Goal: Information Seeking & Learning: Learn about a topic

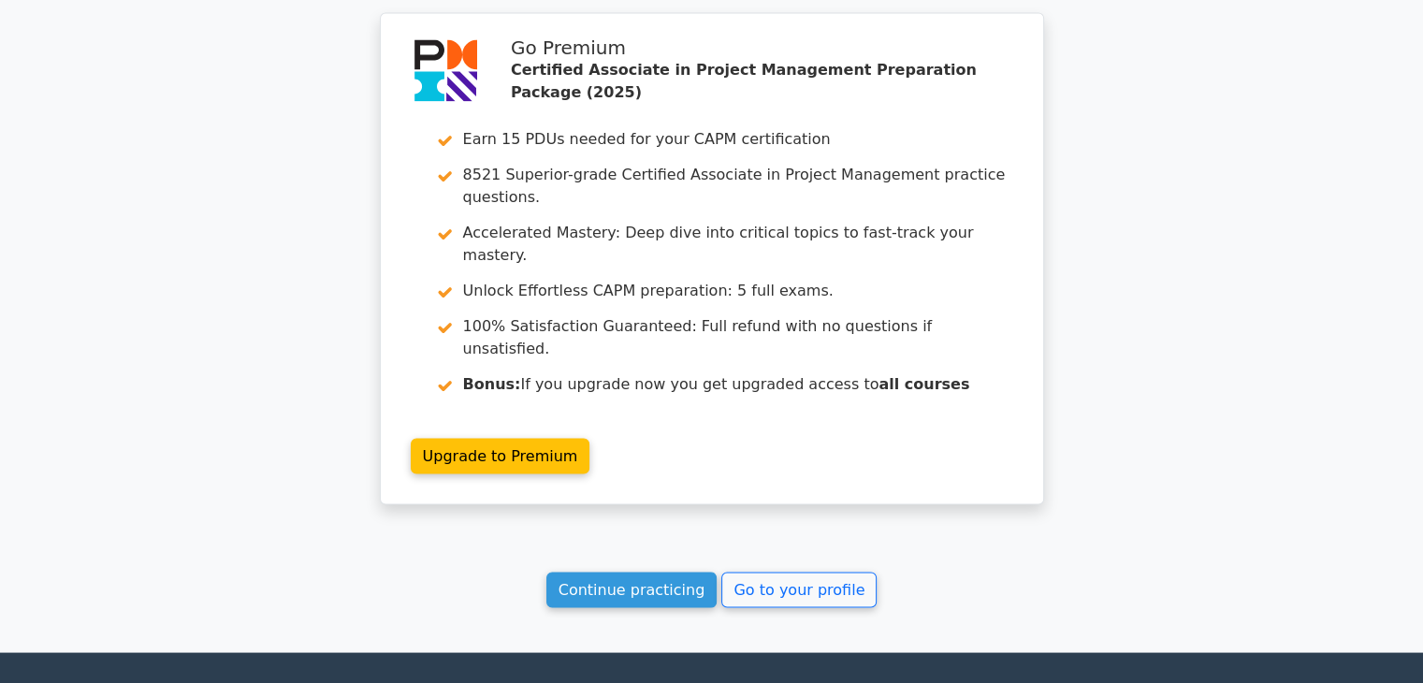
scroll to position [3393, 0]
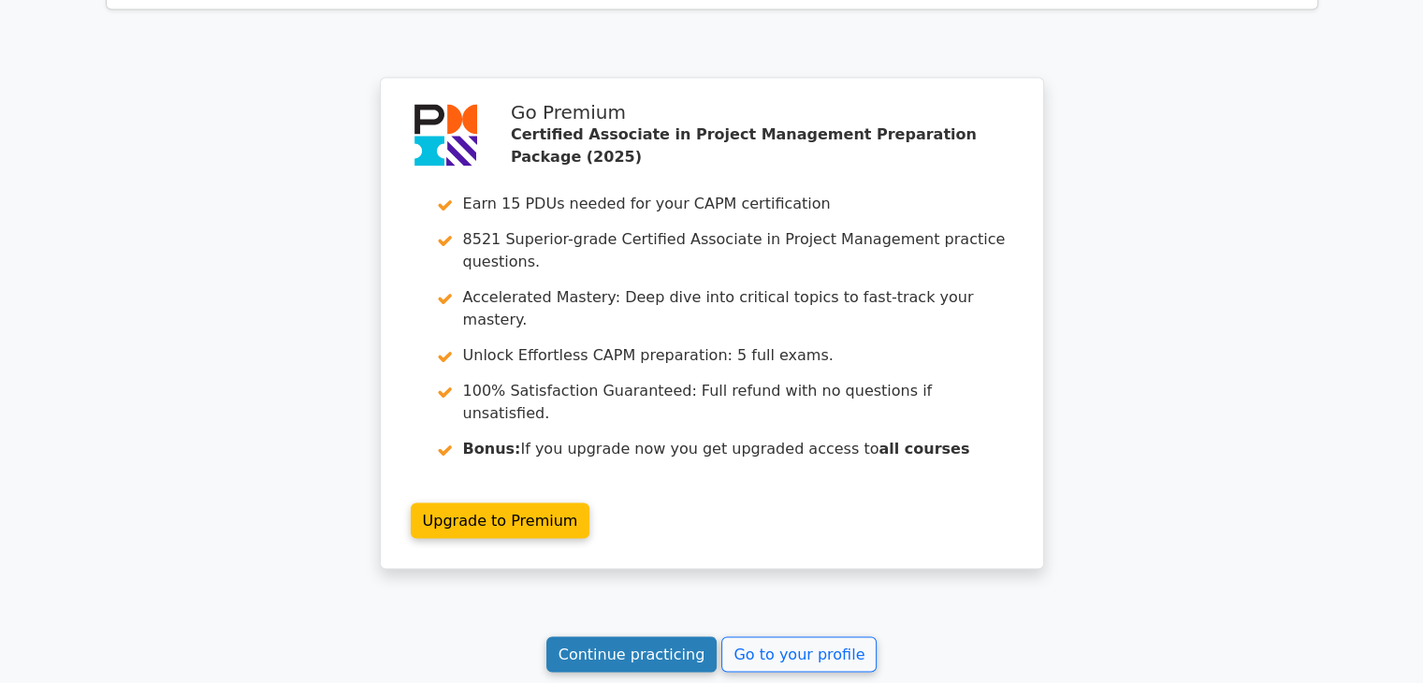
click at [595, 636] on link "Continue practicing" at bounding box center [632, 654] width 171 height 36
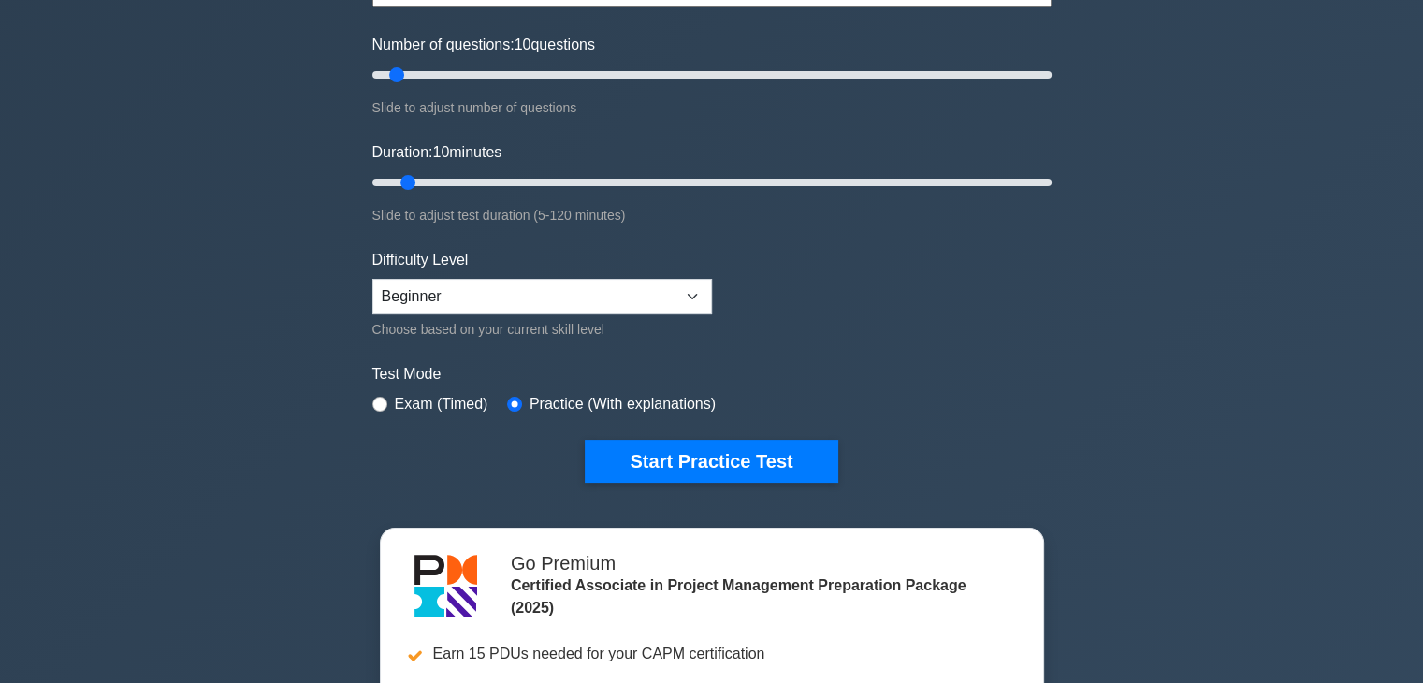
scroll to position [236, 0]
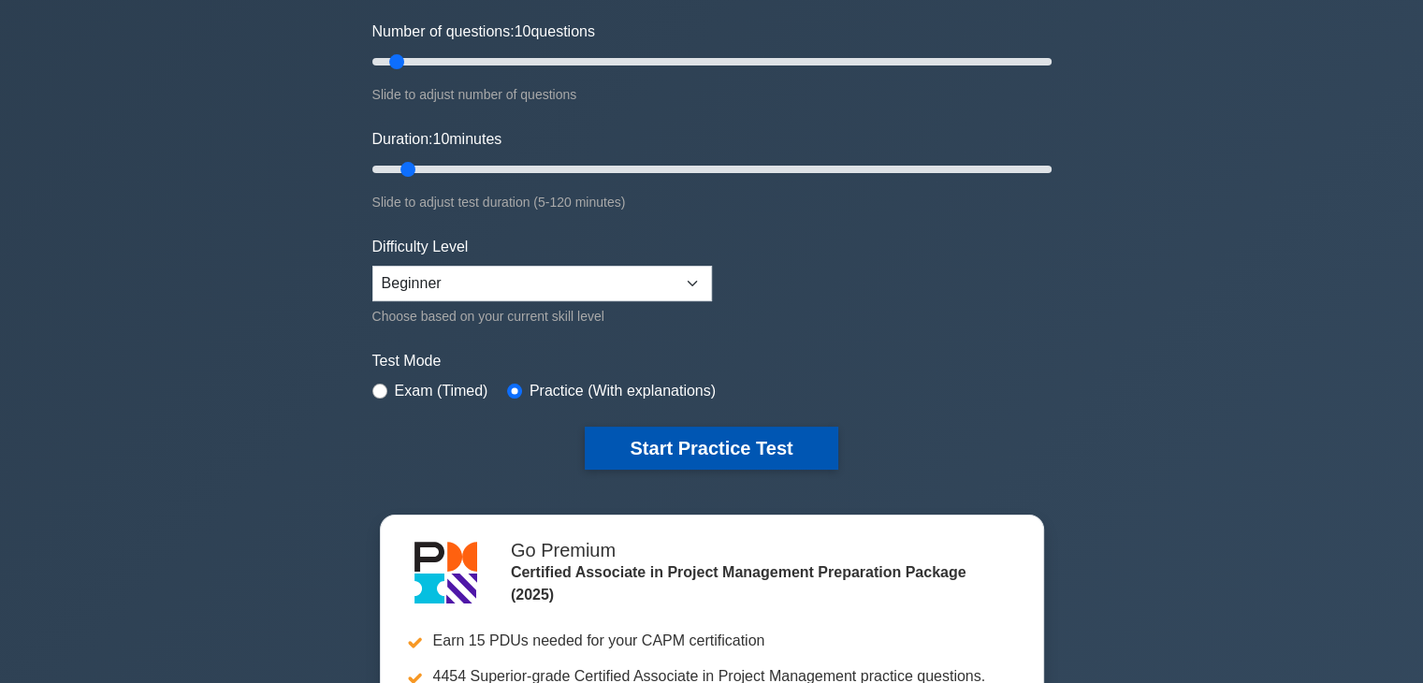
click at [663, 442] on button "Start Practice Test" at bounding box center [711, 448] width 253 height 43
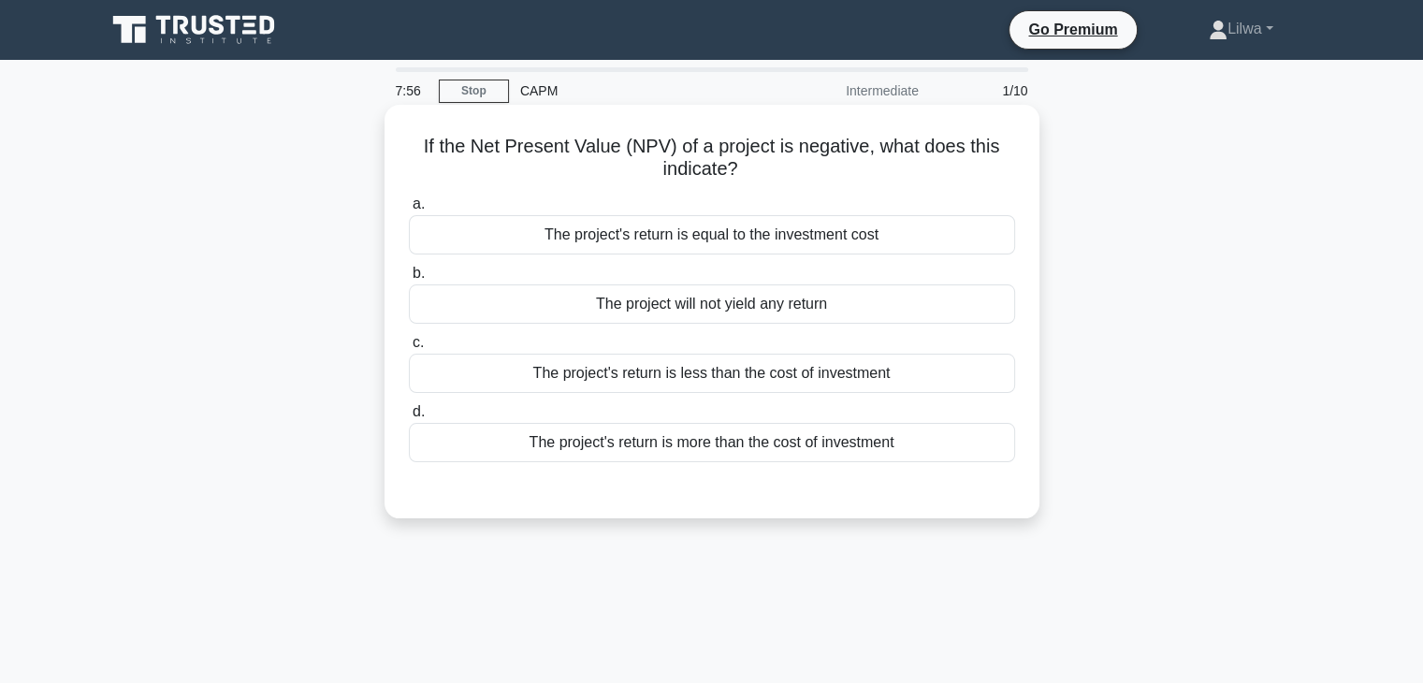
click at [850, 377] on div "The project's return is less than the cost of investment" at bounding box center [712, 373] width 606 height 39
click at [409, 349] on input "c. The project's return is less than the cost of investment" at bounding box center [409, 343] width 0 height 12
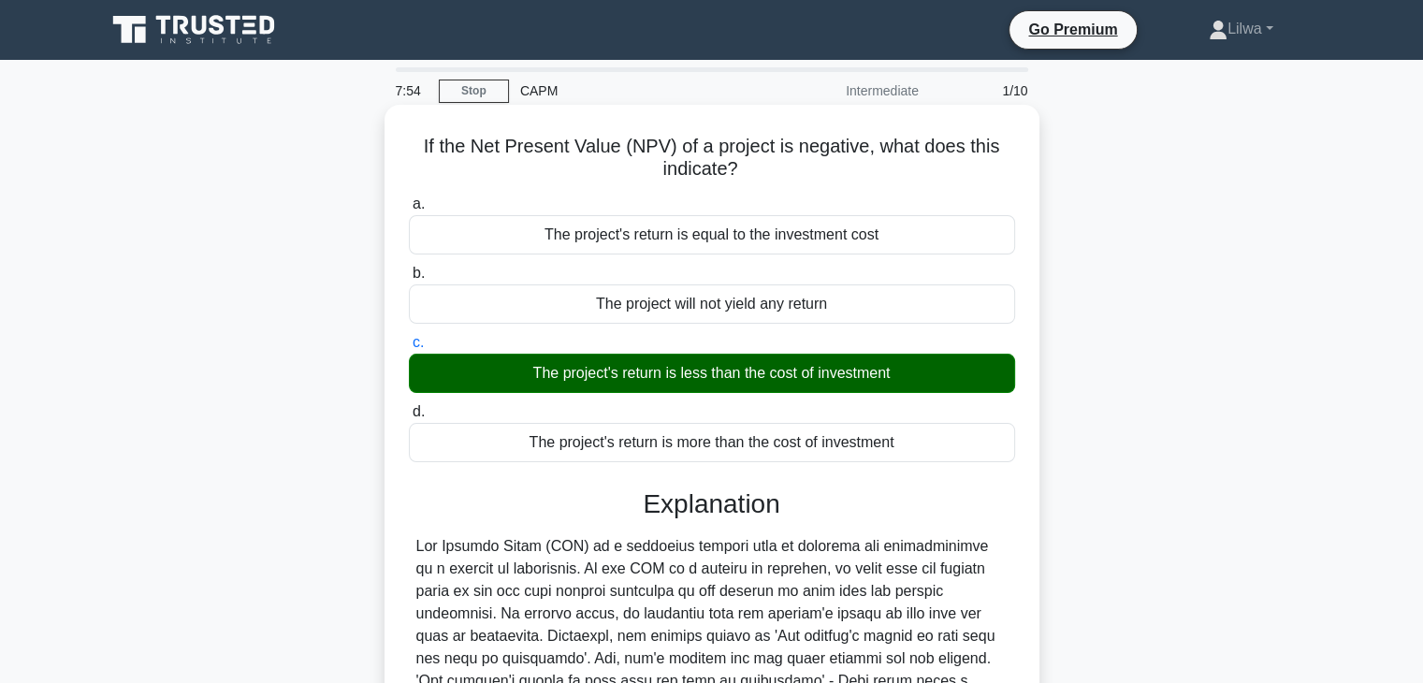
scroll to position [328, 0]
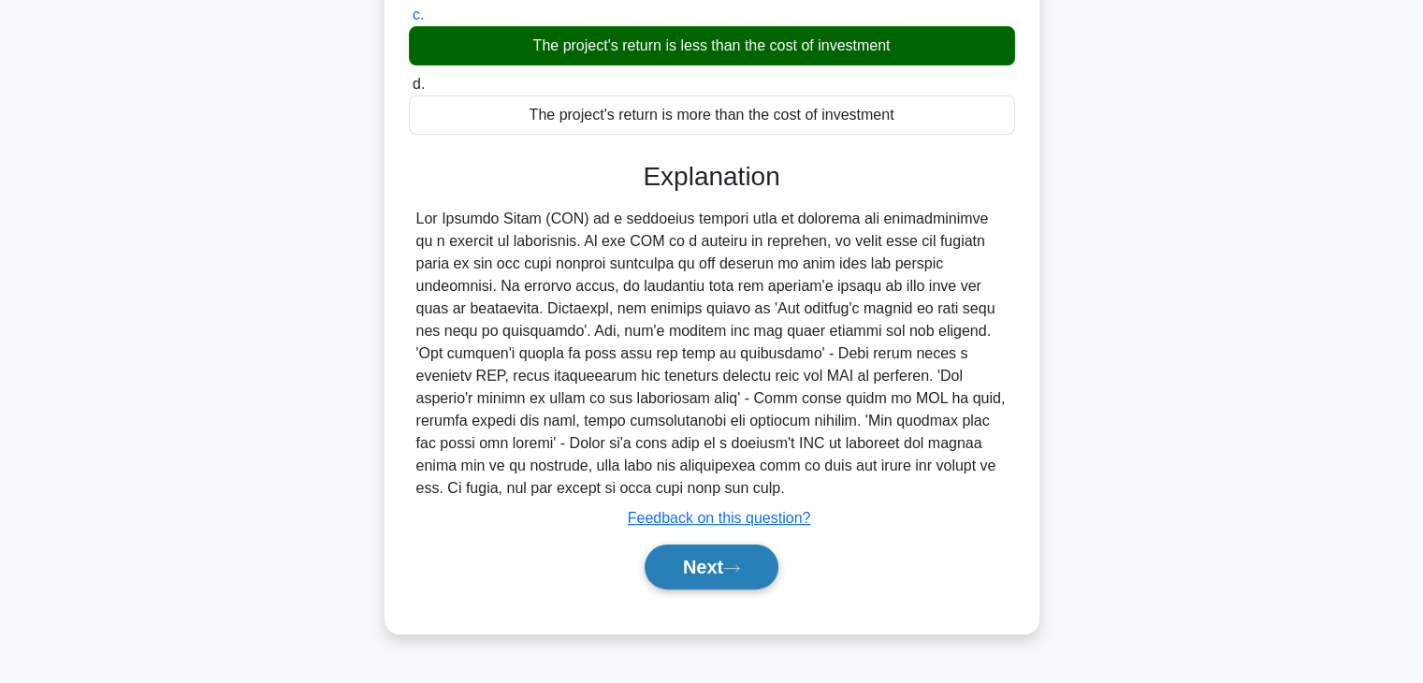
click at [696, 545] on button "Next" at bounding box center [712, 567] width 134 height 45
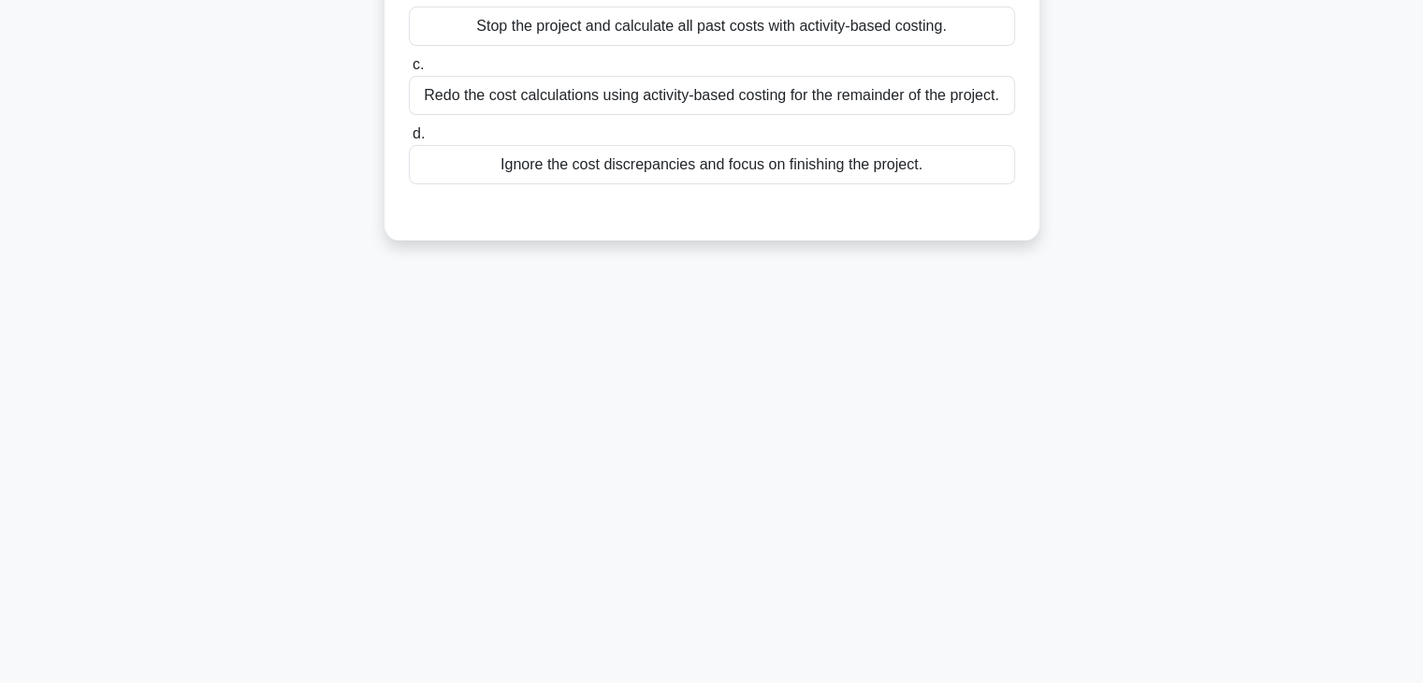
scroll to position [0, 0]
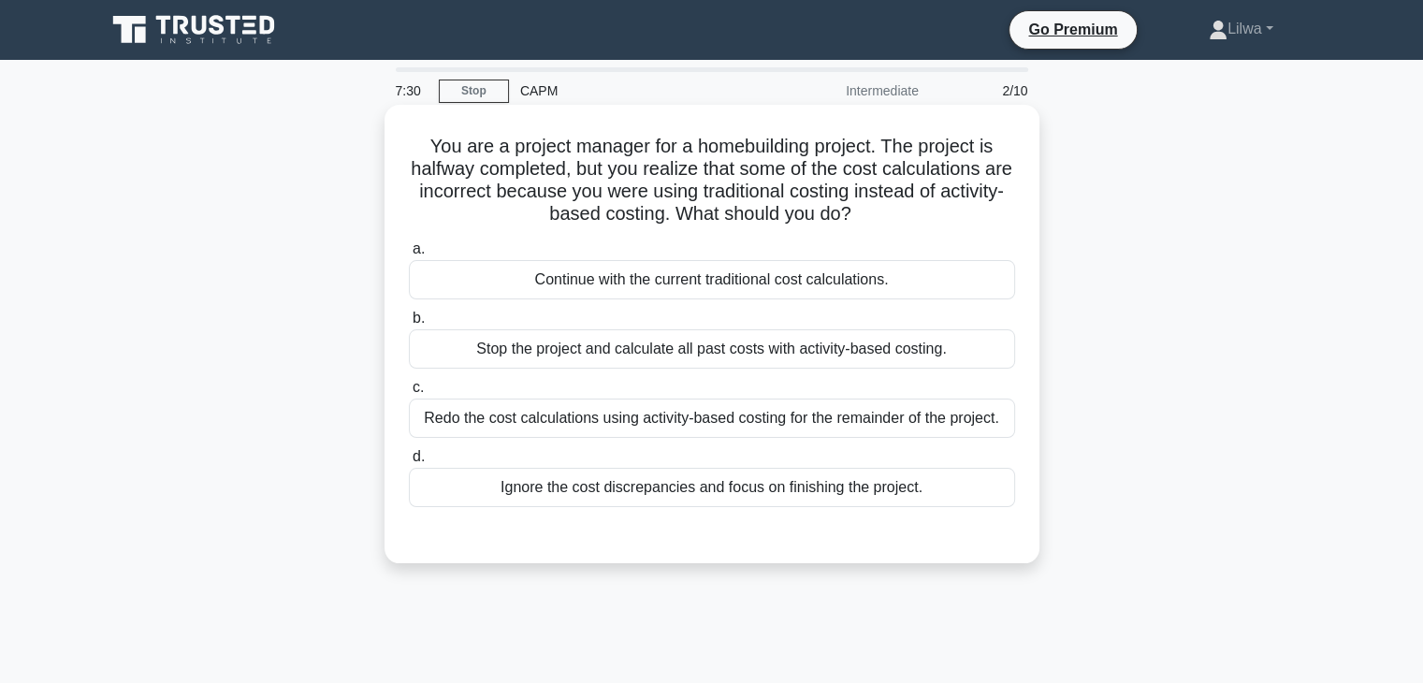
click at [797, 423] on div "Redo the cost calculations using activity-based costing for the remainder of th…" at bounding box center [712, 418] width 606 height 39
click at [409, 394] on input "c. Redo the cost calculations using activity-based costing for the remainder of…" at bounding box center [409, 388] width 0 height 12
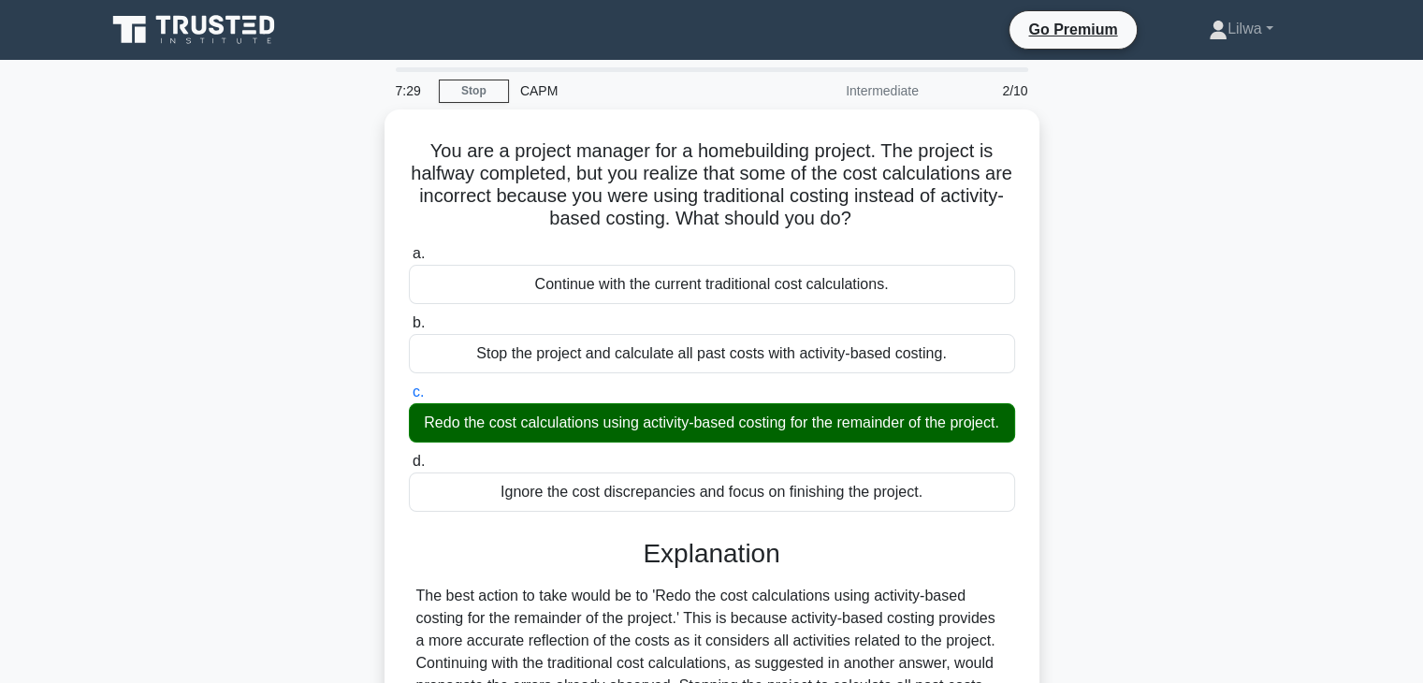
scroll to position [328, 0]
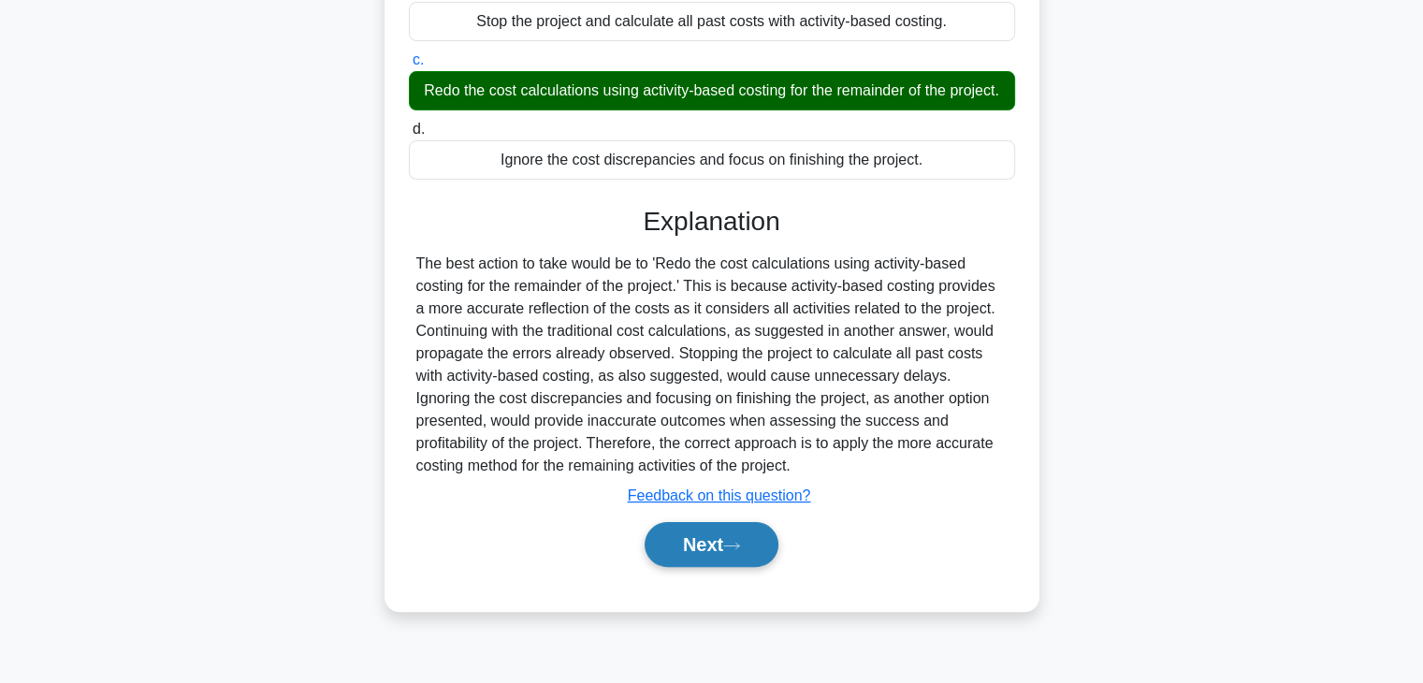
click at [707, 545] on button "Next" at bounding box center [712, 544] width 134 height 45
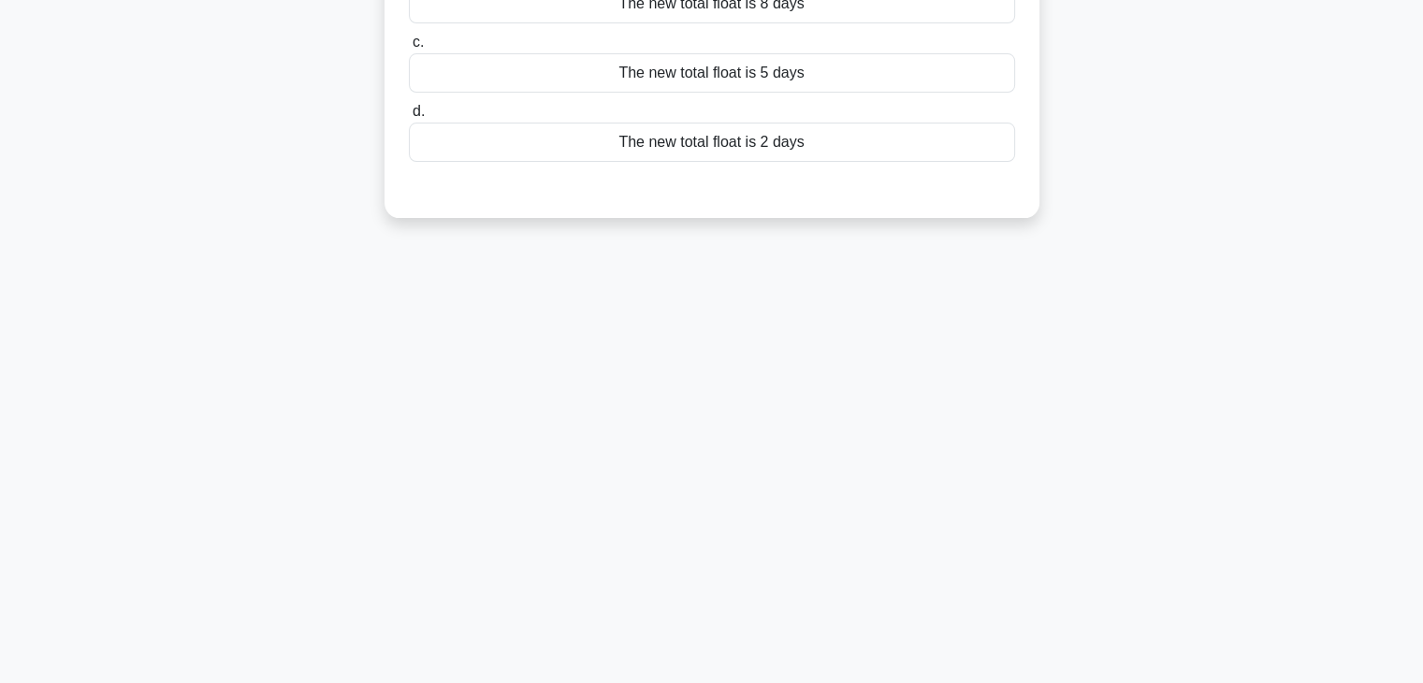
scroll to position [0, 0]
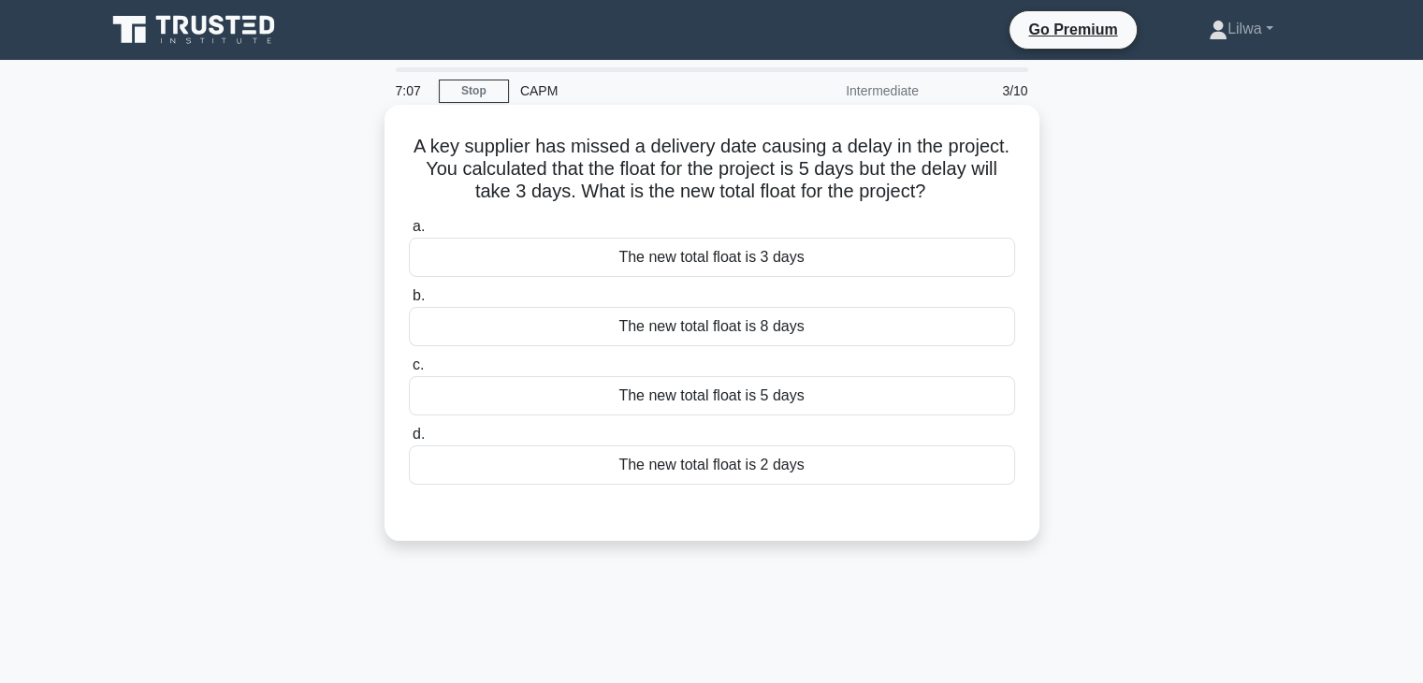
click at [822, 323] on div "The new total float is 8 days" at bounding box center [712, 326] width 606 height 39
click at [409, 302] on input "b. The new total float is 8 days" at bounding box center [409, 296] width 0 height 12
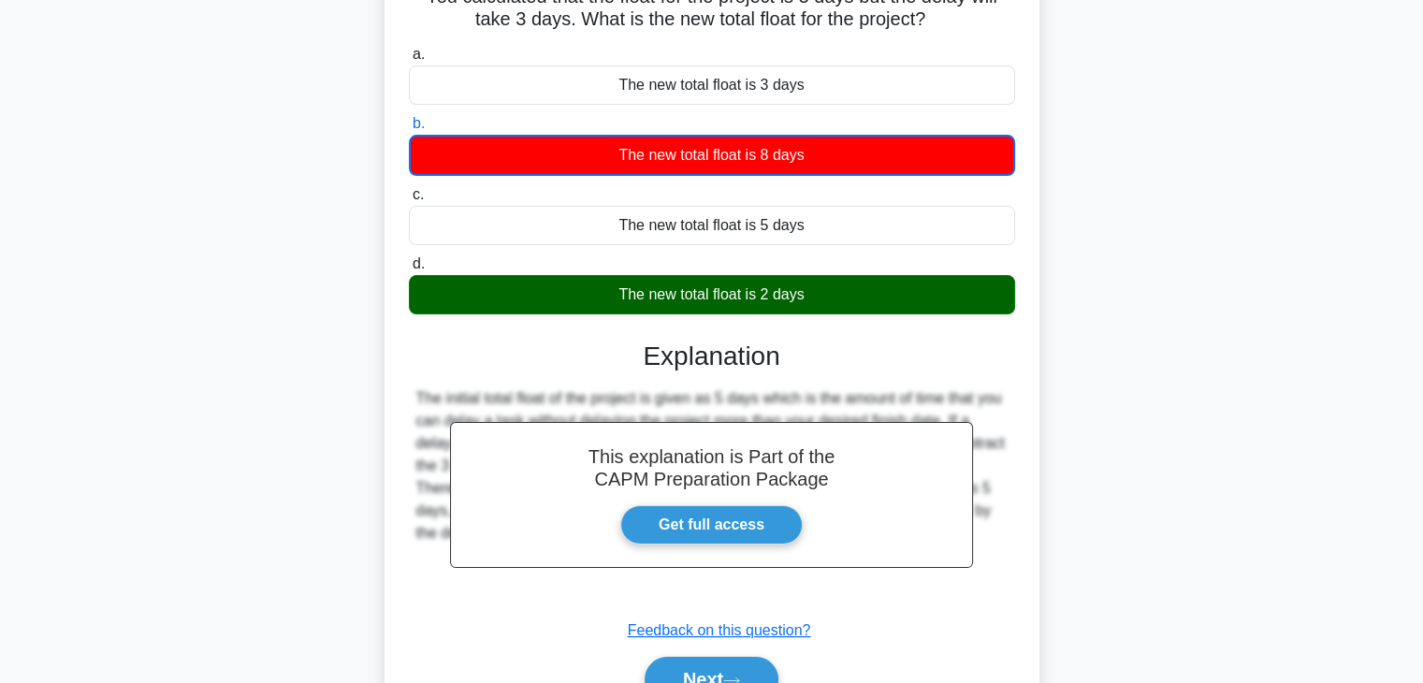
scroll to position [328, 0]
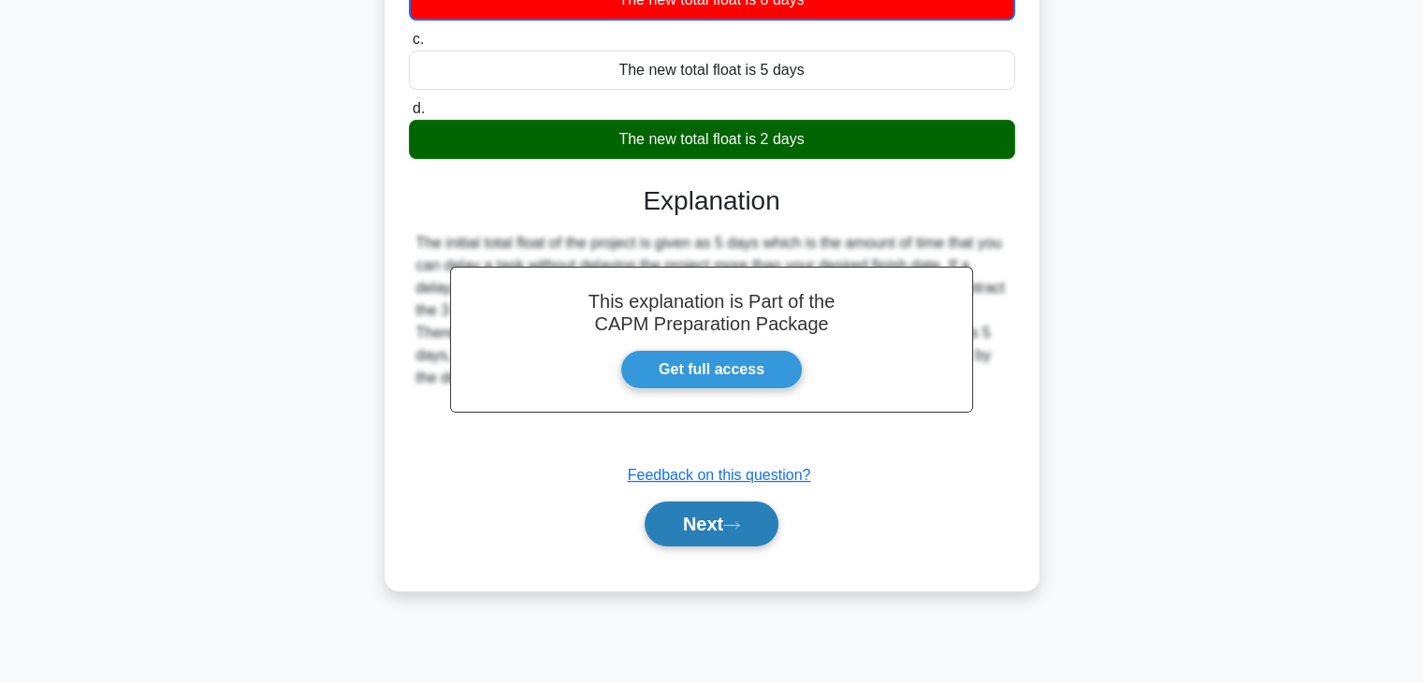
click at [719, 517] on button "Next" at bounding box center [712, 524] width 134 height 45
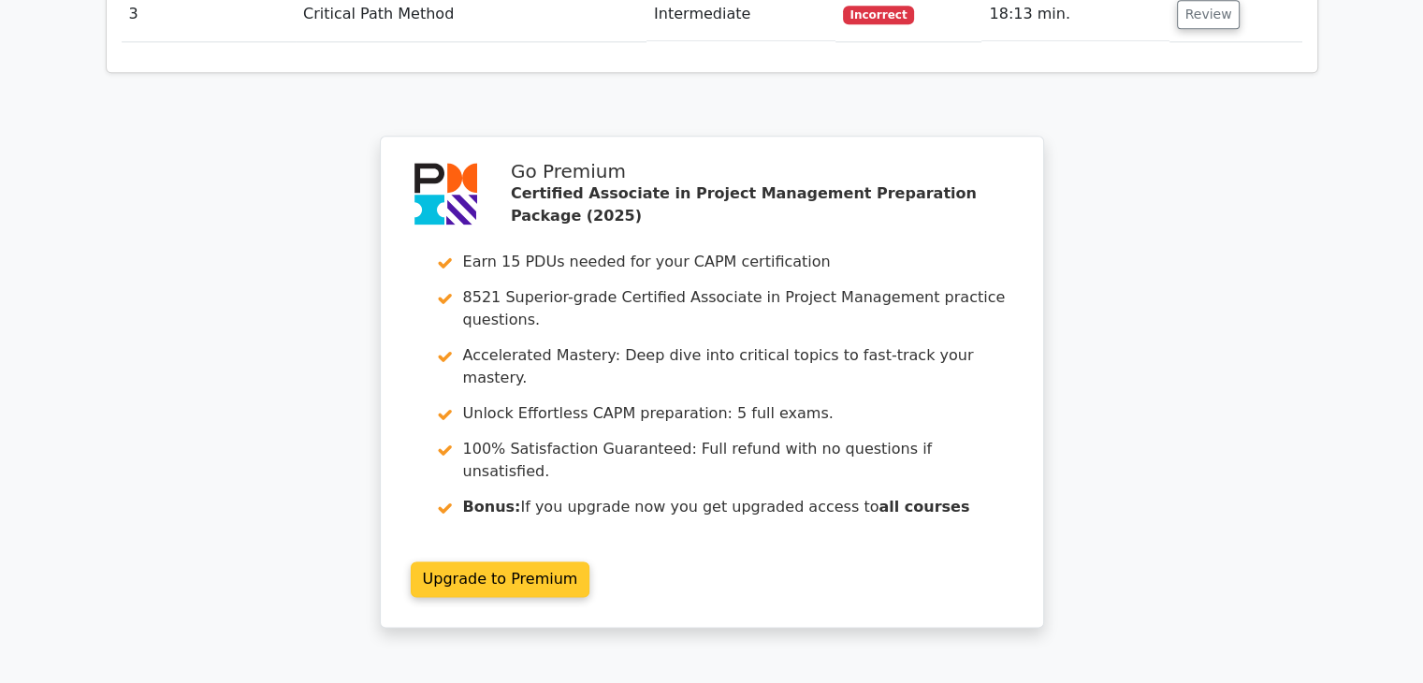
scroll to position [2606, 0]
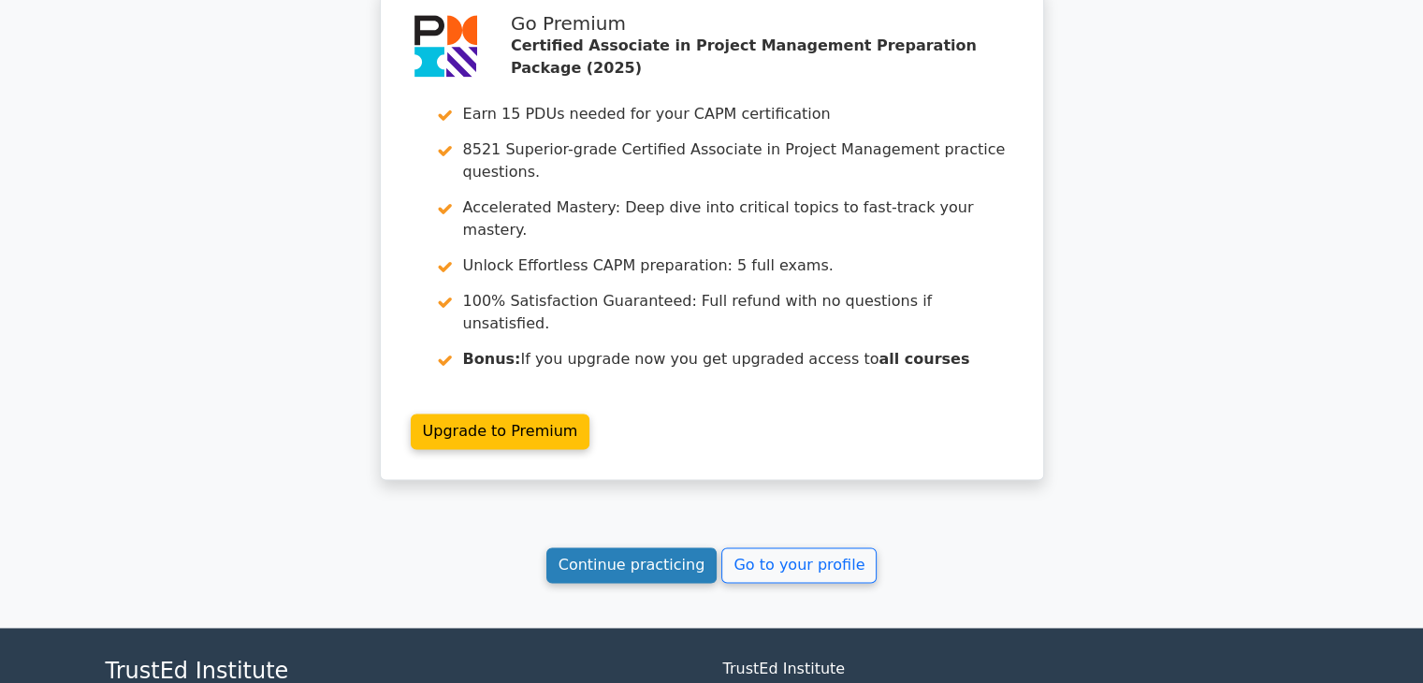
click at [620, 547] on link "Continue practicing" at bounding box center [632, 565] width 171 height 36
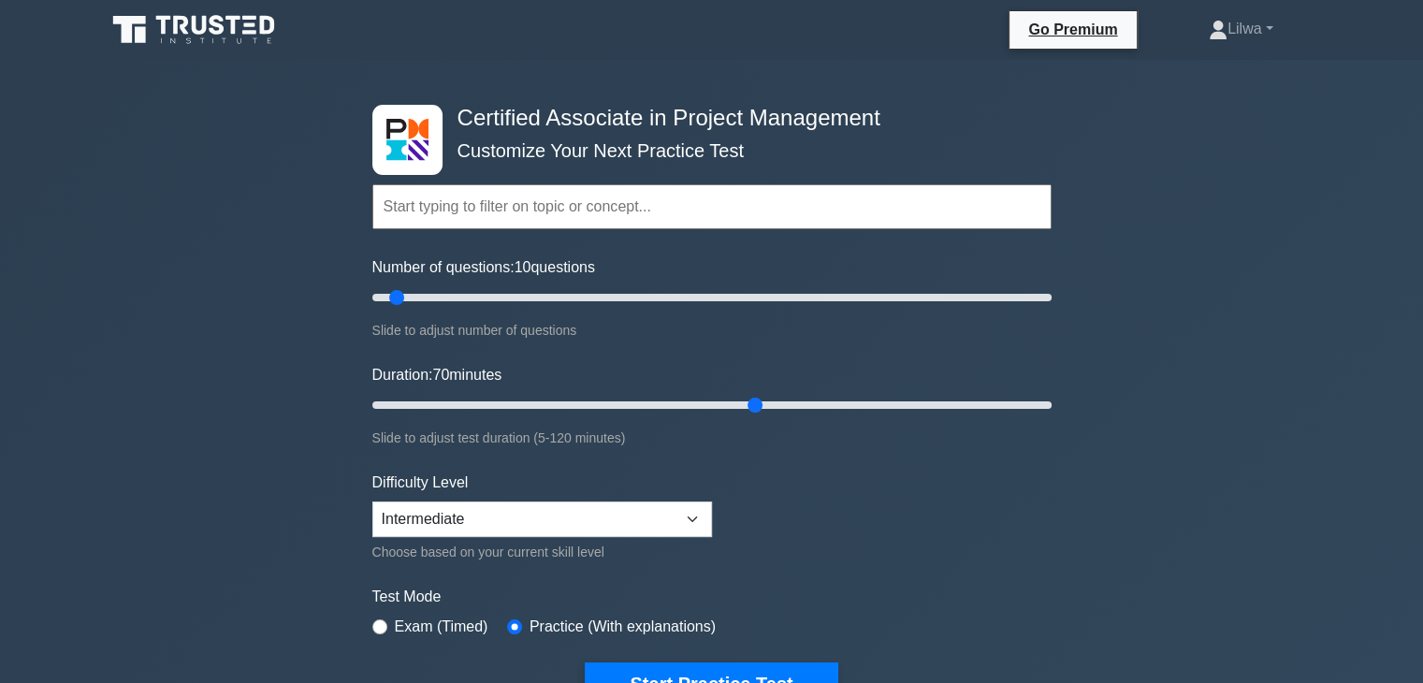
drag, startPoint x: 630, startPoint y: 396, endPoint x: 742, endPoint y: 397, distance: 112.3
type input "70"
click at [742, 397] on input "Duration: 70 minutes" at bounding box center [711, 405] width 679 height 22
click at [615, 290] on input "Number of questions: 10 questions" at bounding box center [711, 297] width 679 height 22
click at [580, 293] on input "Number of questions: 65 questions" at bounding box center [711, 297] width 679 height 22
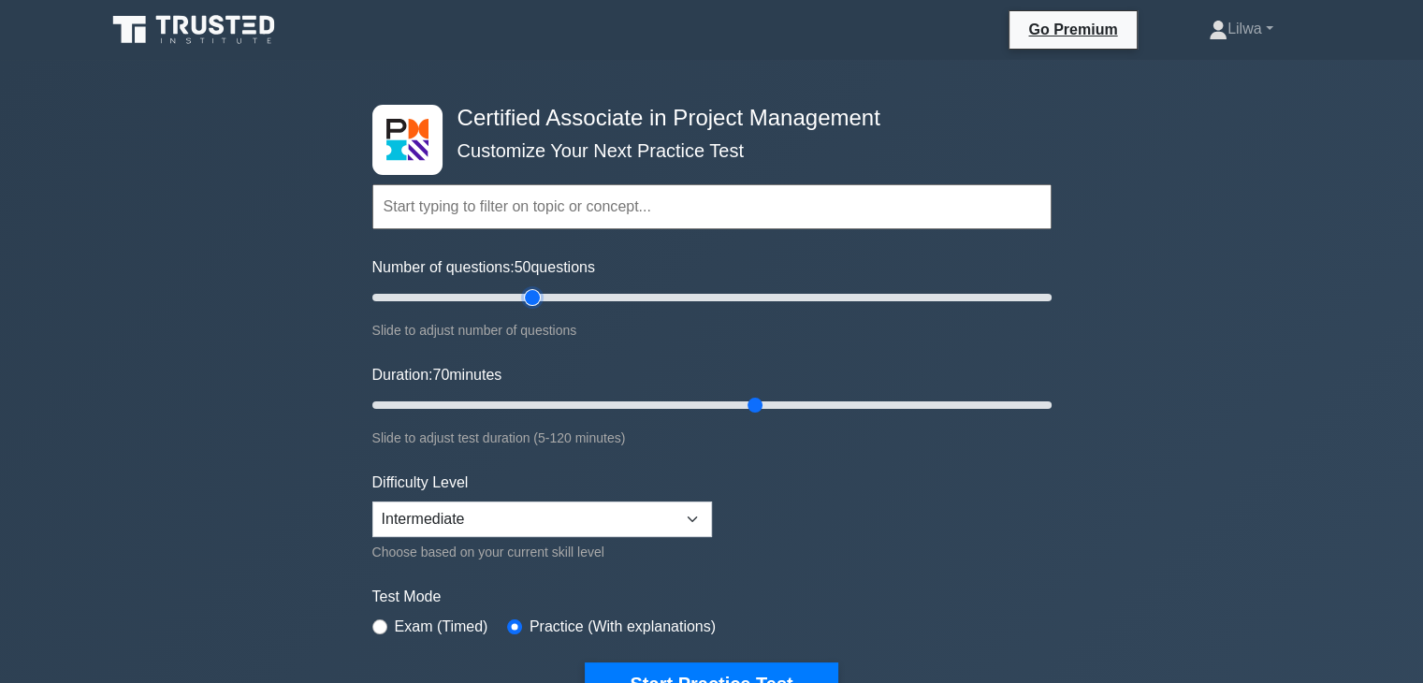
click at [530, 298] on input "Number of questions: 50 questions" at bounding box center [711, 297] width 679 height 22
click at [510, 289] on input "Number of questions: 50 questions" at bounding box center [711, 297] width 679 height 22
click at [487, 295] on input "Number of questions: 45 questions" at bounding box center [711, 297] width 679 height 22
click at [479, 297] on input "Number of questions: 35 questions" at bounding box center [711, 297] width 679 height 22
click at [475, 297] on input "Number of questions: 35 questions" at bounding box center [711, 297] width 679 height 22
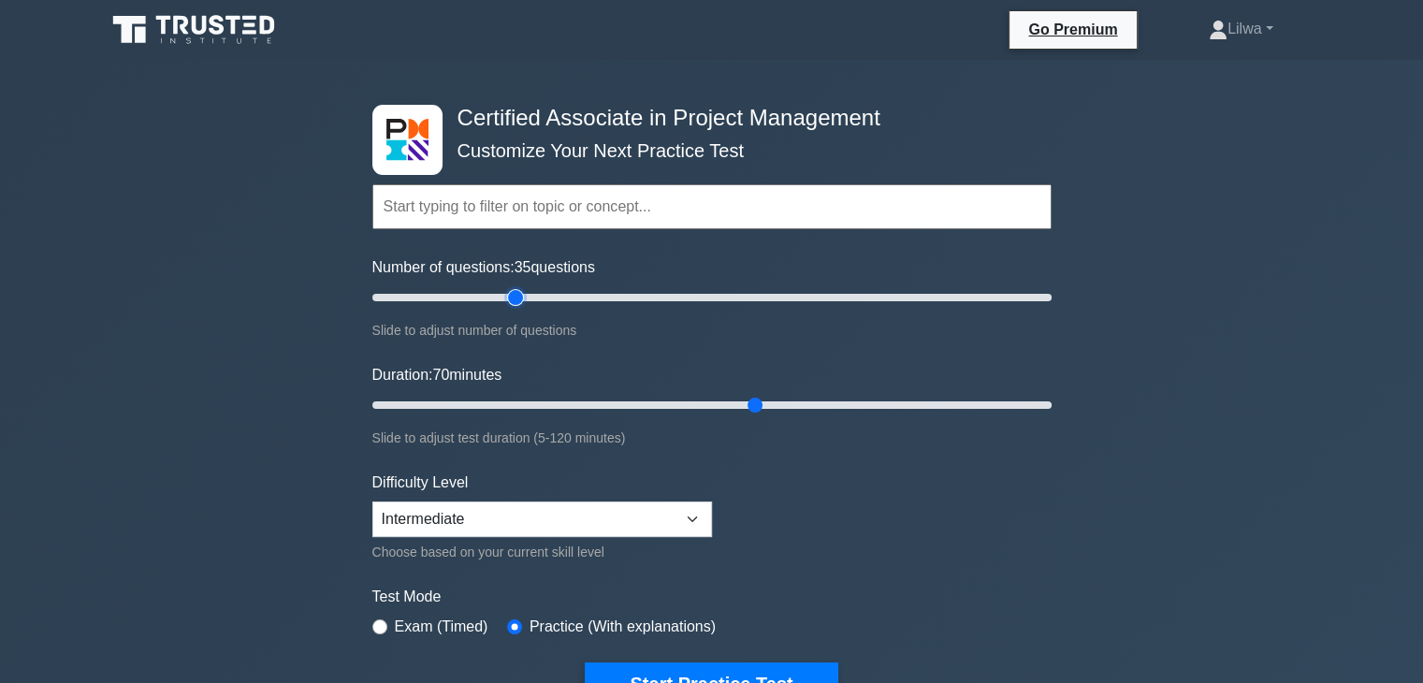
type input "45"
click at [509, 293] on input "Number of questions: 35 questions" at bounding box center [711, 297] width 679 height 22
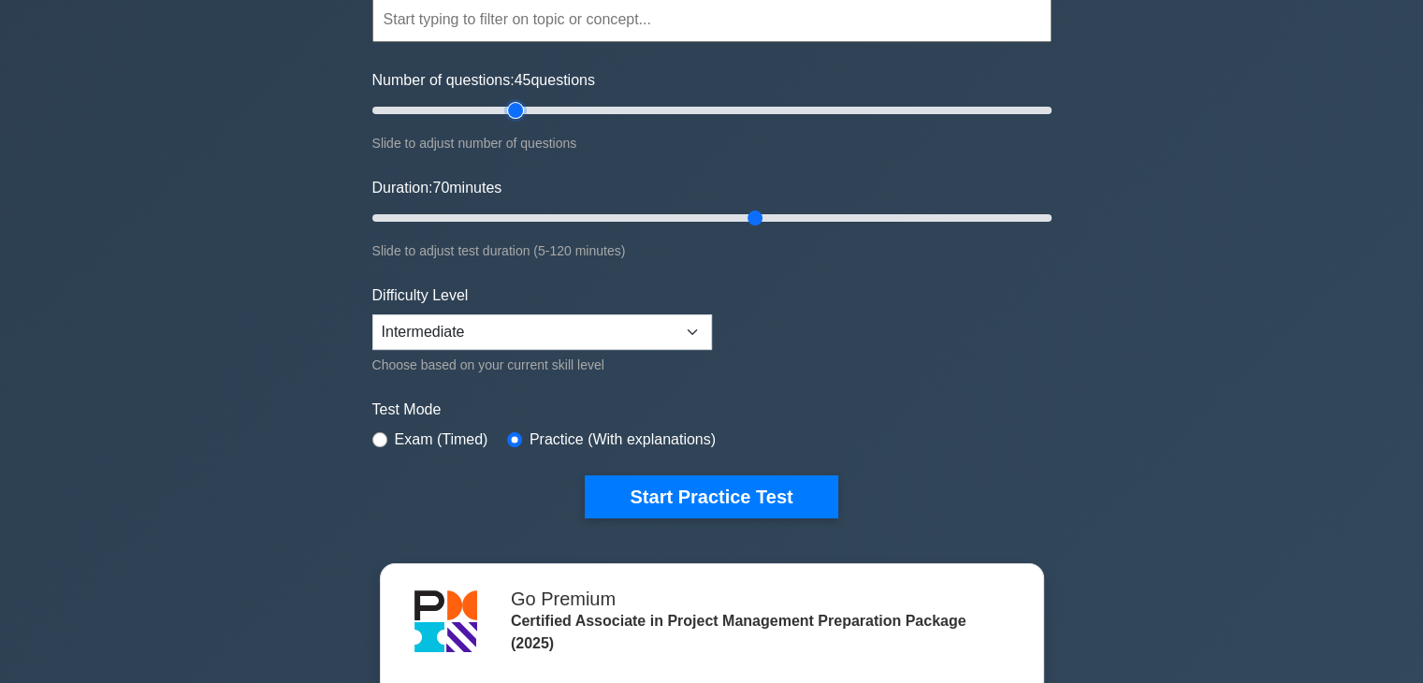
scroll to position [374, 0]
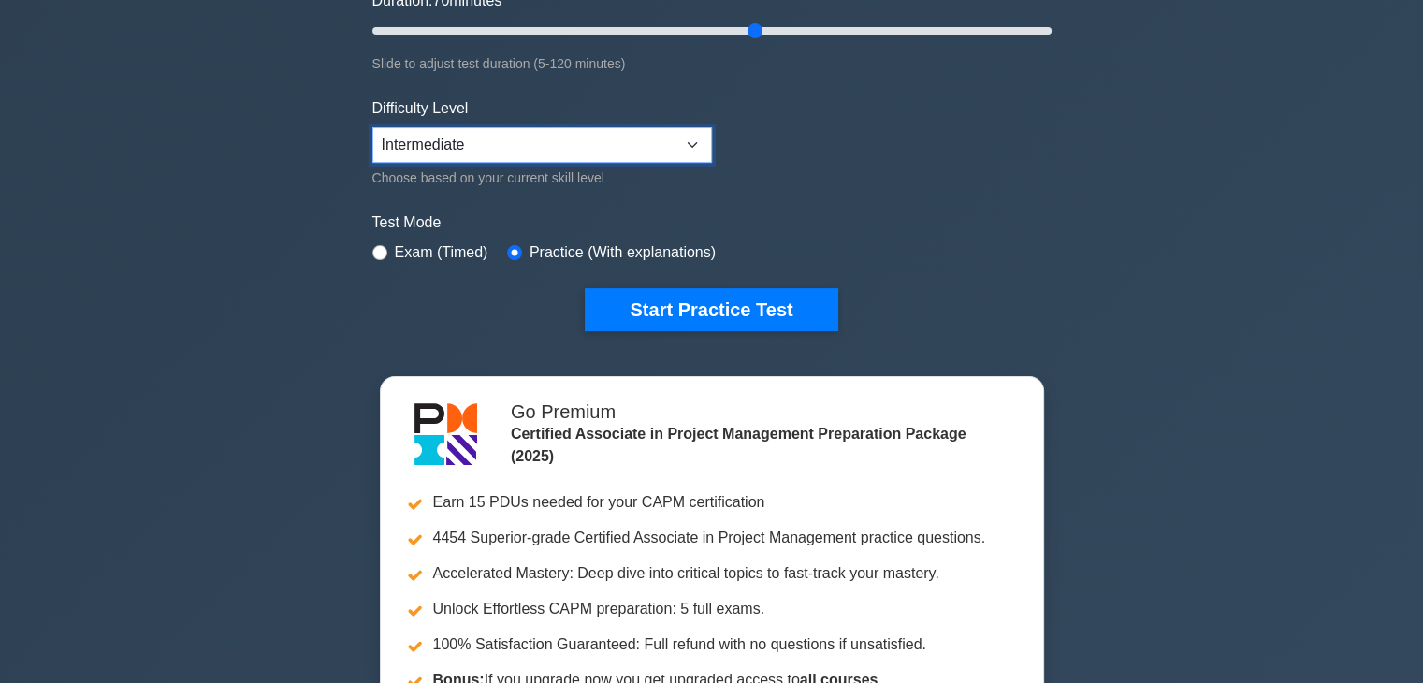
click at [622, 139] on select "Beginner Intermediate Expert" at bounding box center [542, 145] width 340 height 36
click at [860, 152] on form "Topics Project Scope Management Project Time Management Project Cost Management…" at bounding box center [711, 42] width 679 height 578
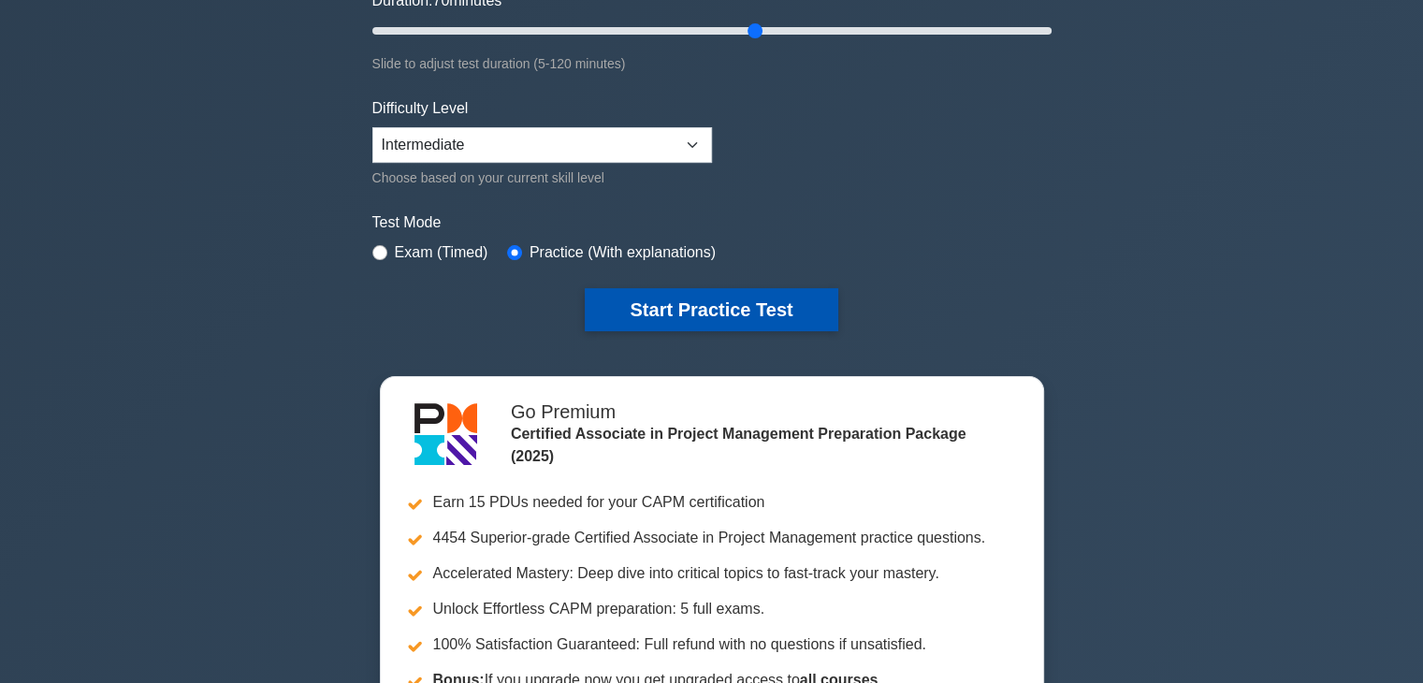
click at [775, 300] on button "Start Practice Test" at bounding box center [711, 309] width 253 height 43
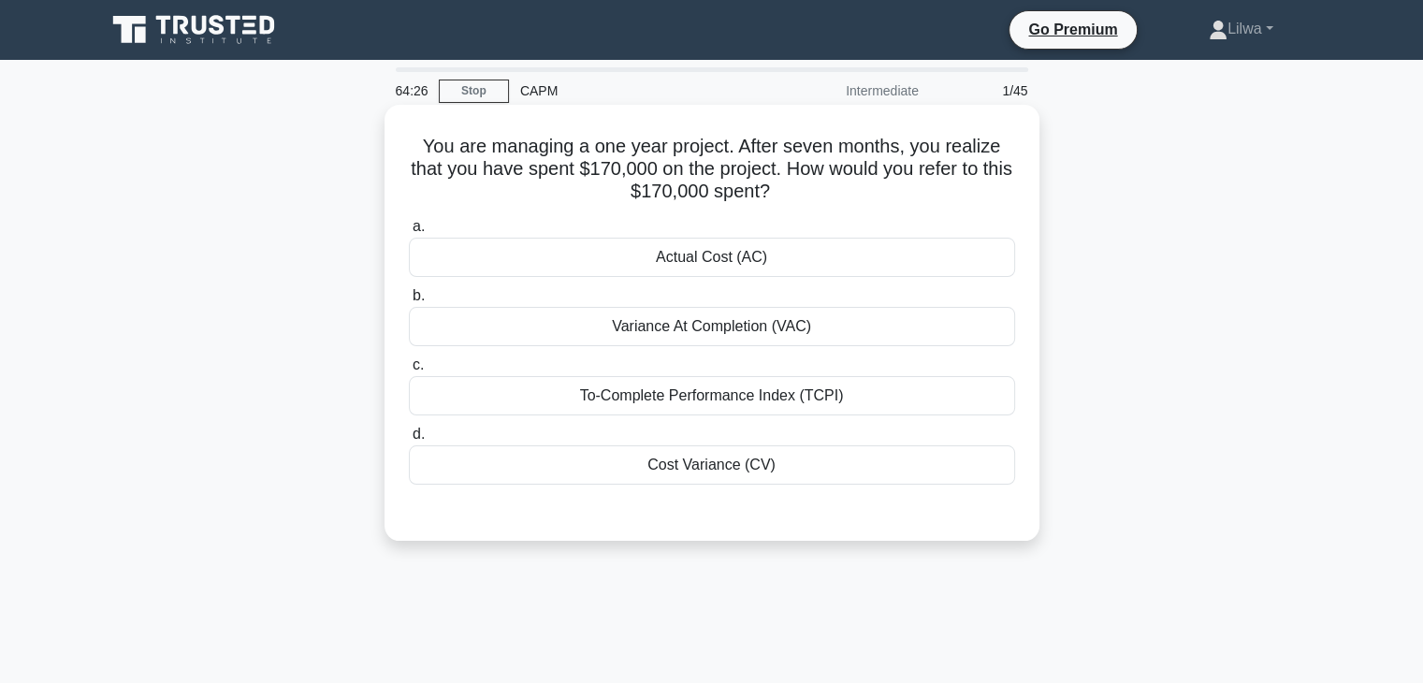
click at [877, 259] on div "Actual Cost (AC)" at bounding box center [712, 257] width 606 height 39
click at [409, 233] on input "a. Actual Cost (AC)" at bounding box center [409, 227] width 0 height 12
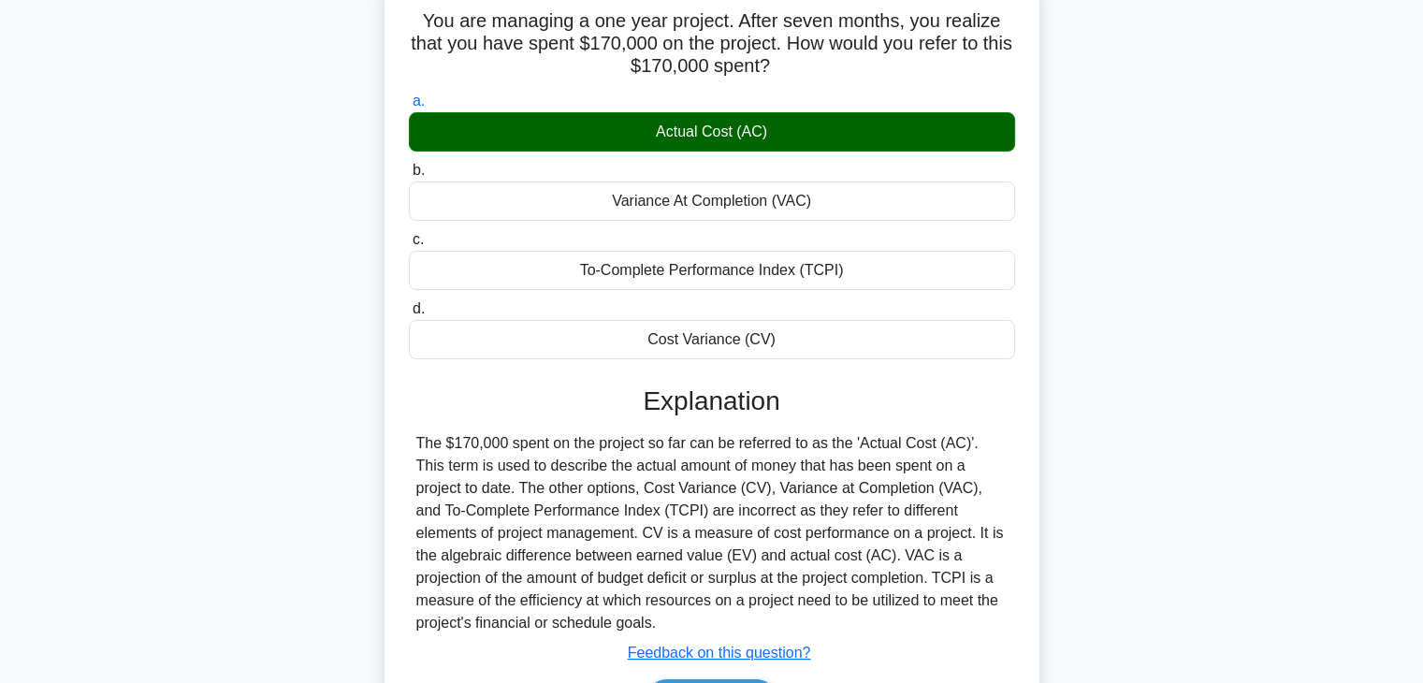
scroll to position [328, 0]
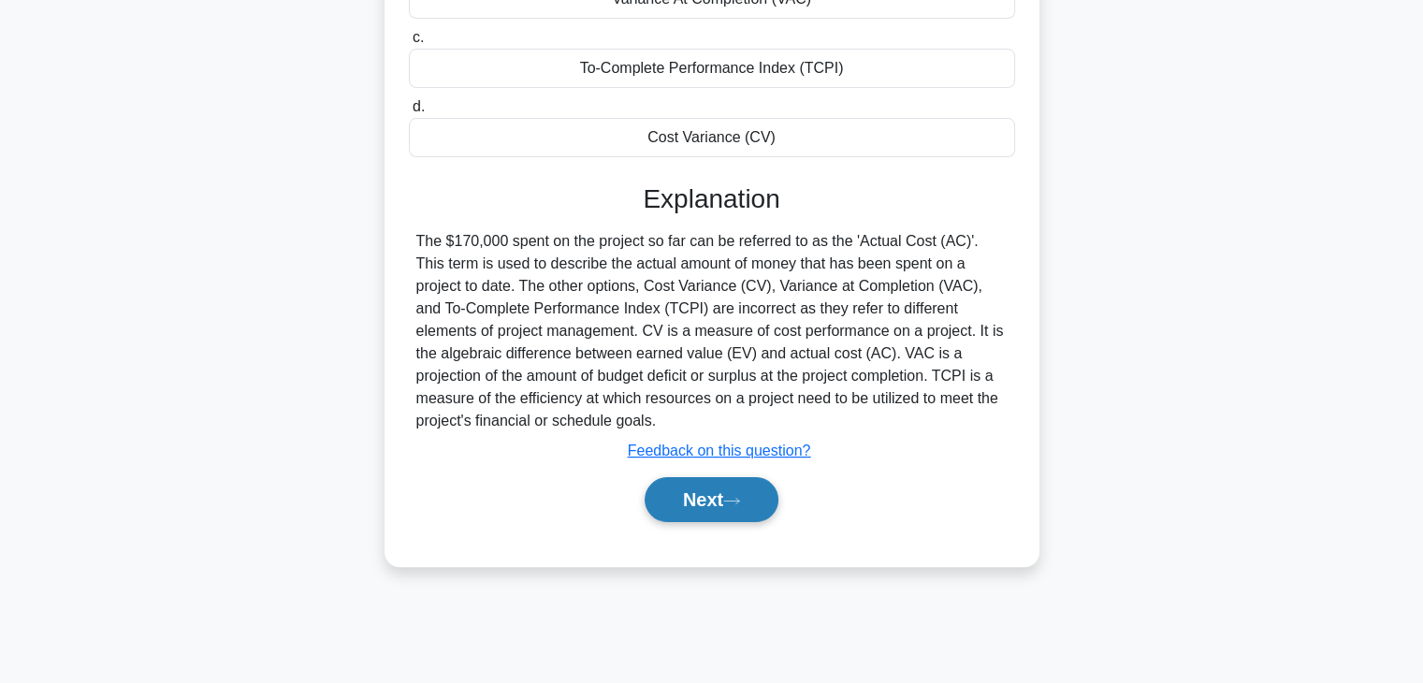
click at [751, 498] on button "Next" at bounding box center [712, 499] width 134 height 45
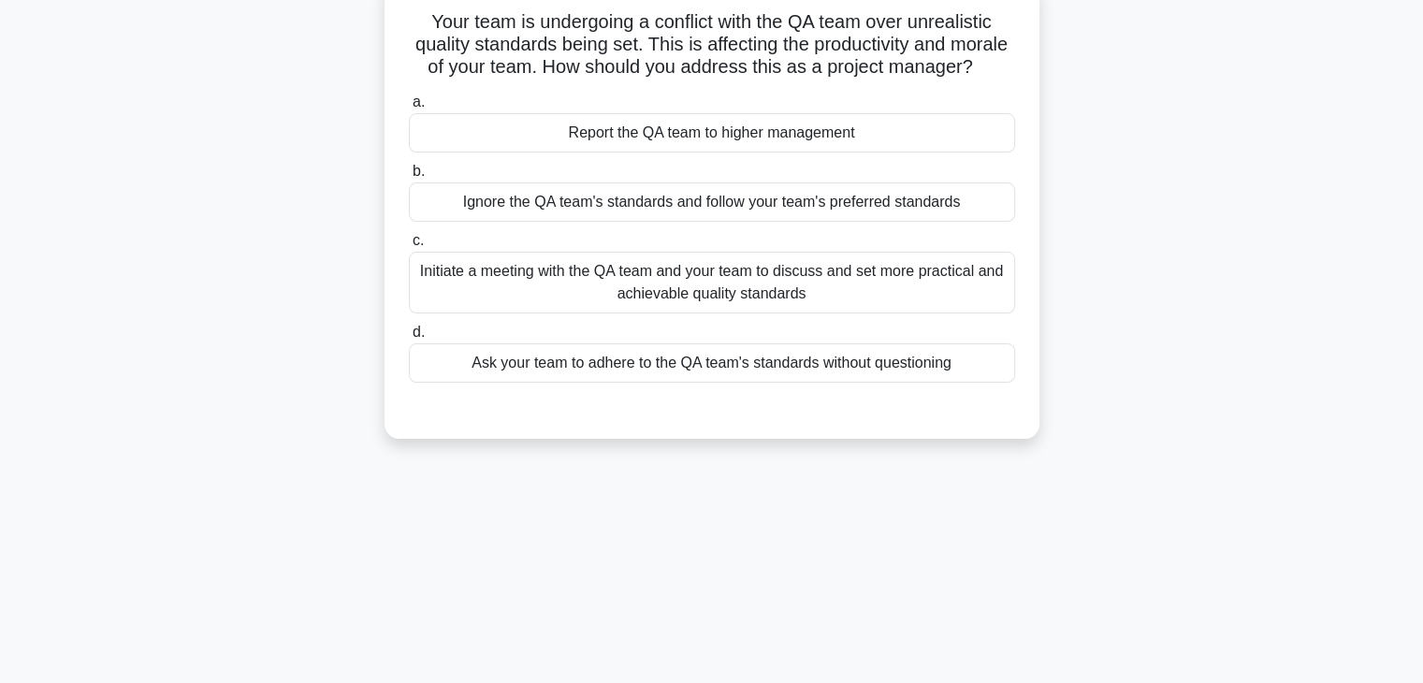
scroll to position [0, 0]
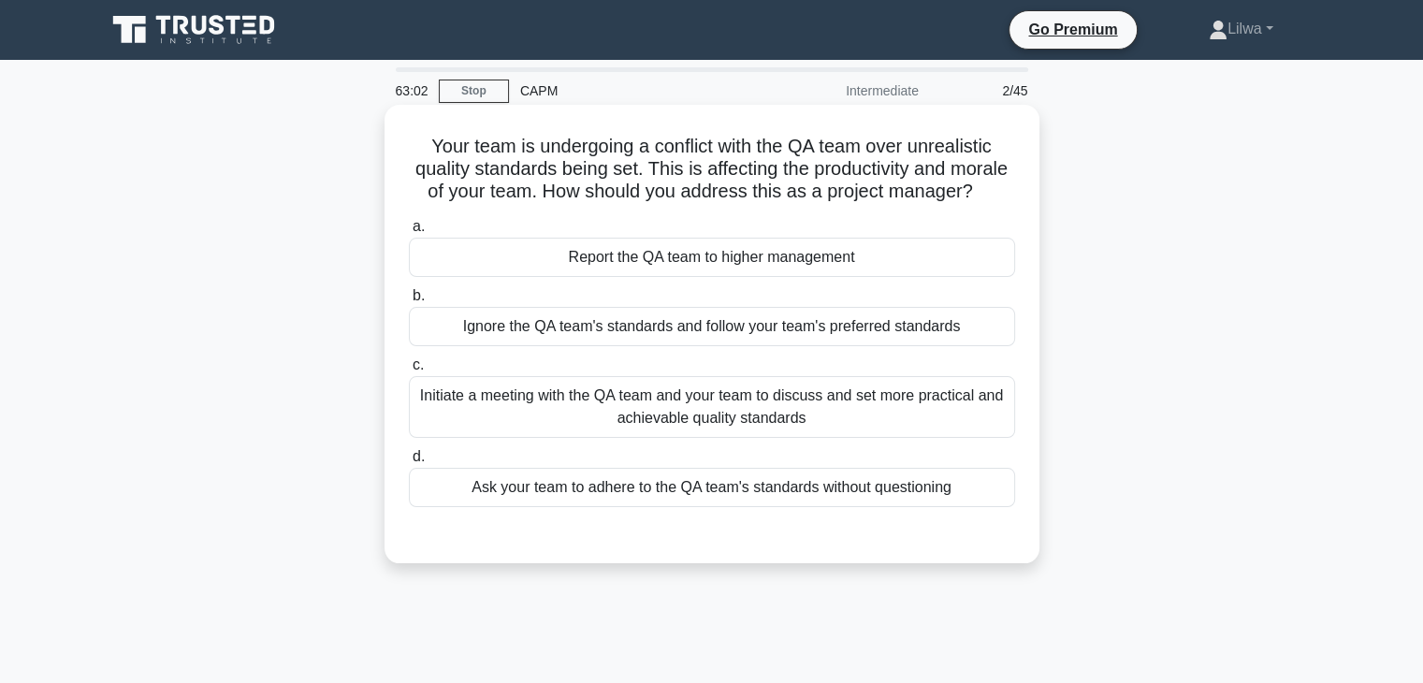
click at [939, 435] on div "Initiate a meeting with the QA team and your team to discuss and set more pract…" at bounding box center [712, 407] width 606 height 62
click at [409, 372] on input "c. Initiate a meeting with the QA team and your team to discuss and set more pr…" at bounding box center [409, 365] width 0 height 12
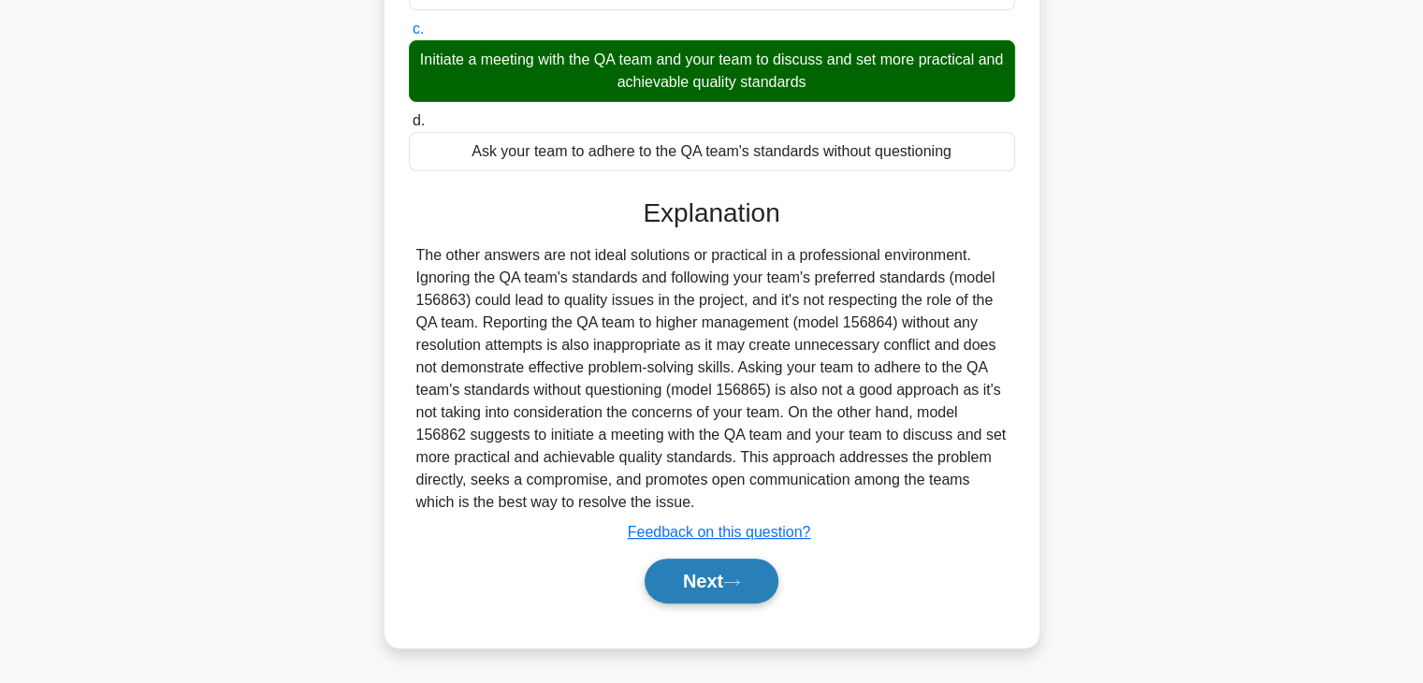
click at [699, 576] on button "Next" at bounding box center [712, 581] width 134 height 45
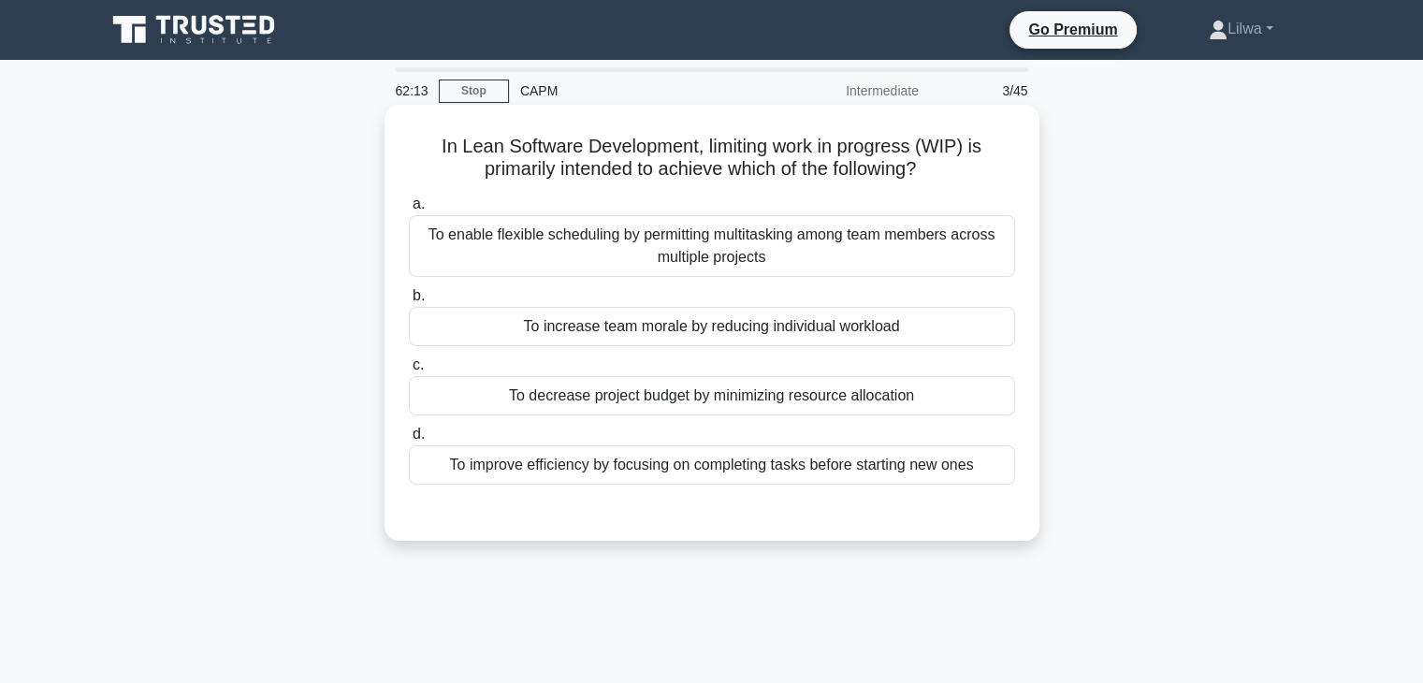
click at [777, 447] on div "To improve efficiency by focusing on completing tasks before starting new ones" at bounding box center [712, 464] width 606 height 39
click at [409, 441] on input "d. To improve efficiency by focusing on completing tasks before starting new on…" at bounding box center [409, 435] width 0 height 12
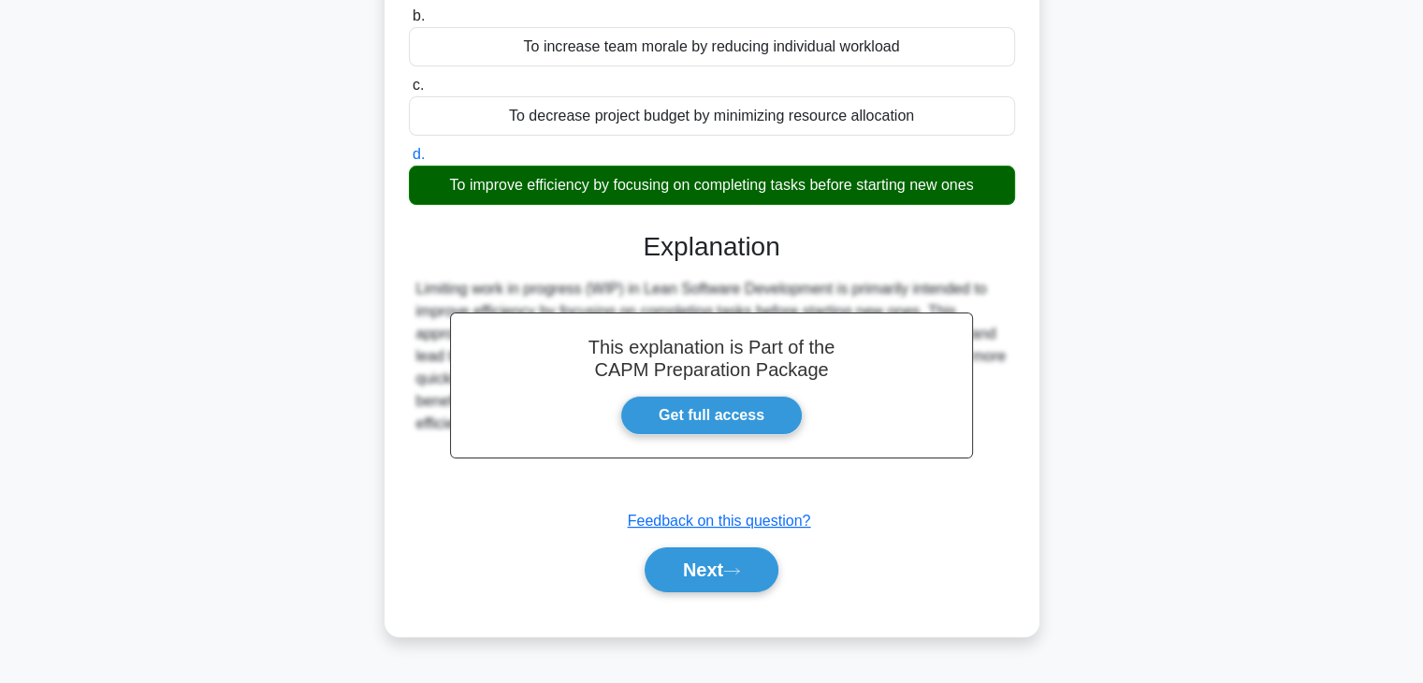
scroll to position [328, 0]
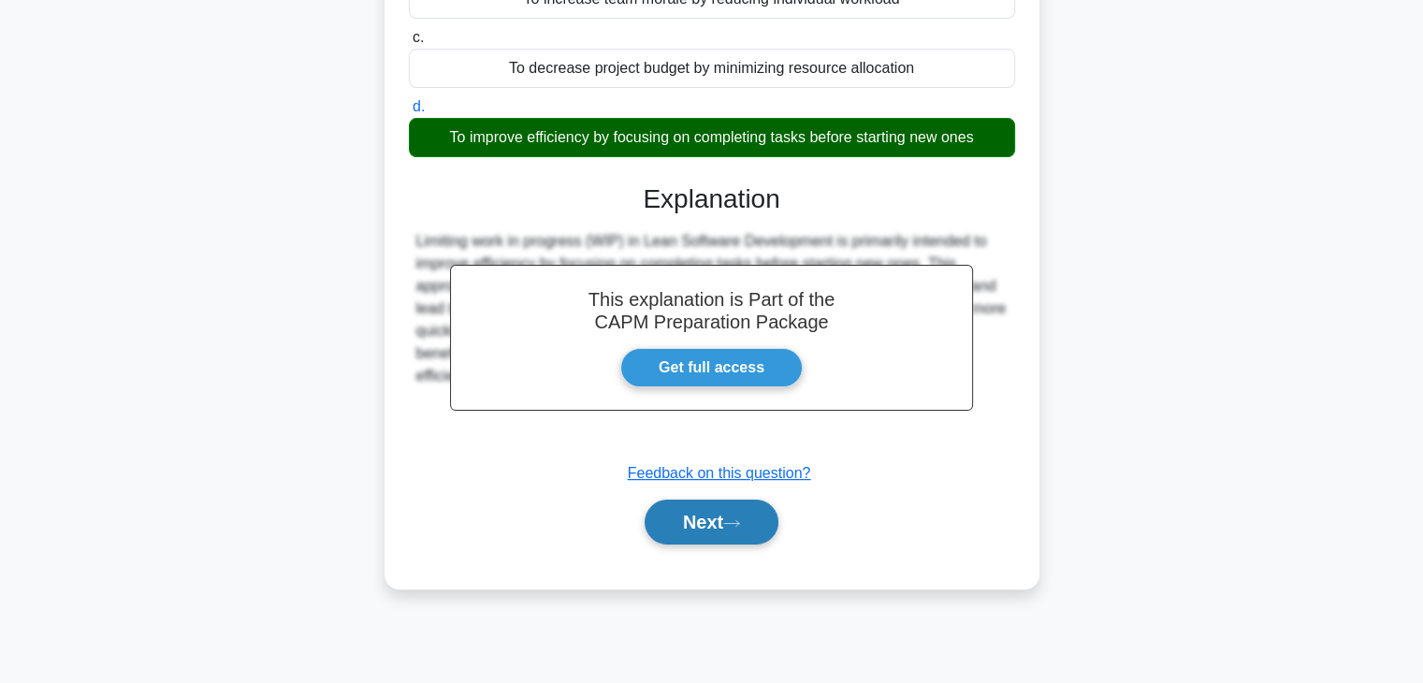
click at [760, 534] on button "Next" at bounding box center [712, 522] width 134 height 45
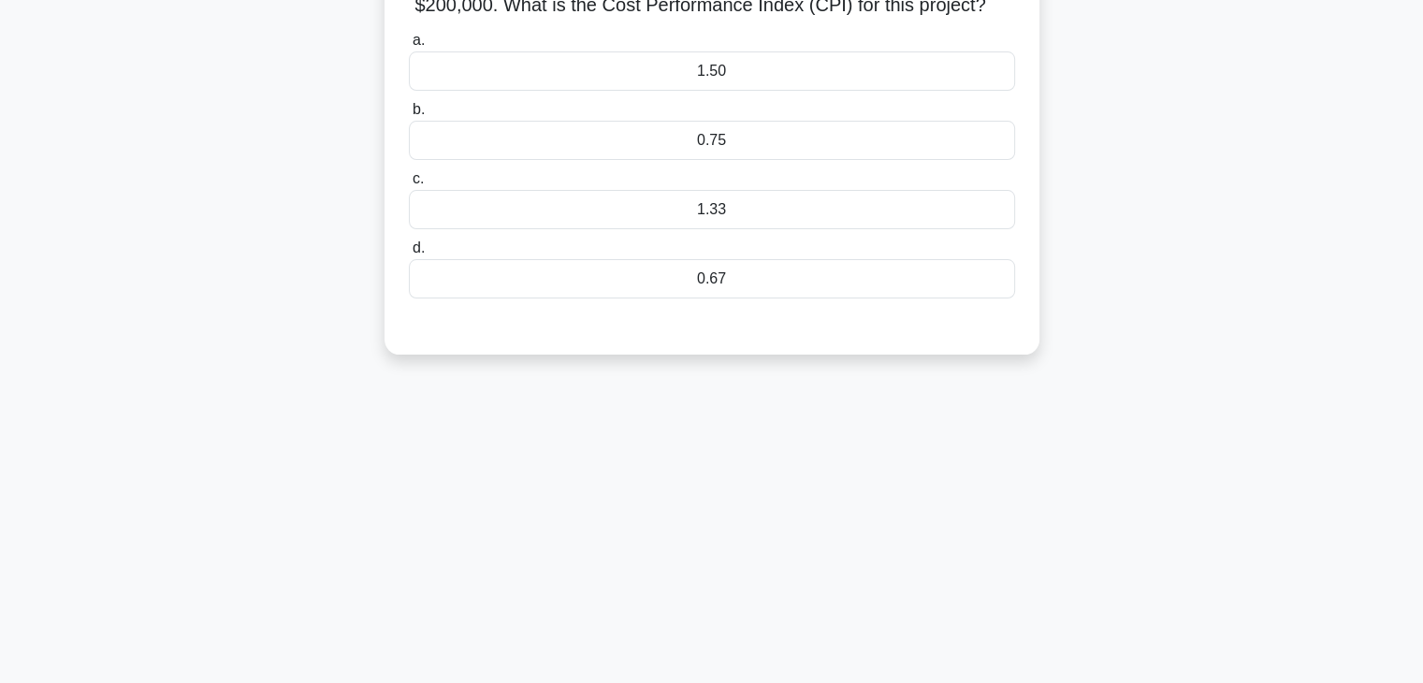
scroll to position [0, 0]
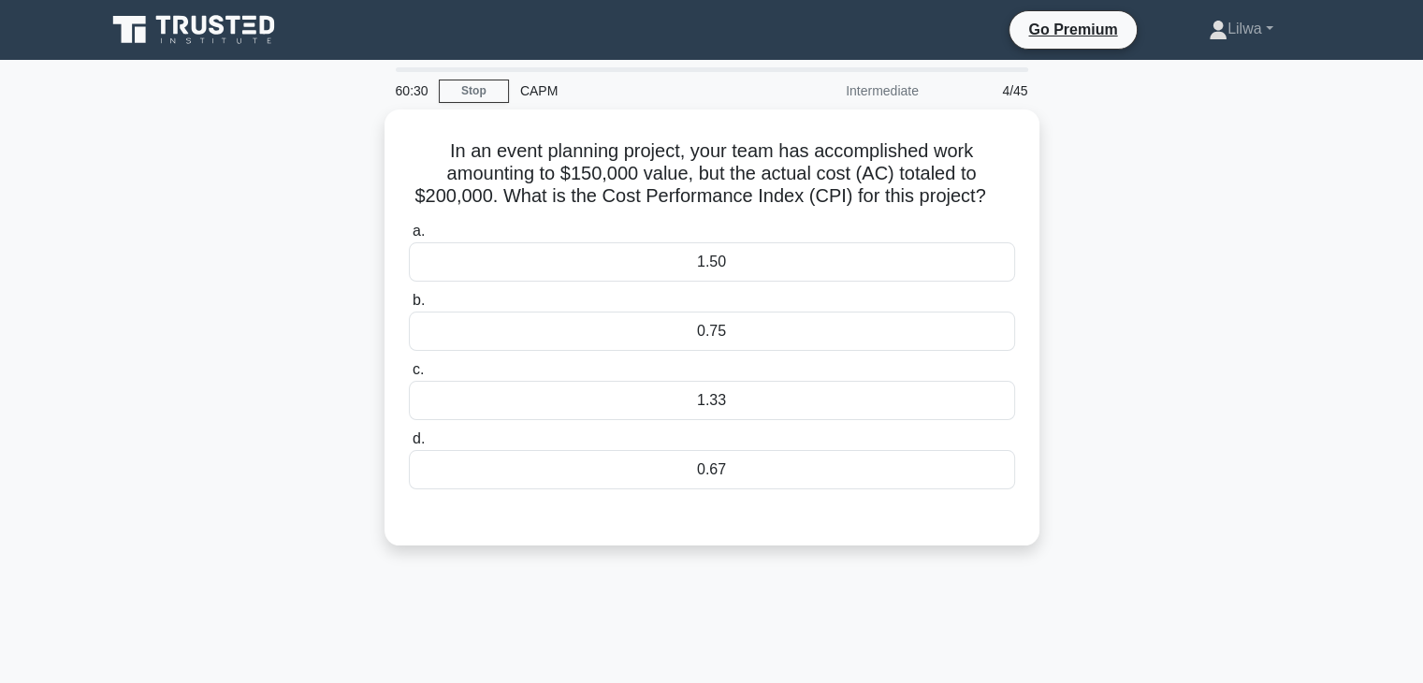
click at [1095, 131] on div "In an event planning project, your team has accomplished work amounting to $150…" at bounding box center [712, 338] width 1235 height 459
click at [719, 647] on div "59:27 Stop CAPM Intermediate 4/45 In an event planning project, your team has a…" at bounding box center [712, 535] width 1235 height 936
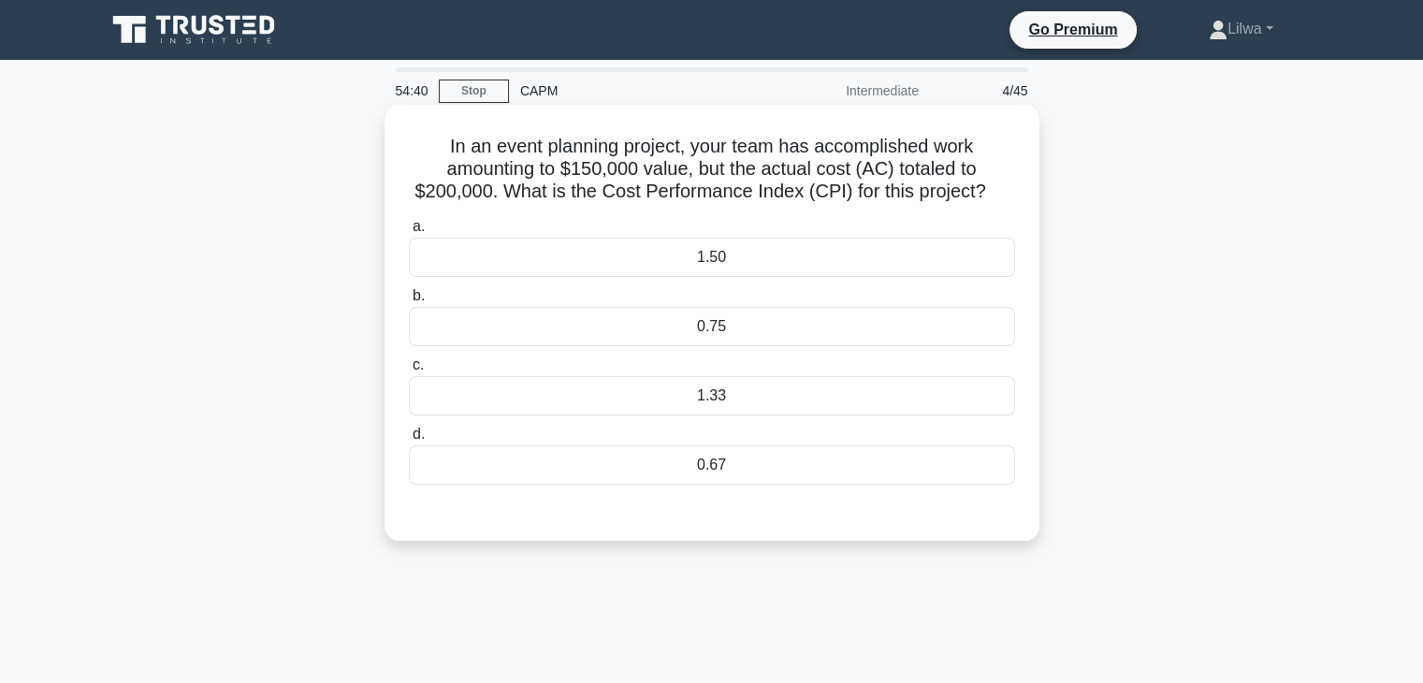
click at [784, 224] on label "a. 1.50" at bounding box center [712, 246] width 606 height 62
click at [409, 224] on input "a. 1.50" at bounding box center [409, 227] width 0 height 12
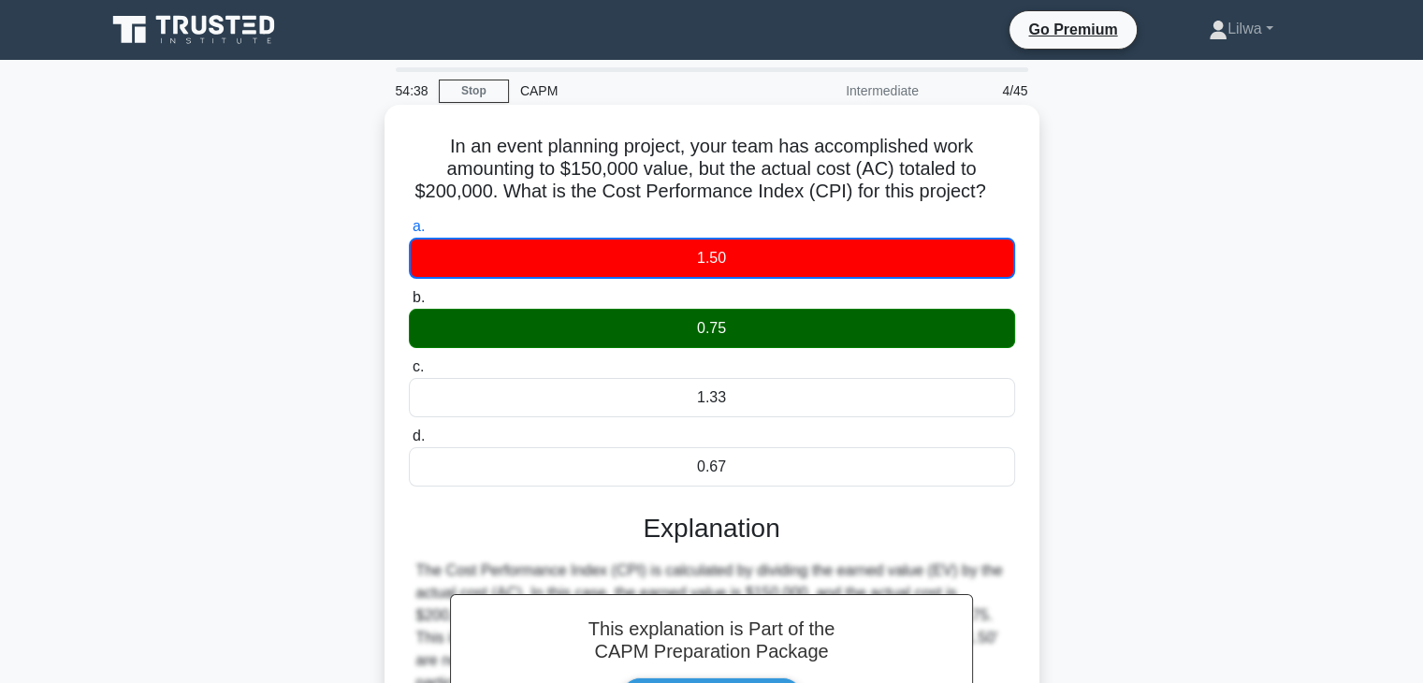
click at [710, 266] on div "1.50" at bounding box center [712, 258] width 606 height 41
click at [409, 233] on input "a. 1.50" at bounding box center [409, 227] width 0 height 12
click at [710, 266] on div "1.50" at bounding box center [712, 258] width 606 height 41
click at [409, 233] on input "a. 1.50" at bounding box center [409, 227] width 0 height 12
click at [710, 266] on div "1.50" at bounding box center [712, 258] width 606 height 41
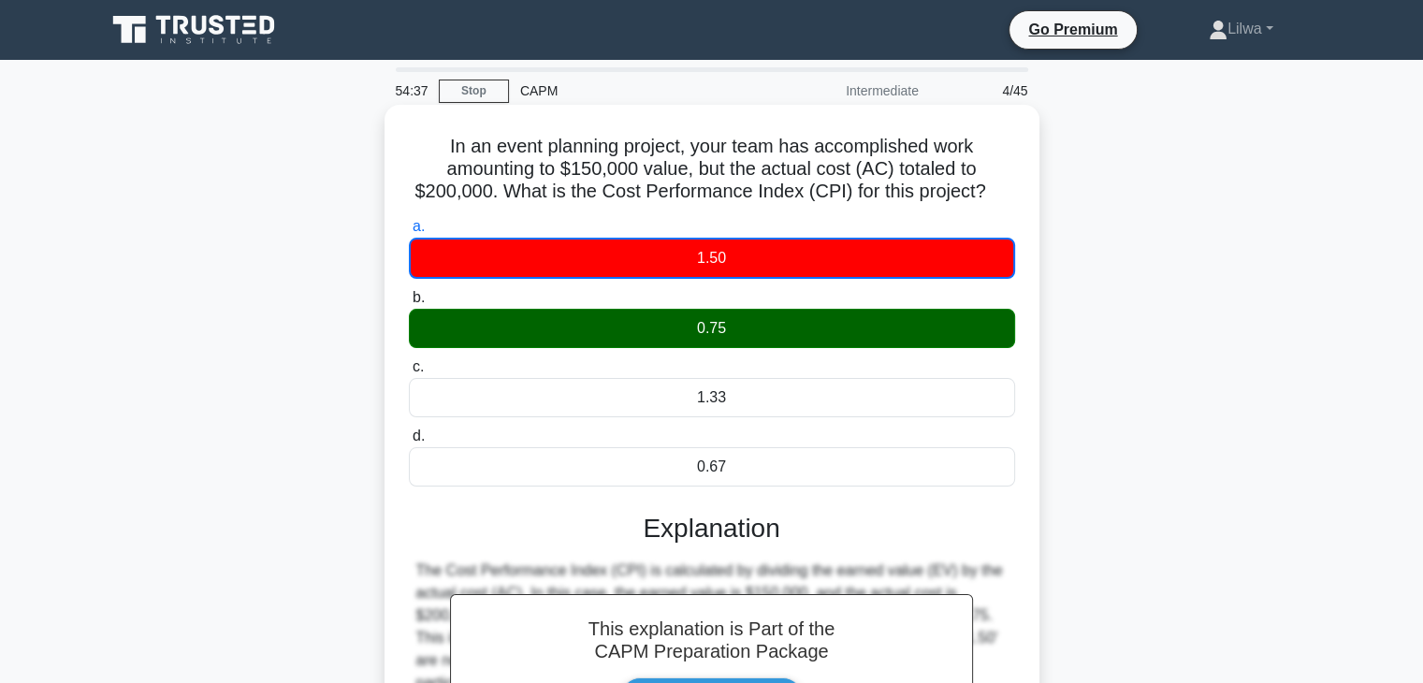
click at [409, 233] on input "a. 1.50" at bounding box center [409, 227] width 0 height 12
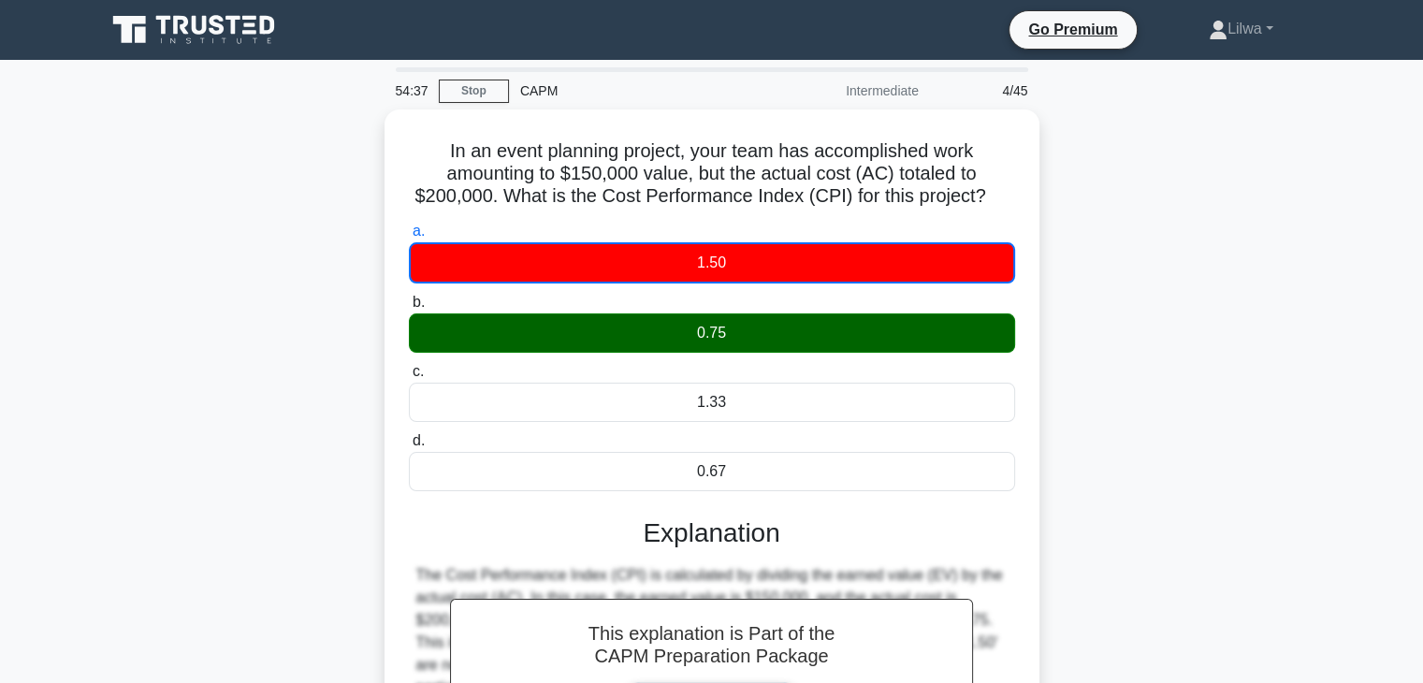
click at [1042, 521] on div "In an event planning project, your team has accomplished work amounting to $150…" at bounding box center [712, 527] width 1235 height 836
click at [318, 215] on div "In an event planning project, your team has accomplished work amounting to $150…" at bounding box center [712, 527] width 1235 height 836
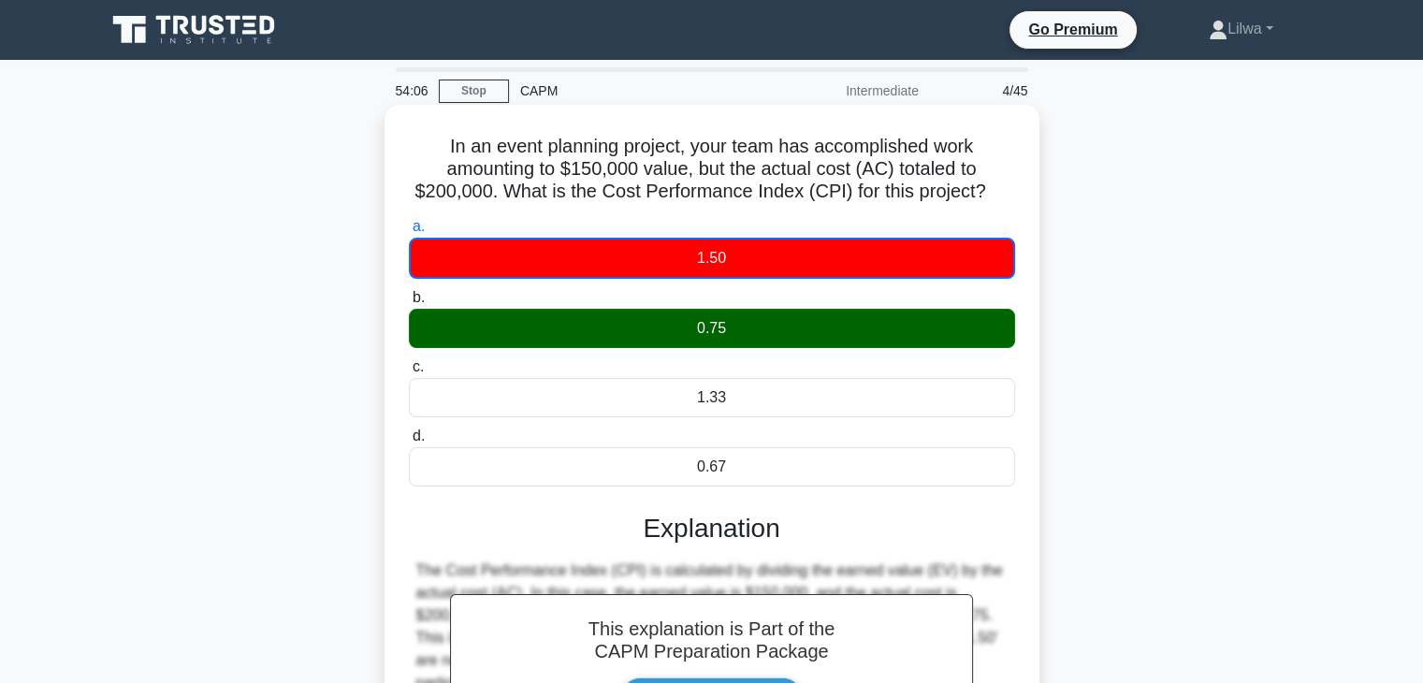
drag, startPoint x: 995, startPoint y: 197, endPoint x: 430, endPoint y: 133, distance: 567.9
click at [430, 133] on div "In an event planning project, your team has accomplished work amounting to $150…" at bounding box center [712, 511] width 640 height 798
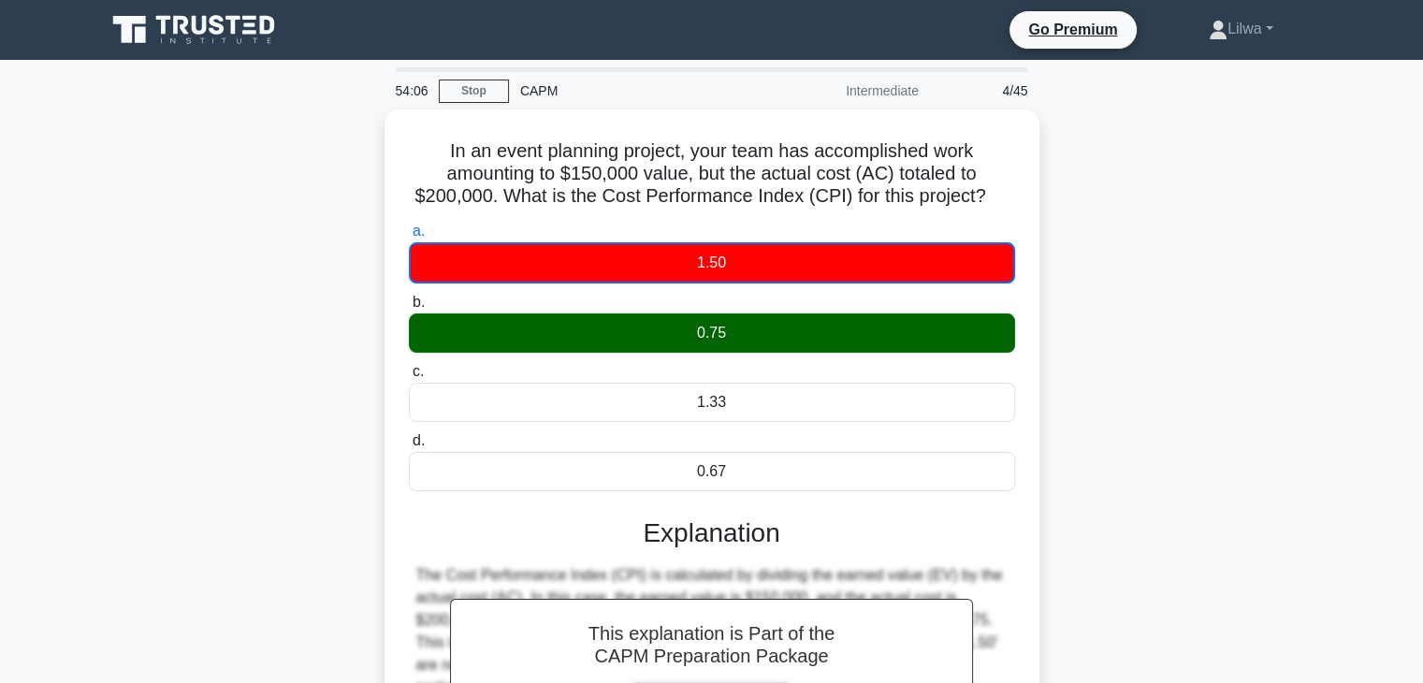
copy h5 "In an event planning project, your team has accomplished work amounting to $150…"
click at [1217, 229] on div "In an event planning project, your team has accomplished work amounting to $150…" at bounding box center [712, 527] width 1235 height 836
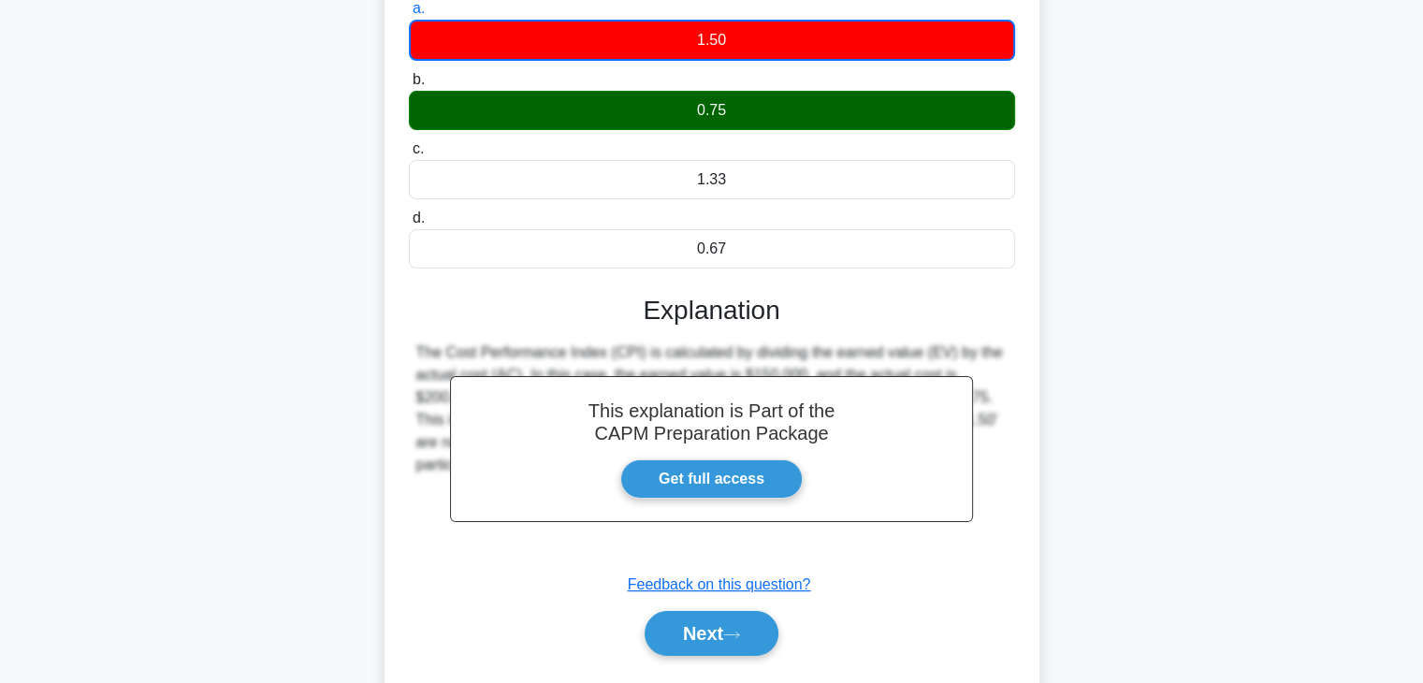
scroll to position [328, 0]
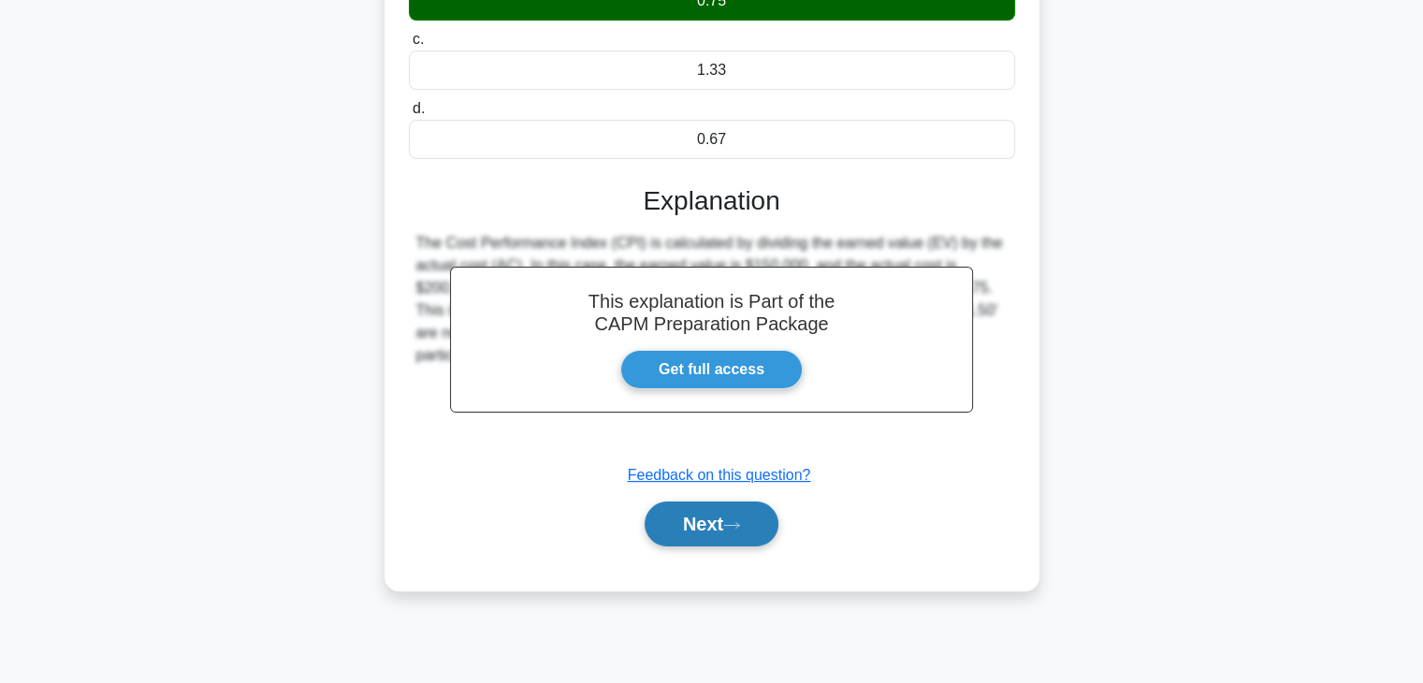
click at [720, 532] on button "Next" at bounding box center [712, 524] width 134 height 45
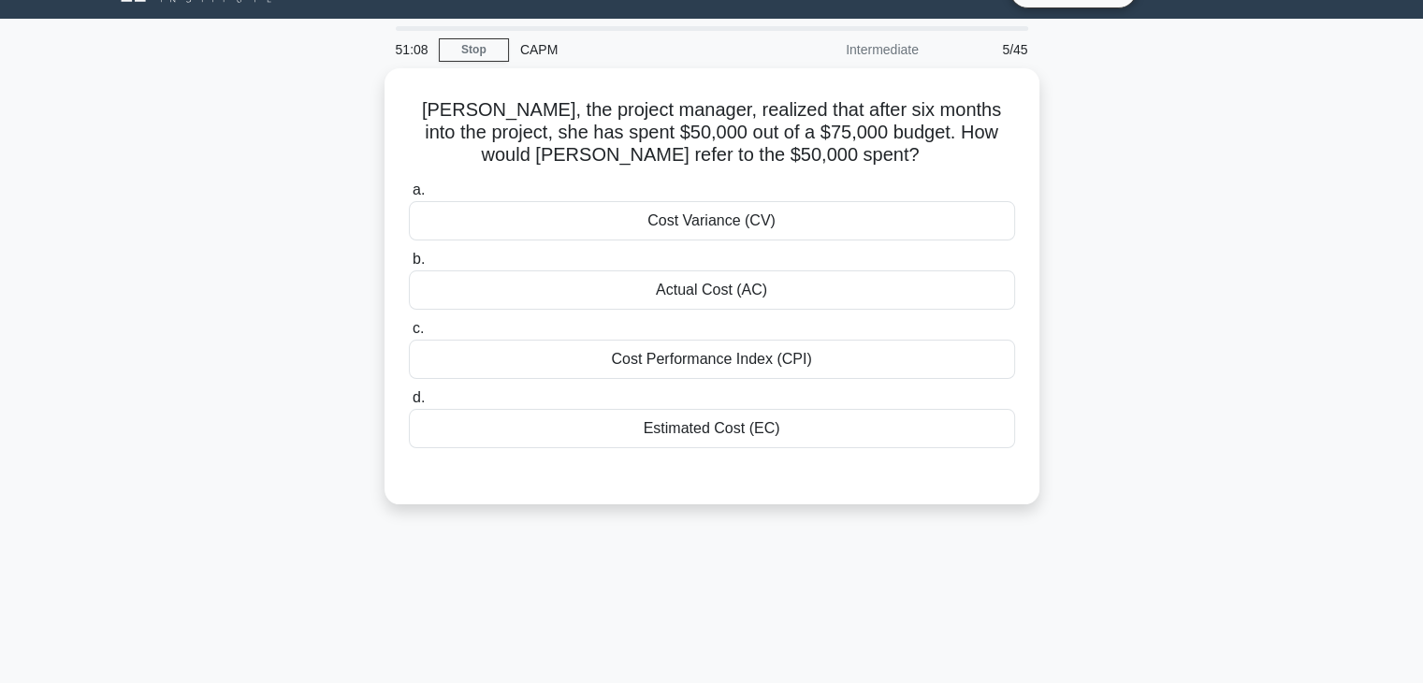
scroll to position [0, 0]
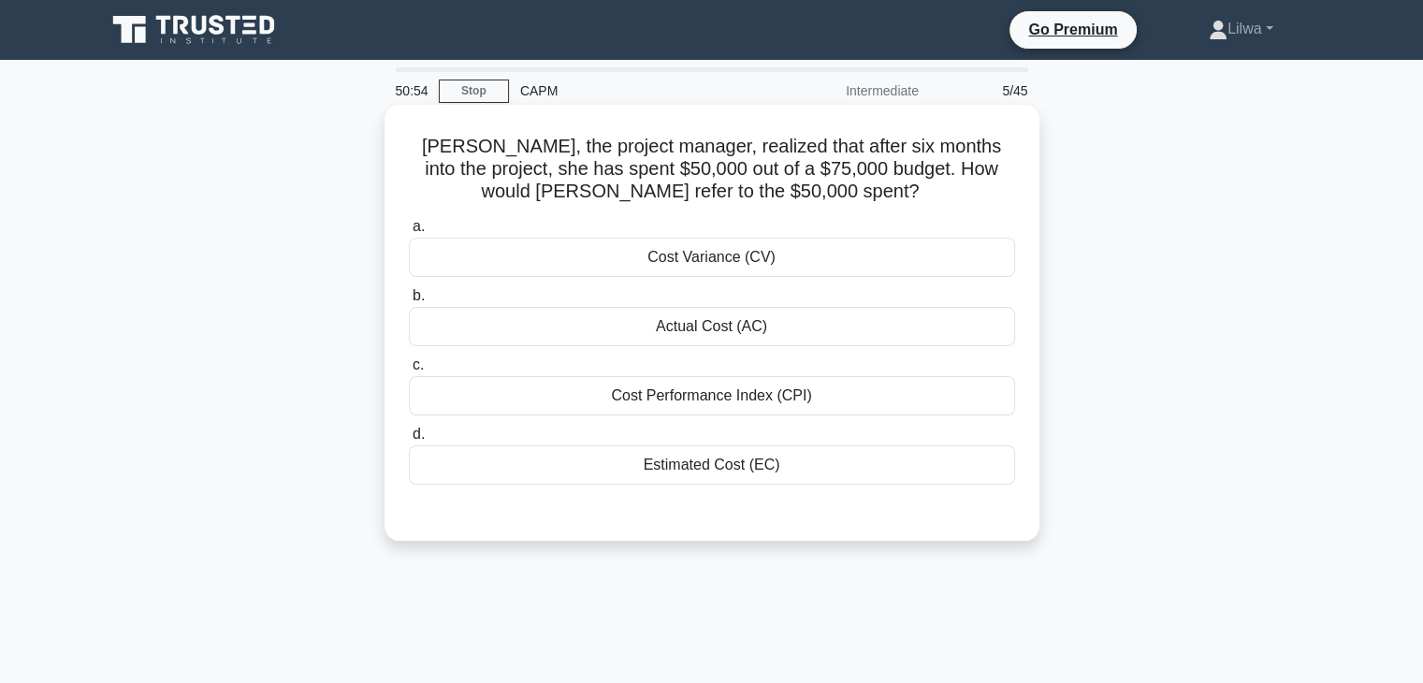
click at [795, 324] on div "Actual Cost (AC)" at bounding box center [712, 326] width 606 height 39
click at [409, 302] on input "b. Actual Cost (AC)" at bounding box center [409, 296] width 0 height 12
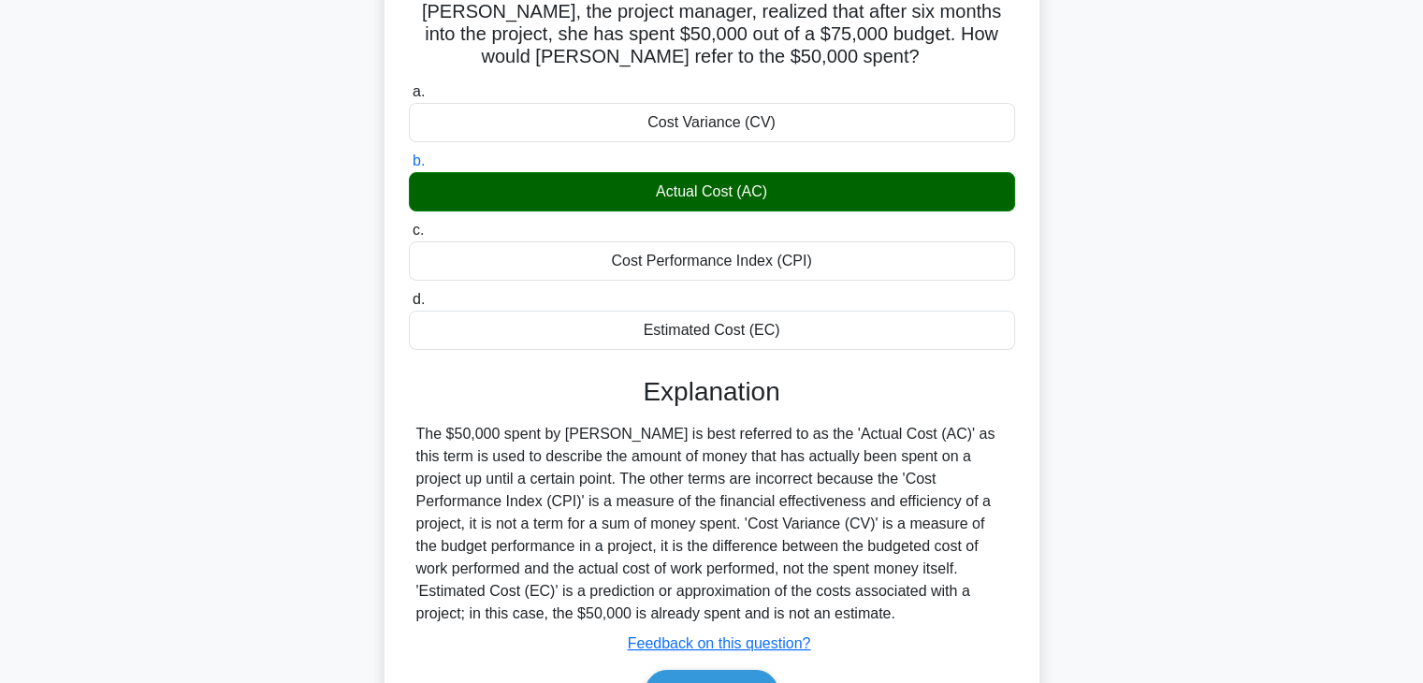
scroll to position [328, 0]
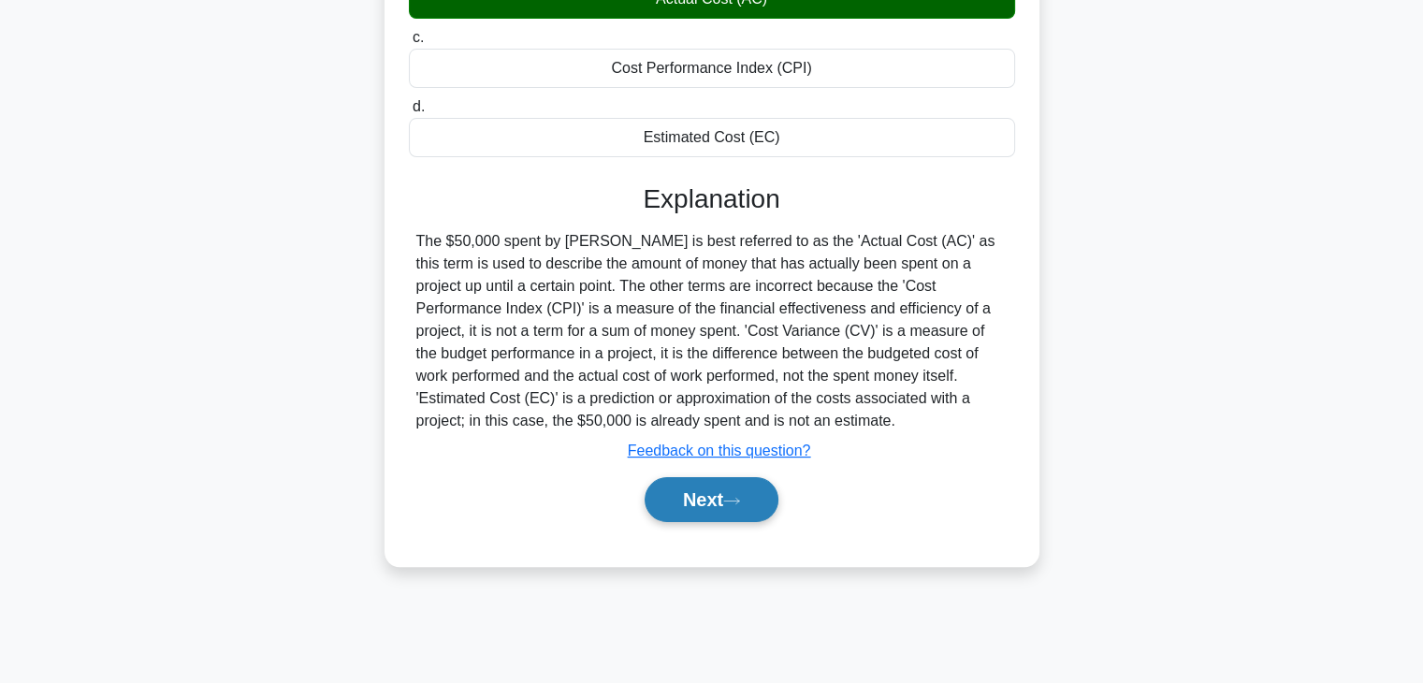
click at [751, 493] on button "Next" at bounding box center [712, 499] width 134 height 45
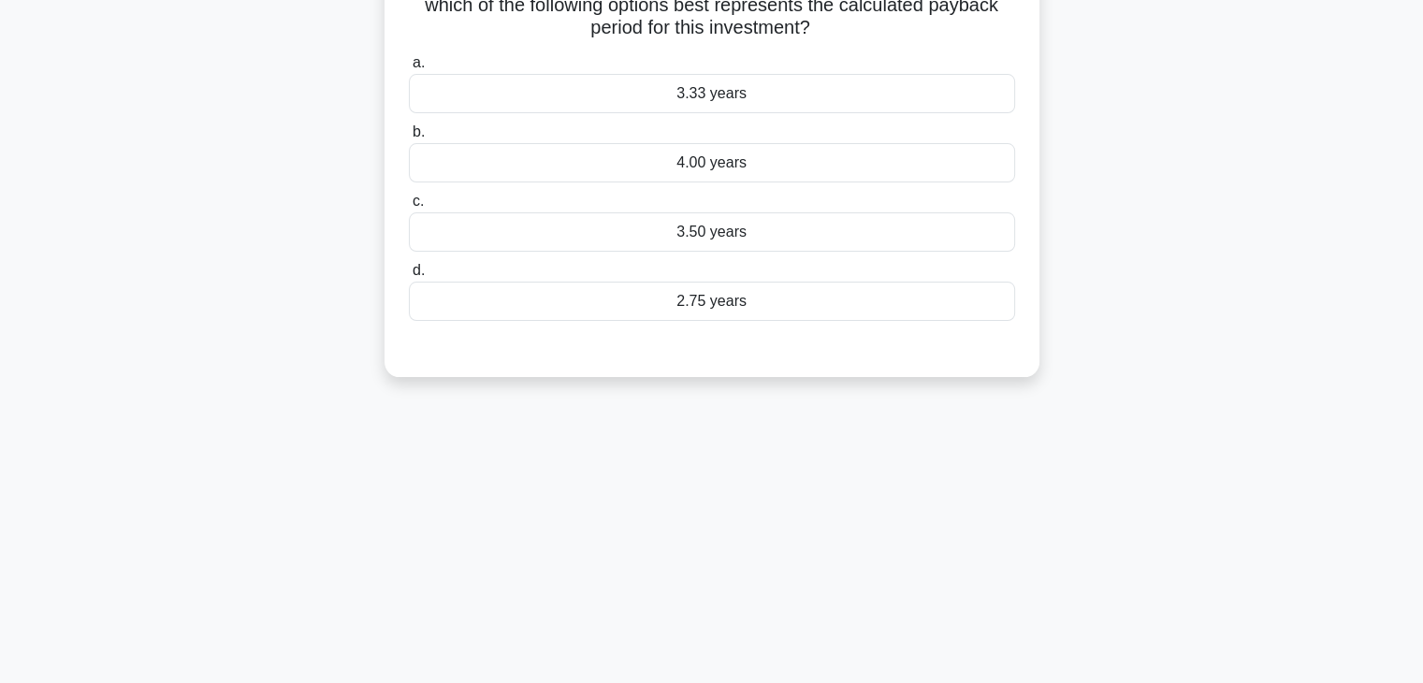
scroll to position [0, 0]
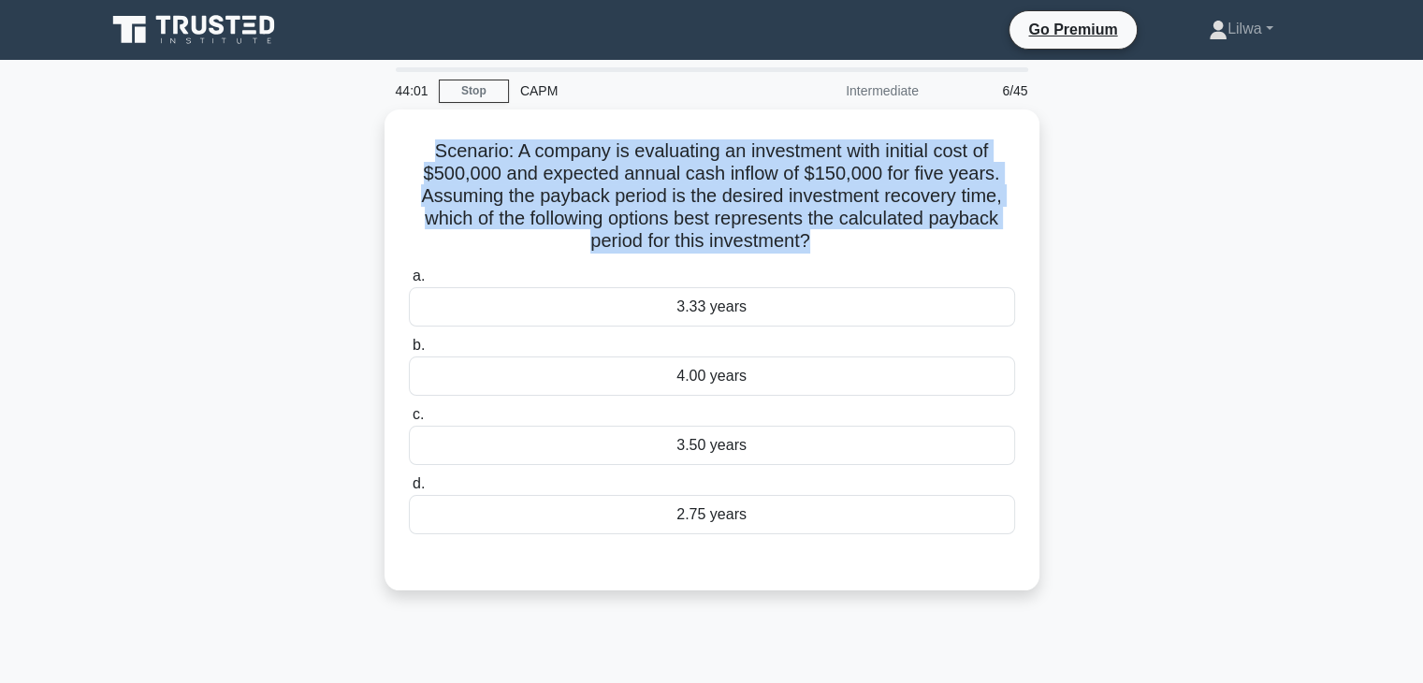
drag, startPoint x: 810, startPoint y: 246, endPoint x: 381, endPoint y: 132, distance: 444.5
click at [381, 132] on div "Scenario: A company is evaluating an investment with initial cost of $500,000 a…" at bounding box center [712, 360] width 1235 height 503
copy h5 "Scenario: A company is evaluating an investment with initial cost of $500,000 a…"
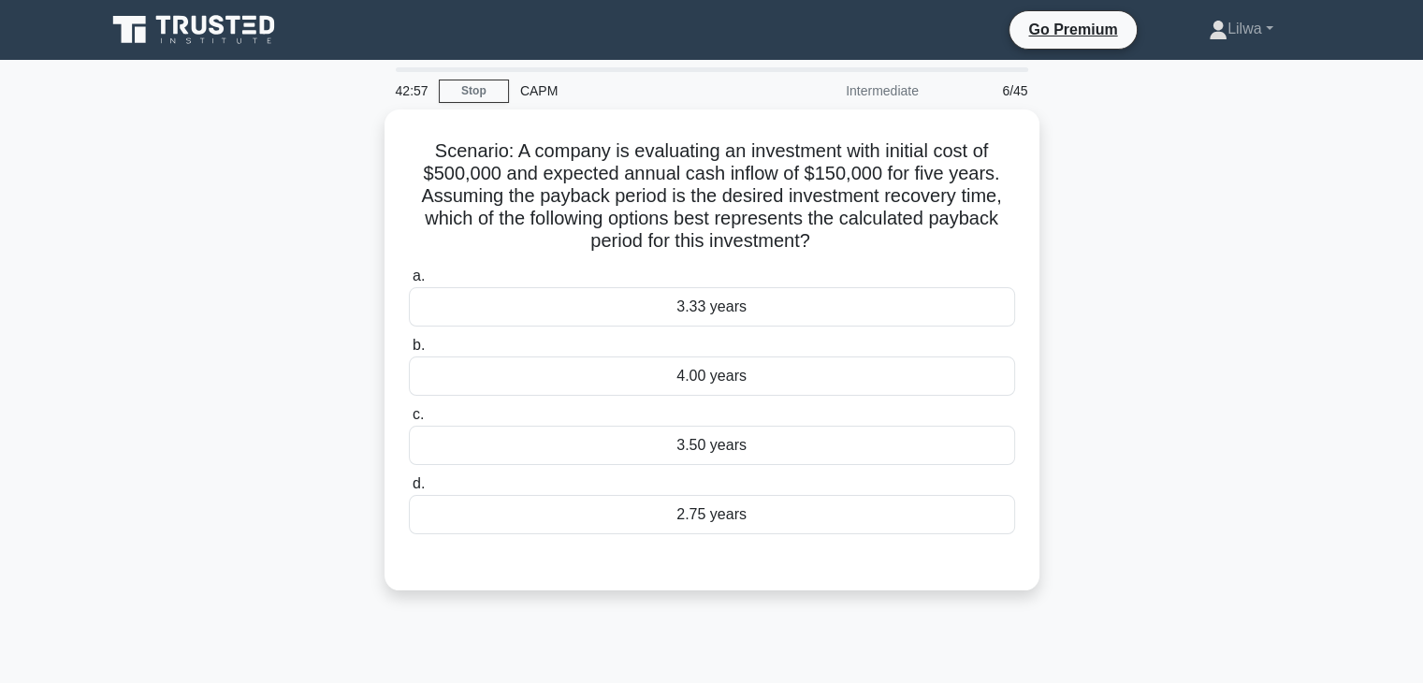
click at [1142, 344] on div "Scenario: A company is evaluating an investment with initial cost of $500,000 a…" at bounding box center [712, 360] width 1235 height 503
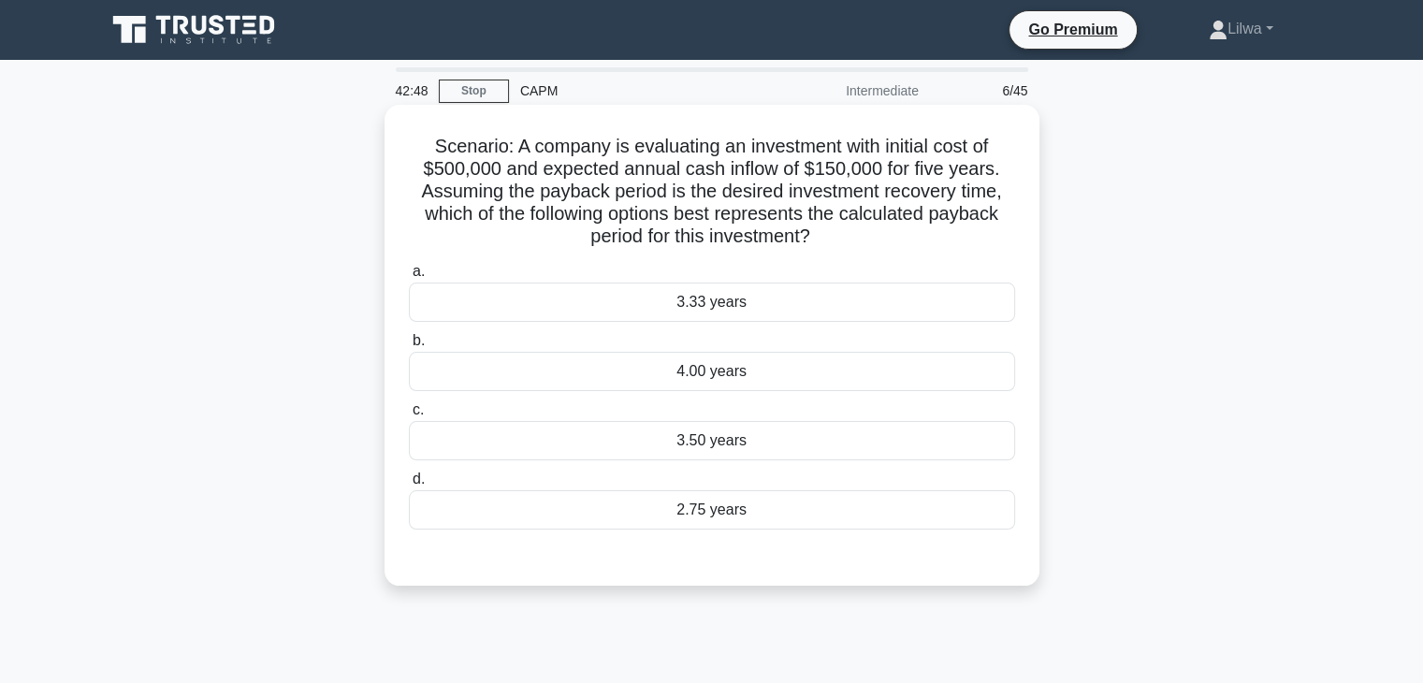
click at [721, 312] on div "3.33 years" at bounding box center [712, 302] width 606 height 39
click at [409, 278] on input "a. 3.33 years" at bounding box center [409, 272] width 0 height 12
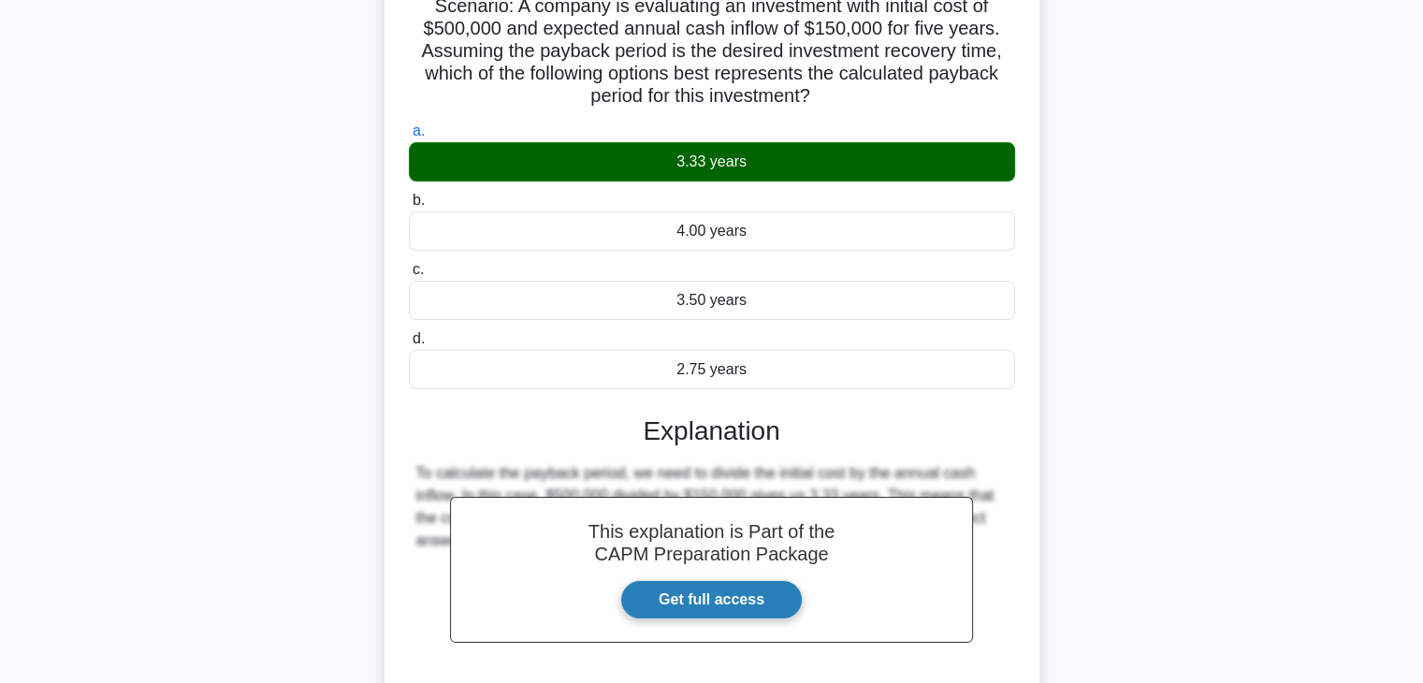
scroll to position [328, 0]
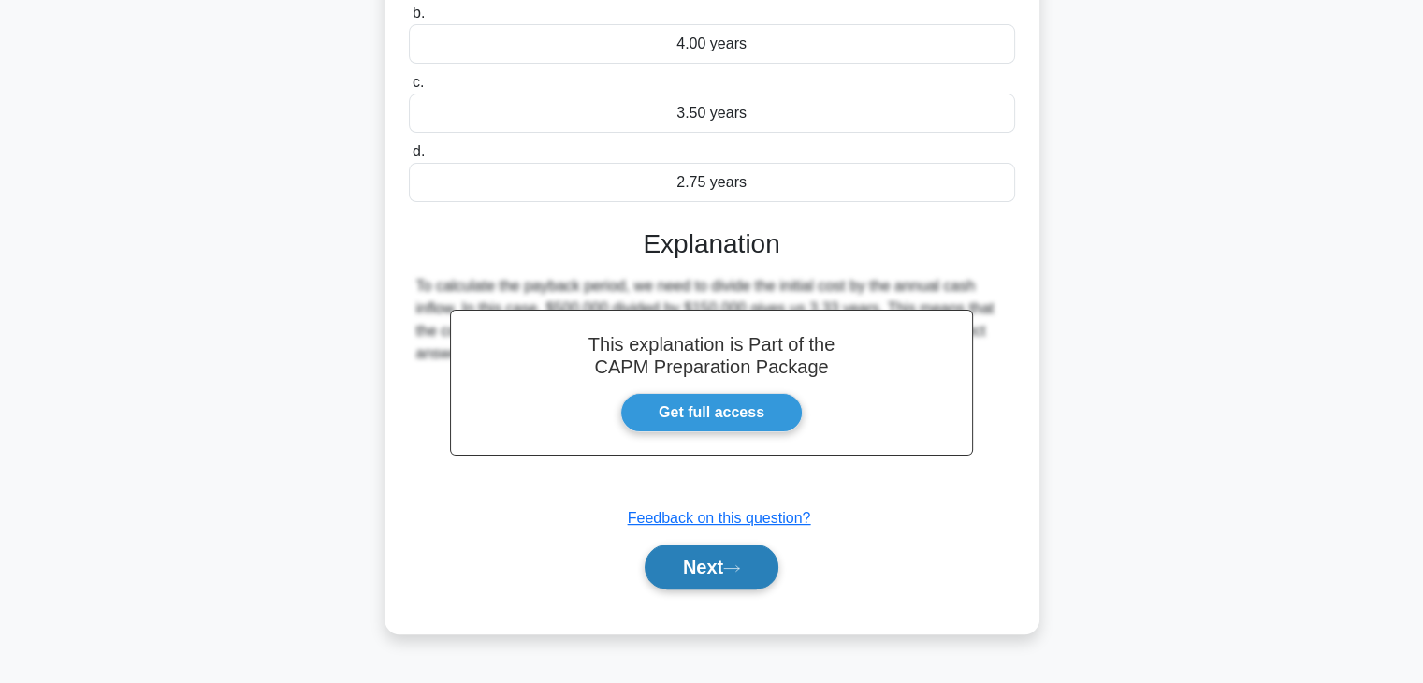
click at [678, 569] on button "Next" at bounding box center [712, 567] width 134 height 45
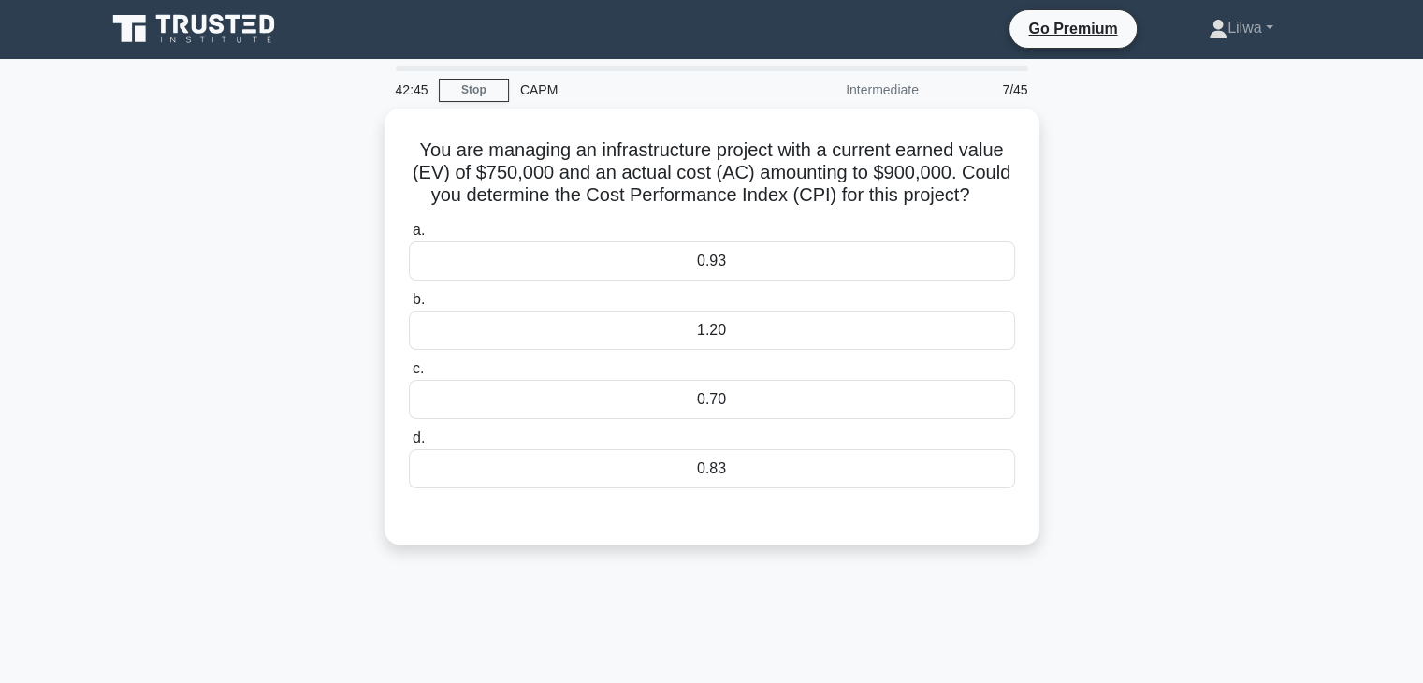
scroll to position [0, 0]
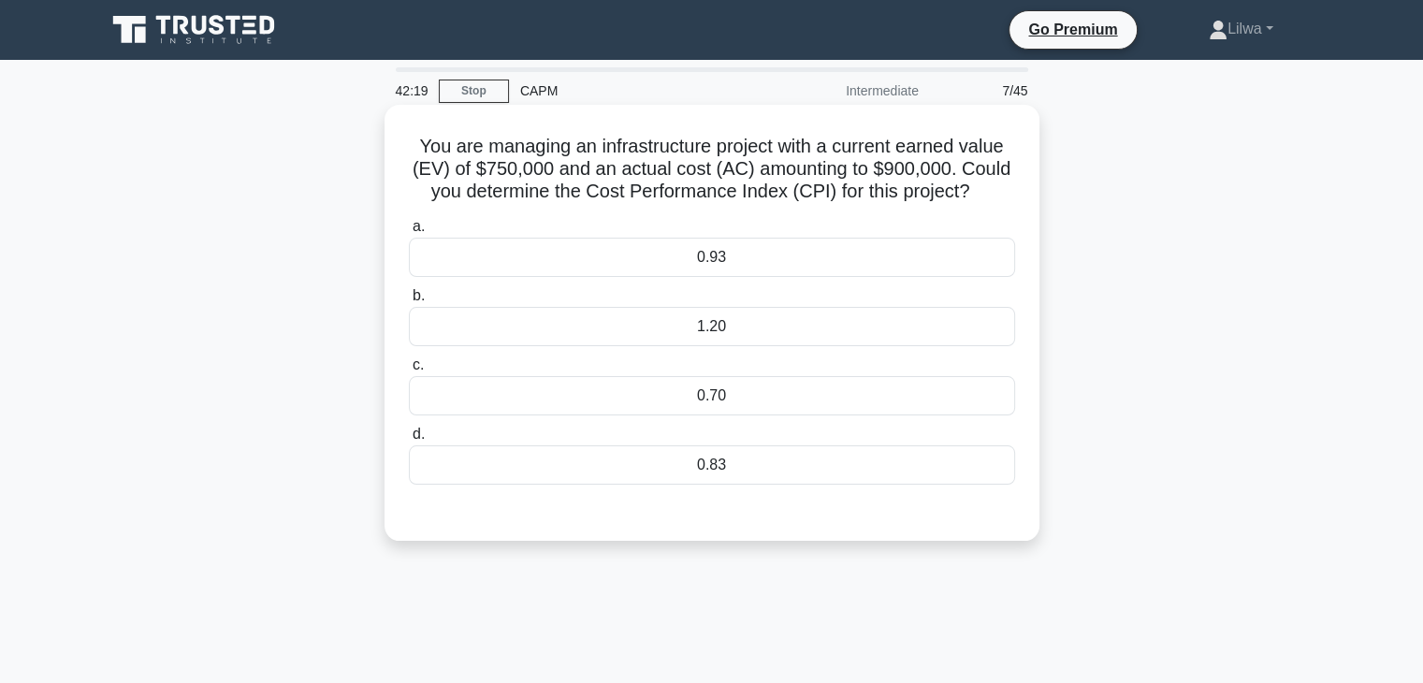
click at [801, 468] on div "0.83" at bounding box center [712, 464] width 606 height 39
click at [409, 441] on input "d. 0.83" at bounding box center [409, 435] width 0 height 12
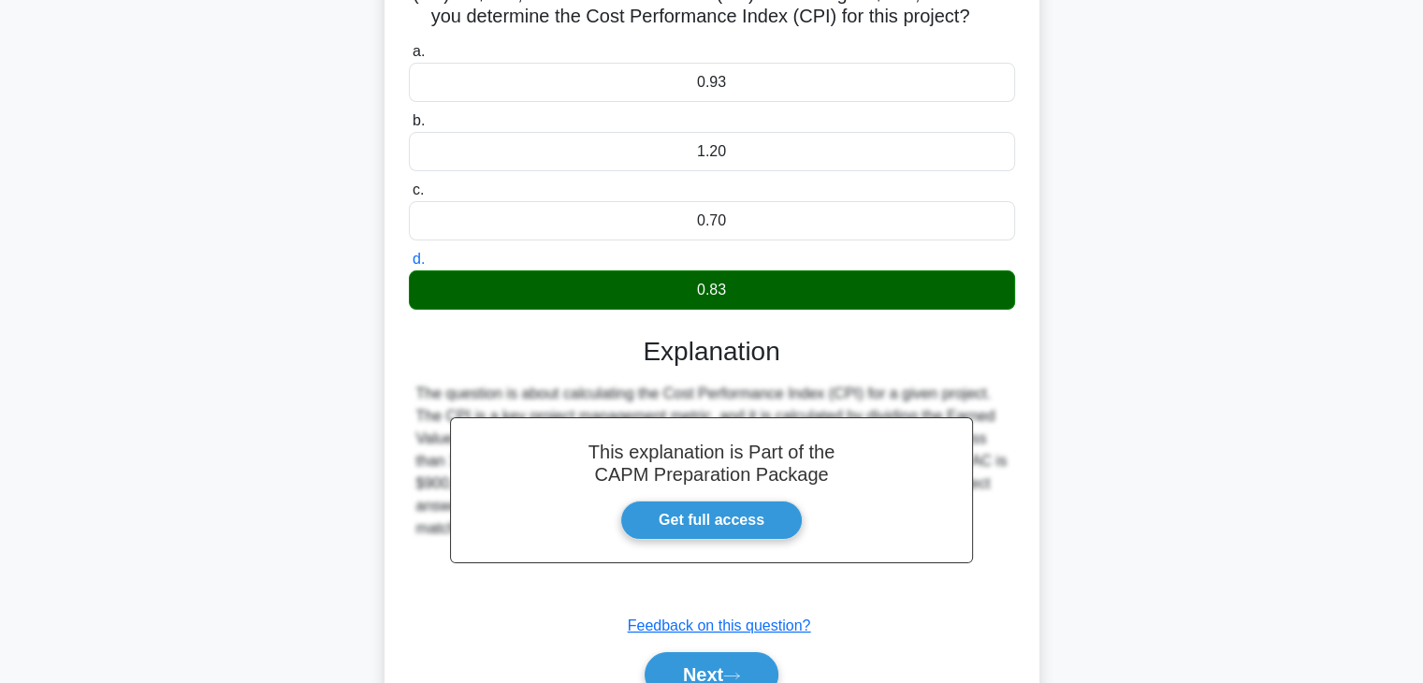
scroll to position [328, 0]
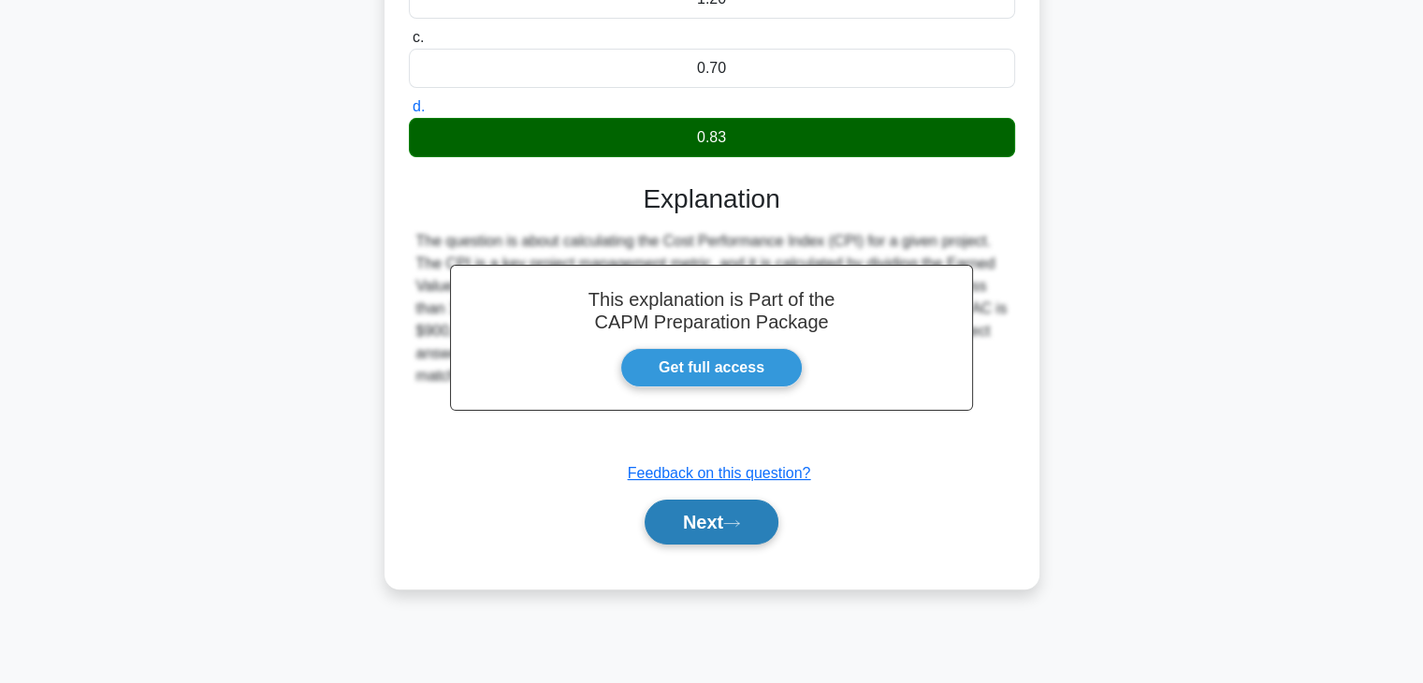
click at [722, 532] on button "Next" at bounding box center [712, 522] width 134 height 45
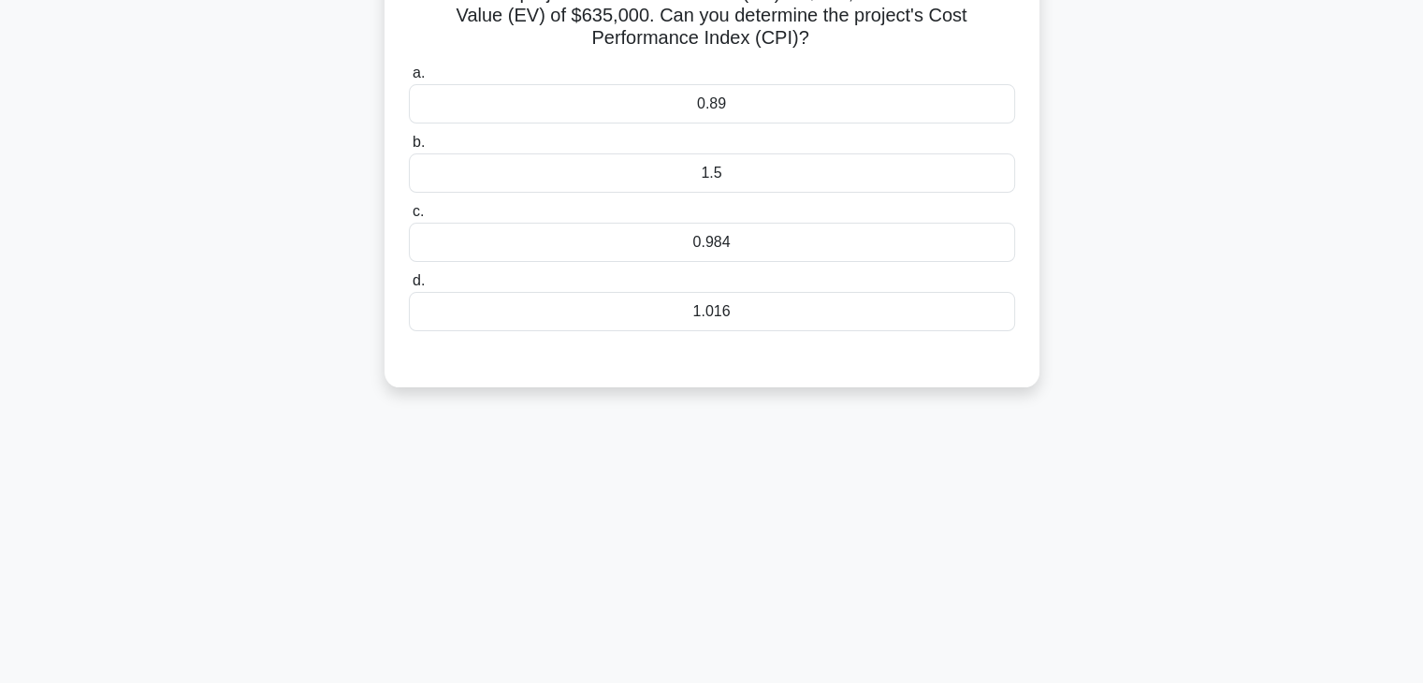
scroll to position [0, 0]
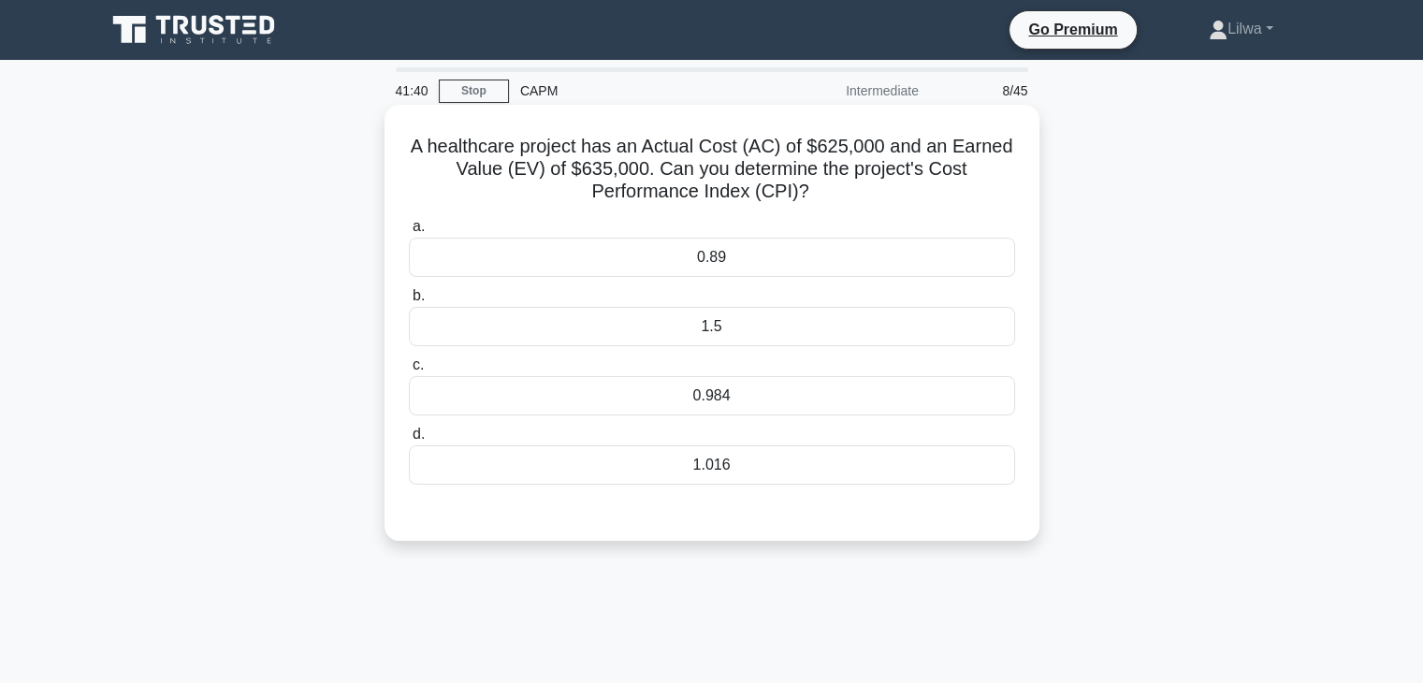
click at [755, 401] on div "0.984" at bounding box center [712, 395] width 606 height 39
click at [409, 372] on input "c. 0.984" at bounding box center [409, 365] width 0 height 12
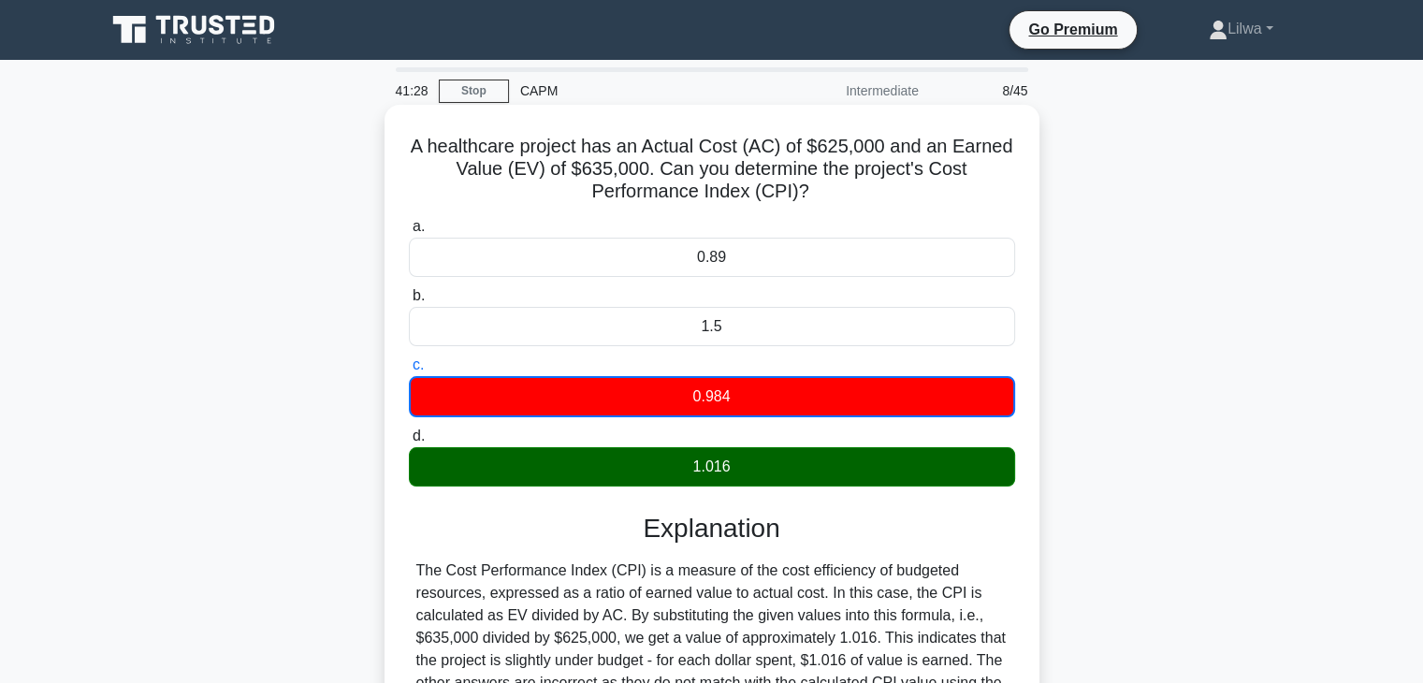
scroll to position [94, 0]
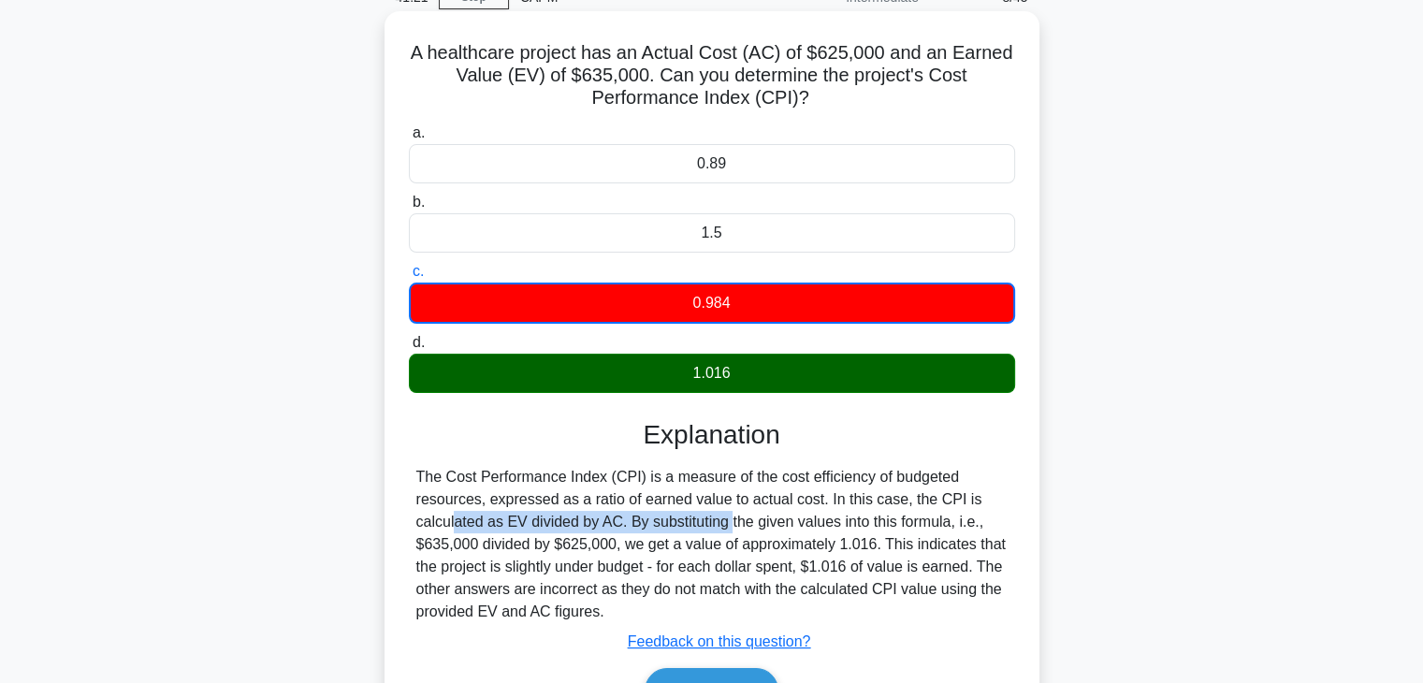
drag, startPoint x: 620, startPoint y: 516, endPoint x: 901, endPoint y: 497, distance: 282.3
click at [901, 497] on div "The Cost Performance Index (CPI) is a measure of the cost efficiency of budgete…" at bounding box center [711, 544] width 591 height 157
copy div "the CPI is calculated as EV divided by AC."
click at [1037, 541] on div "A healthcare project has an Actual Cost (AC) of $625,000 and an Earned Value (E…" at bounding box center [712, 384] width 655 height 746
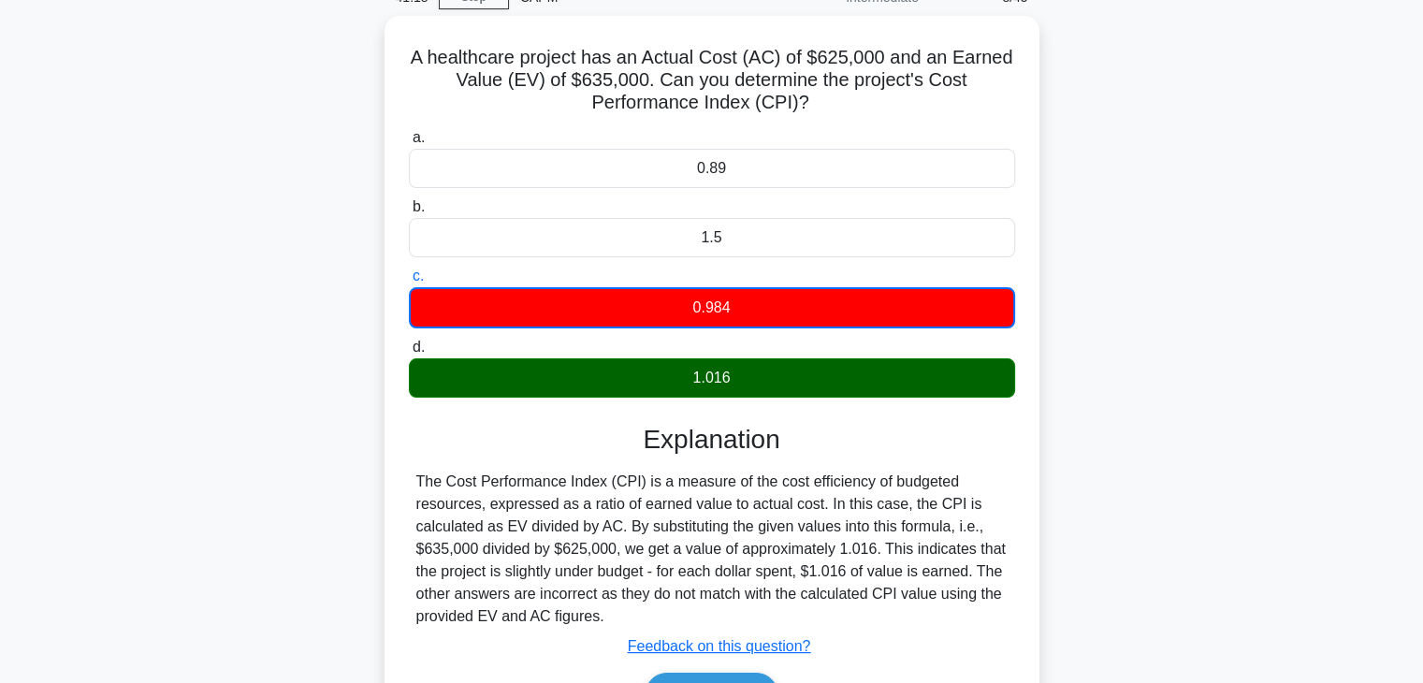
click at [1041, 626] on div "A healthcare project has an Actual Cost (AC) of $625,000 and an Earned Value (E…" at bounding box center [712, 400] width 1235 height 768
click at [1190, 64] on div "A healthcare project has an Actual Cost (AC) of $625,000 and an Earned Value (E…" at bounding box center [712, 400] width 1235 height 768
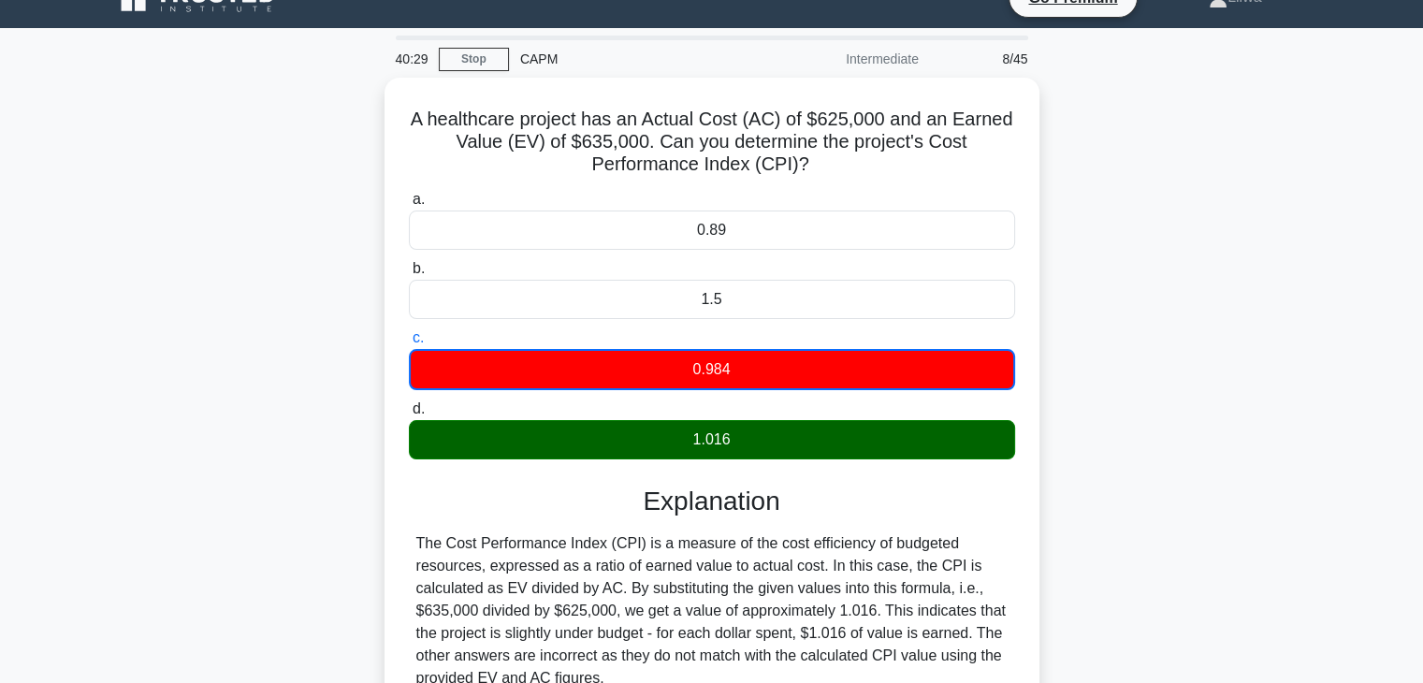
scroll to position [0, 0]
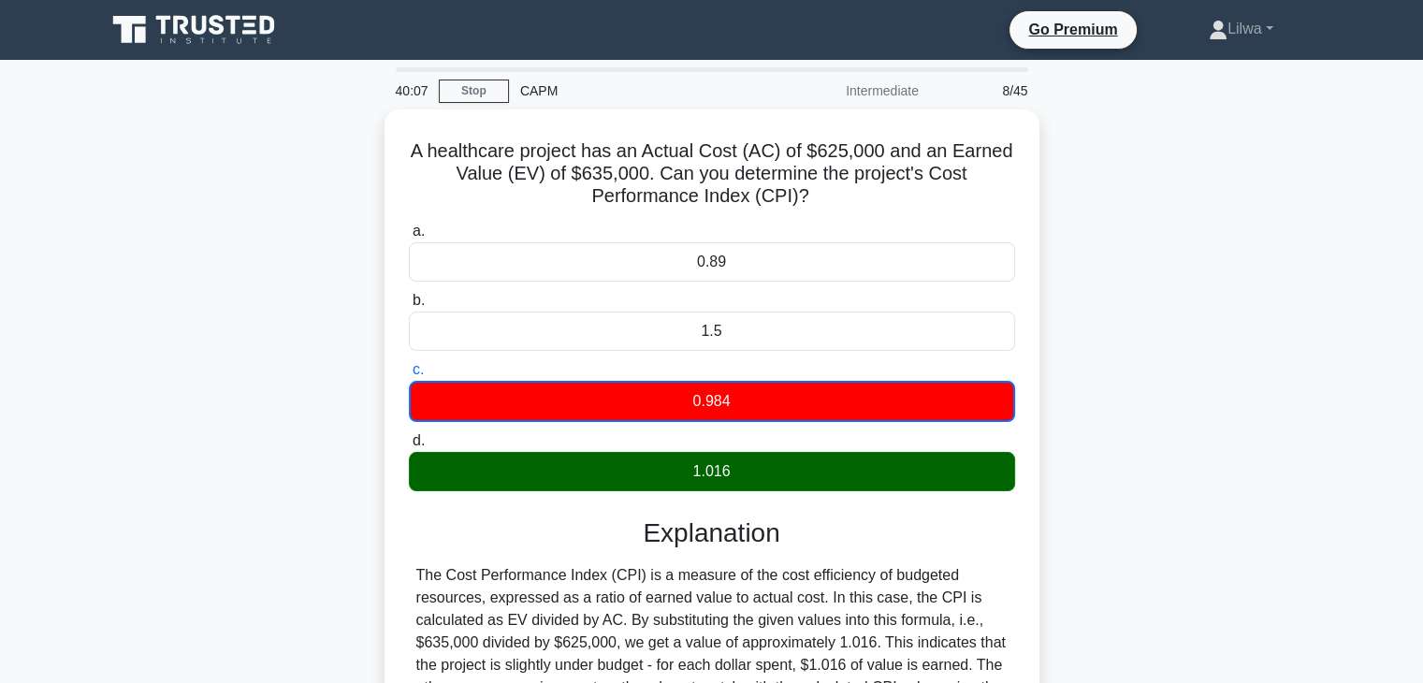
click at [1266, 621] on div "A healthcare project has an Actual Cost (AC) of $625,000 and an Earned Value (E…" at bounding box center [712, 493] width 1235 height 768
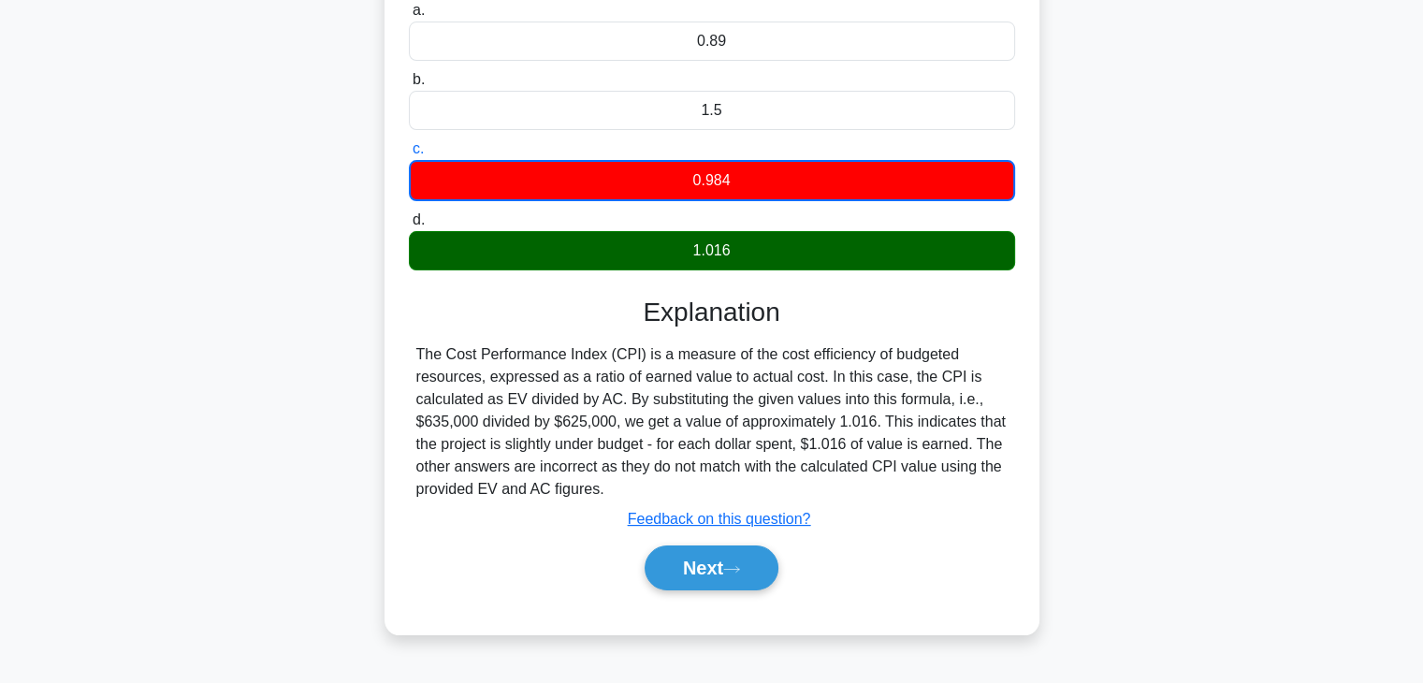
scroll to position [328, 0]
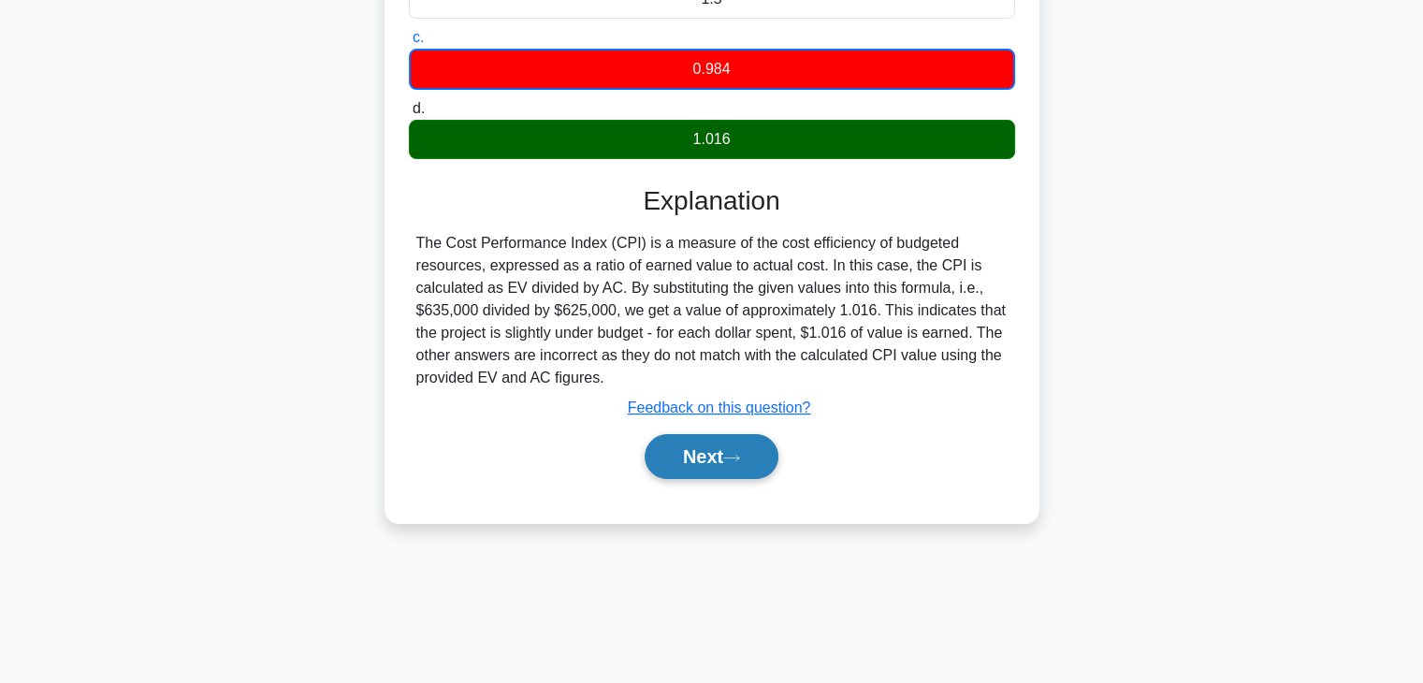
click at [733, 472] on button "Next" at bounding box center [712, 456] width 134 height 45
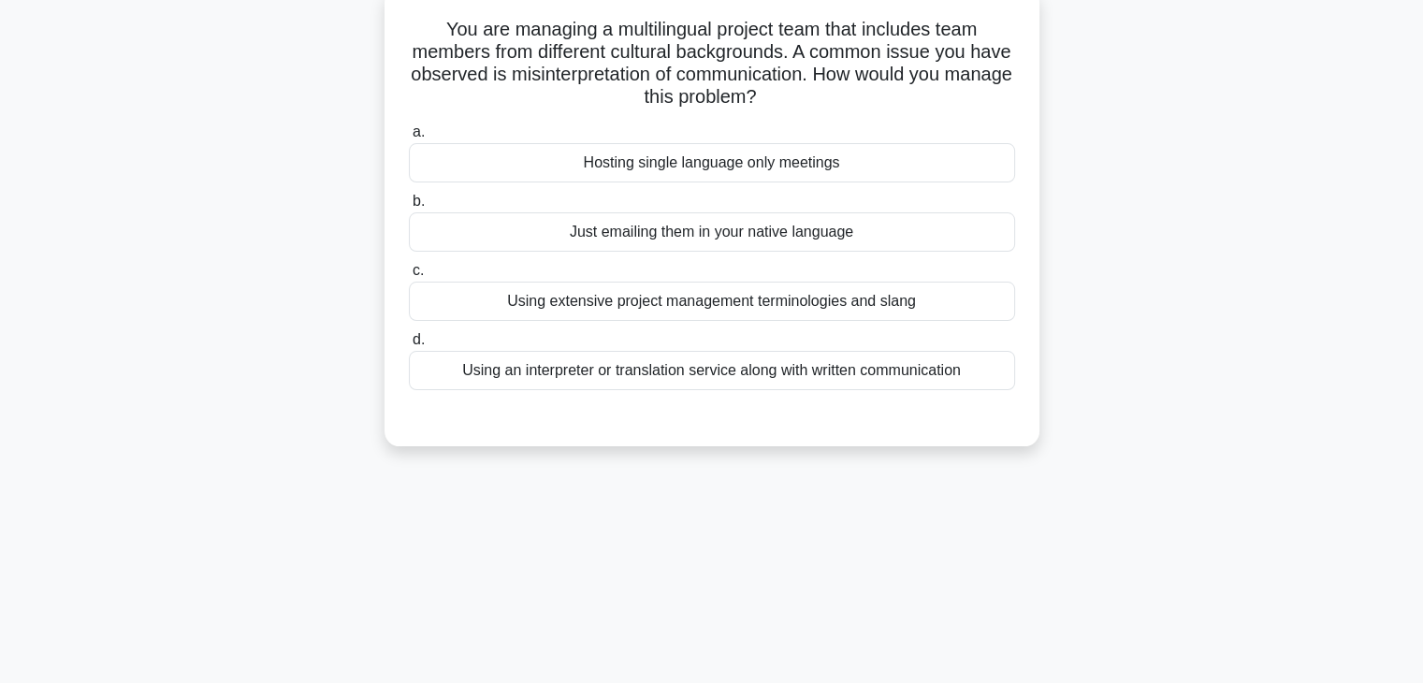
scroll to position [0, 0]
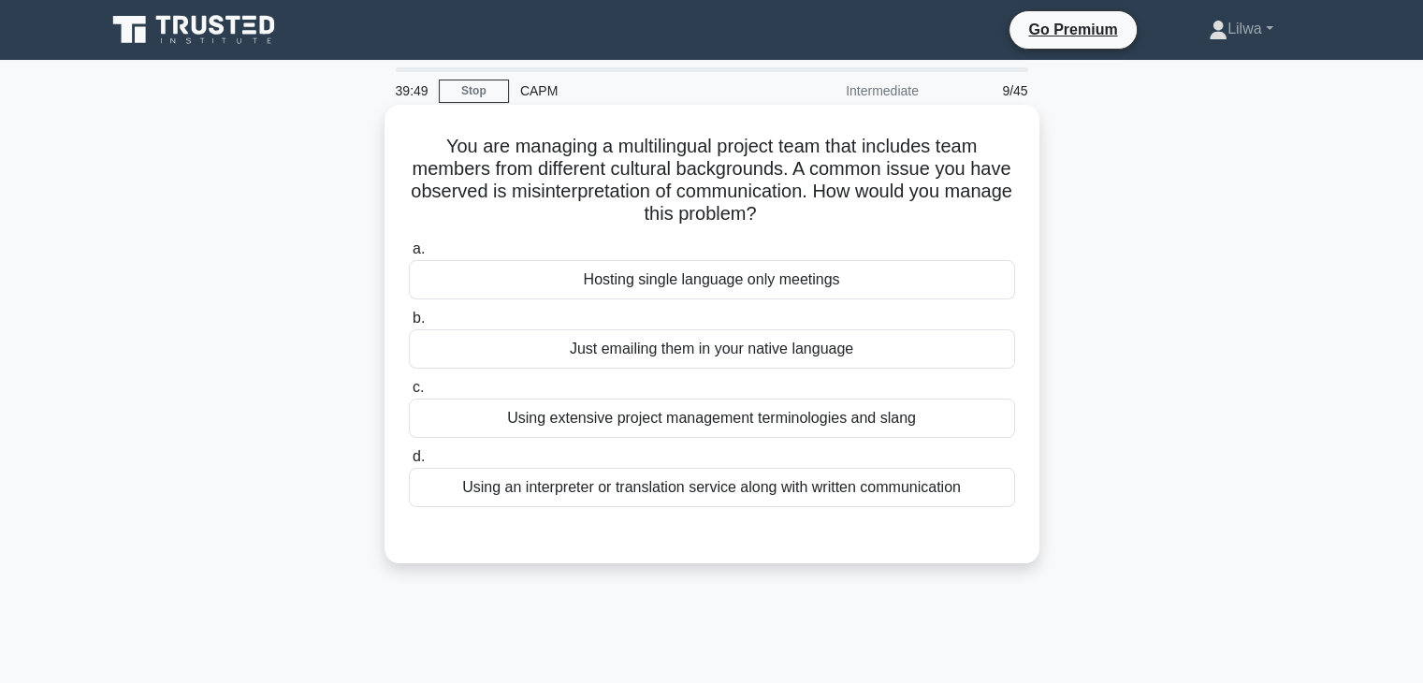
click at [836, 491] on div "Using an interpreter or translation service along with written communication" at bounding box center [712, 487] width 606 height 39
click at [409, 463] on input "d. Using an interpreter or translation service along with written communication" at bounding box center [409, 457] width 0 height 12
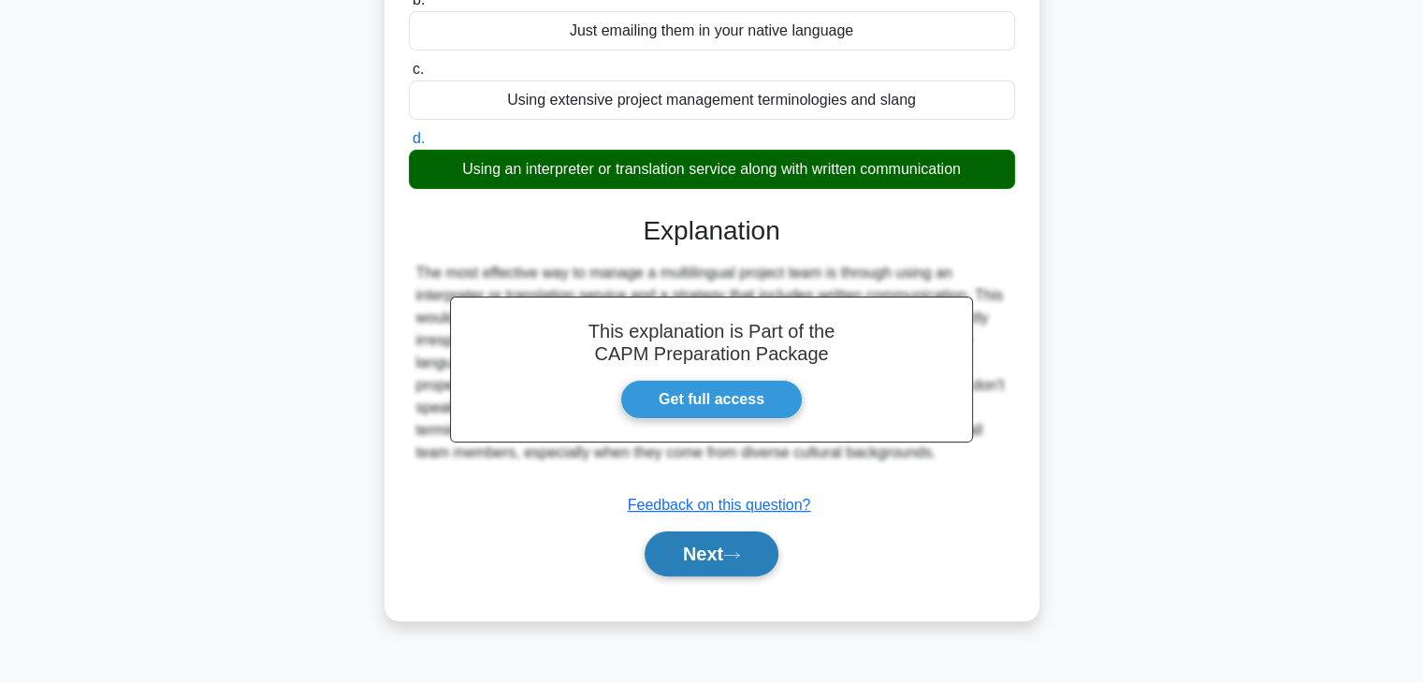
scroll to position [328, 0]
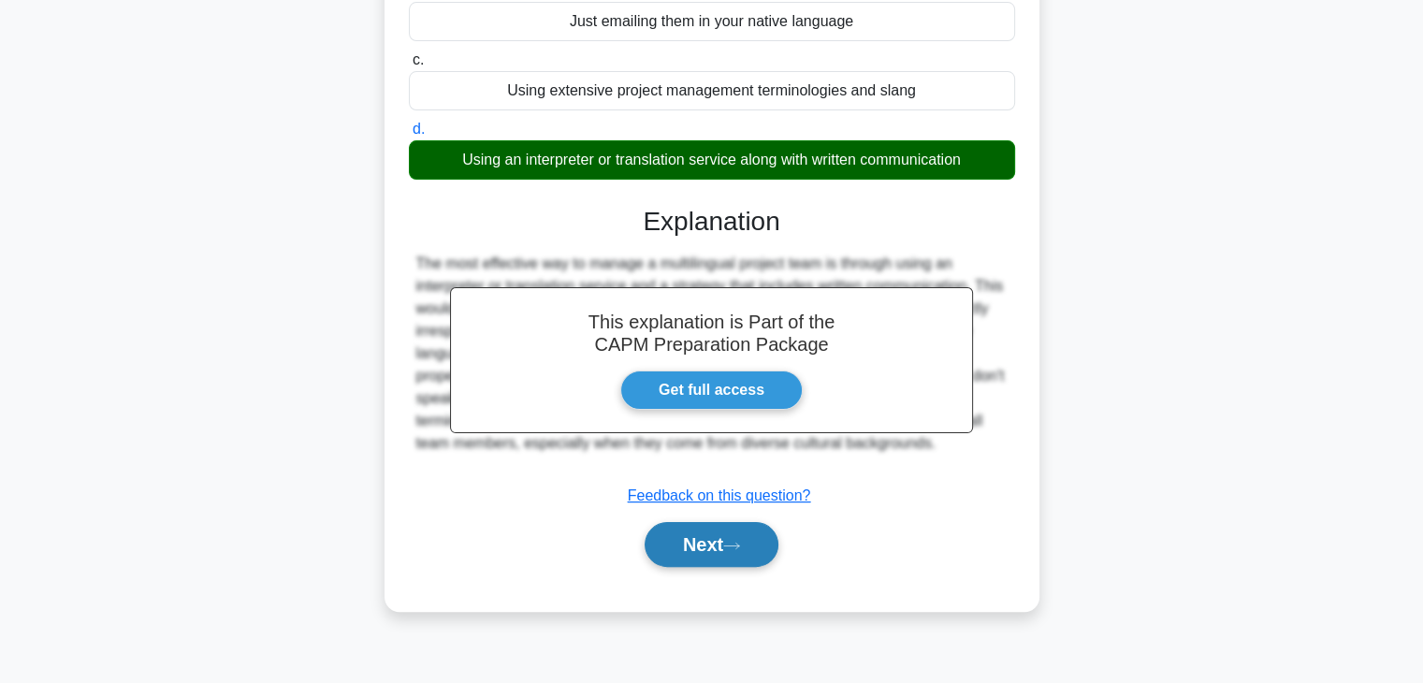
click at [656, 560] on button "Next" at bounding box center [712, 544] width 134 height 45
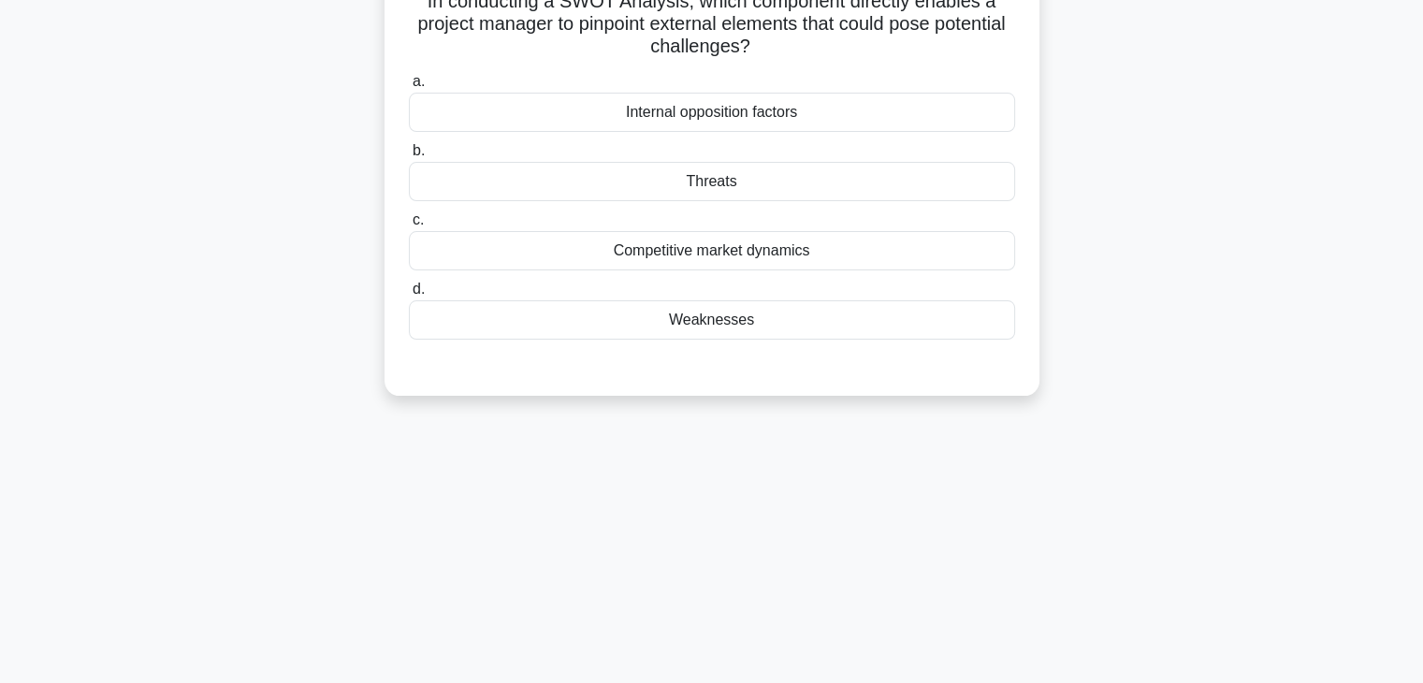
scroll to position [0, 0]
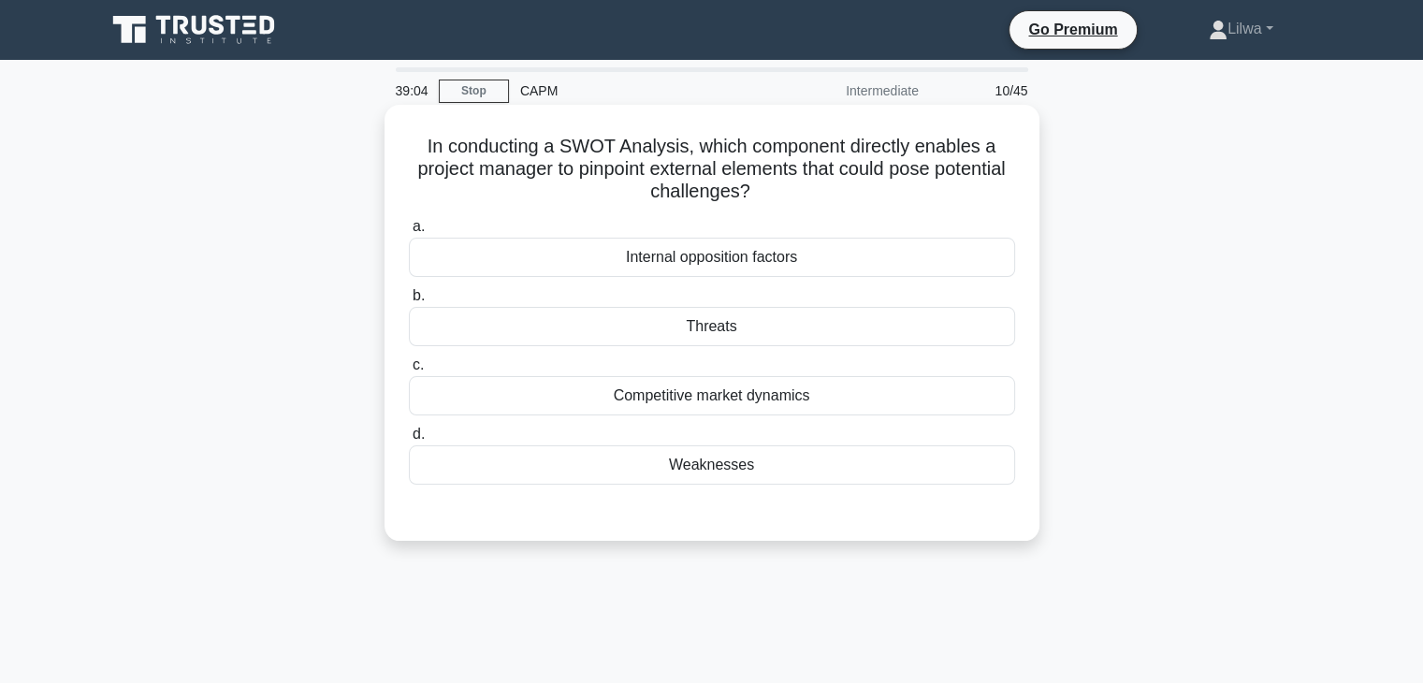
click at [794, 408] on div "Competitive market dynamics" at bounding box center [712, 395] width 606 height 39
click at [409, 372] on input "c. Competitive market dynamics" at bounding box center [409, 365] width 0 height 12
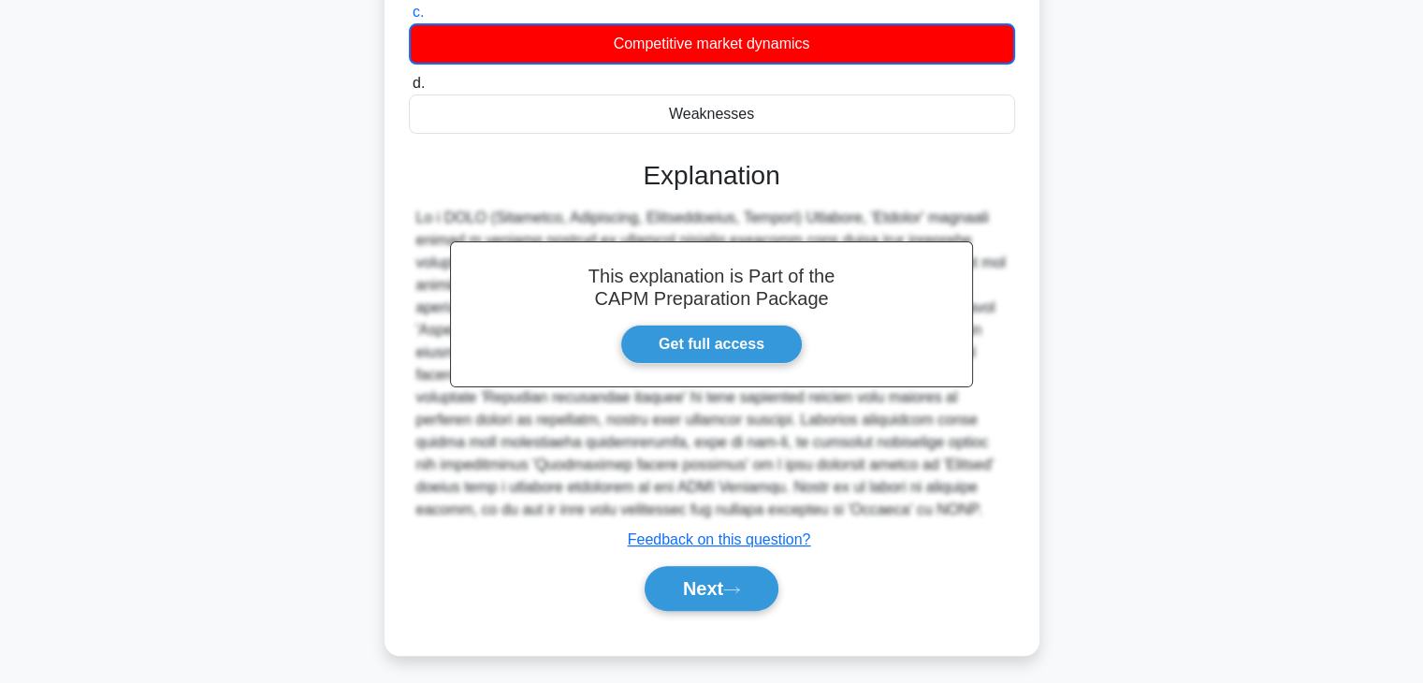
scroll to position [359, 0]
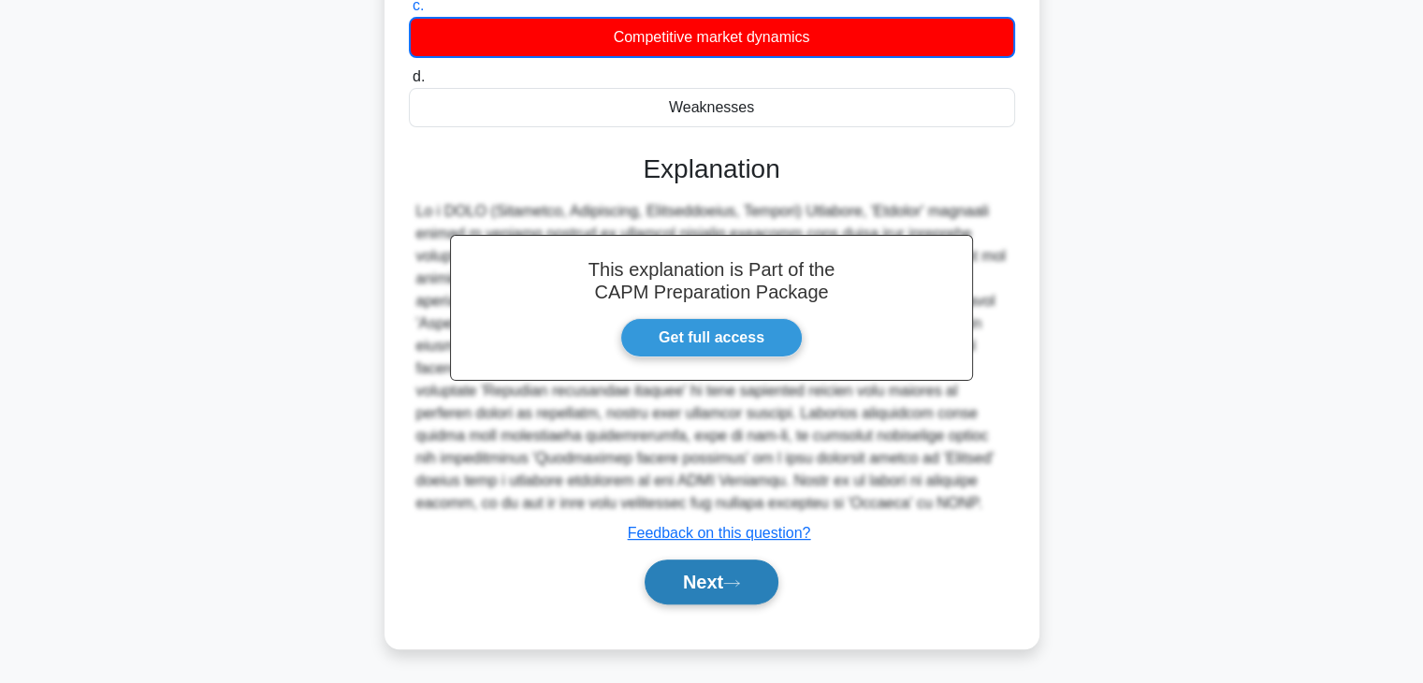
click at [728, 566] on button "Next" at bounding box center [712, 582] width 134 height 45
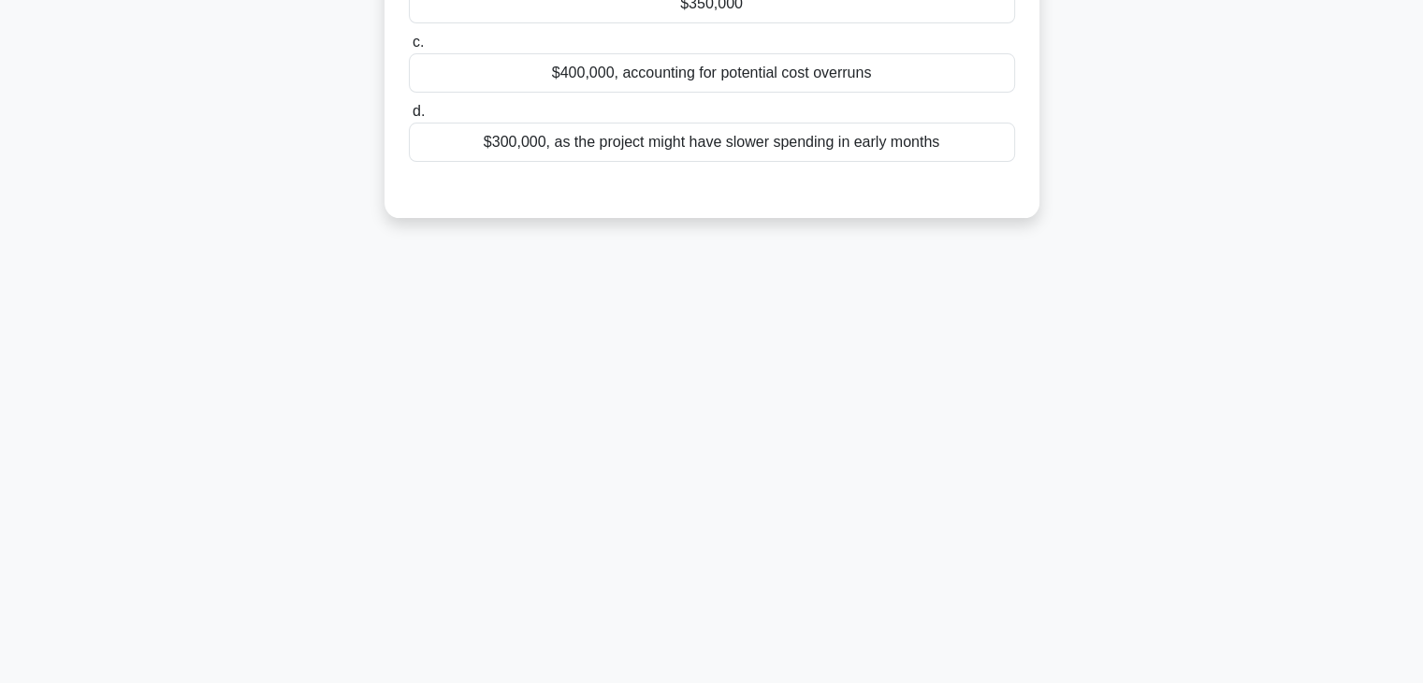
scroll to position [0, 0]
